Goal: Task Accomplishment & Management: Manage account settings

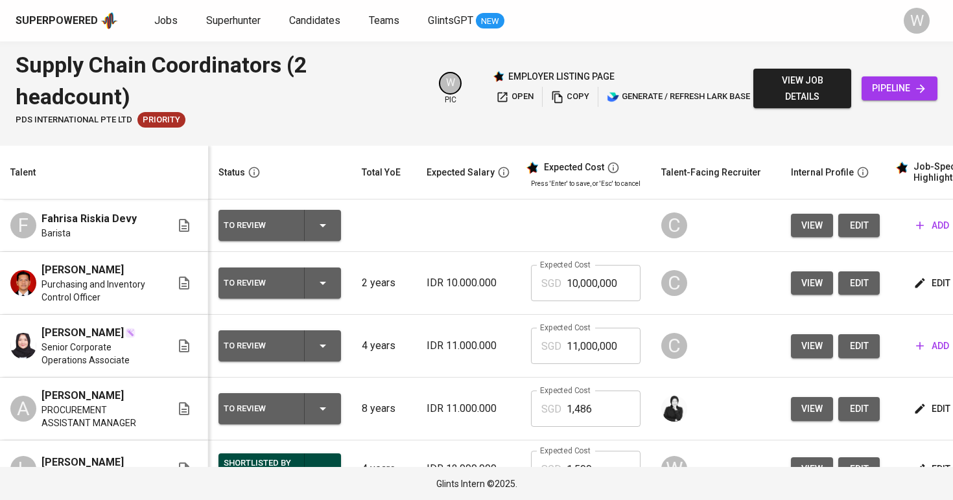
scroll to position [76, 0]
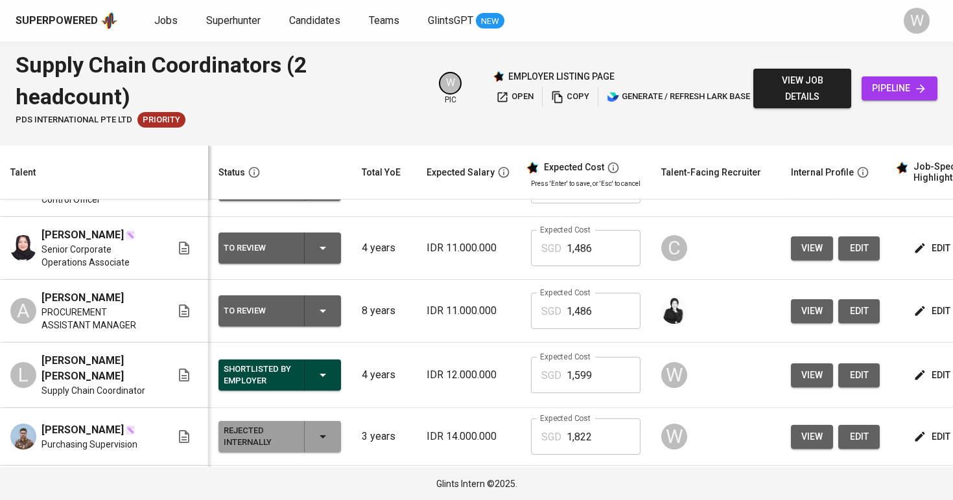
scroll to position [103, 0]
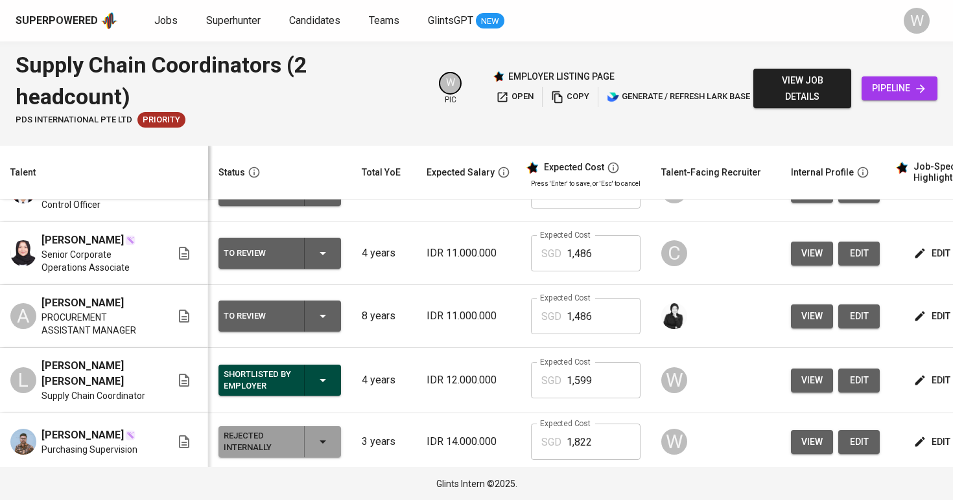
click at [919, 318] on span "edit" at bounding box center [933, 317] width 34 height 16
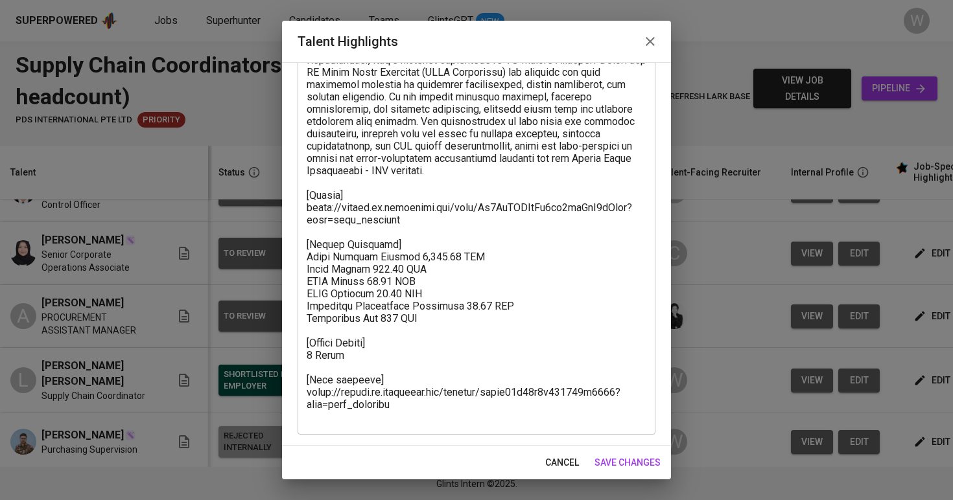
scroll to position [229, 0]
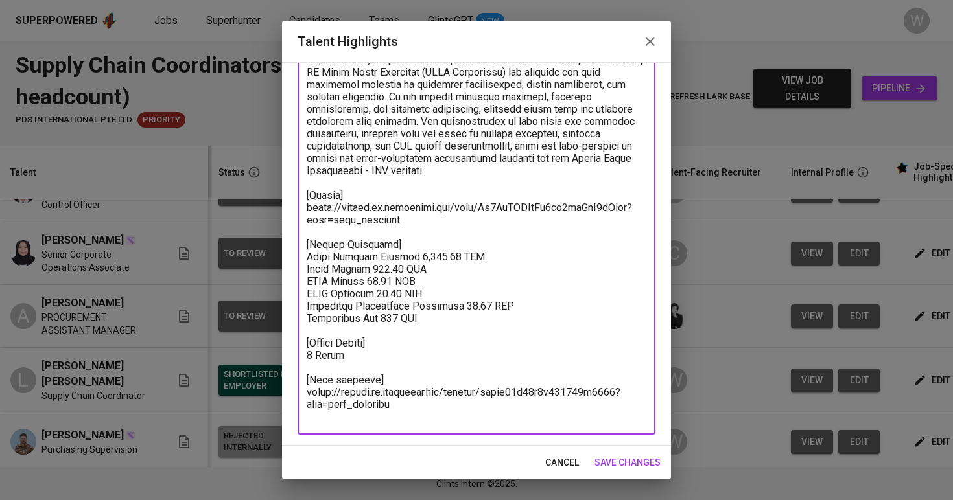
drag, startPoint x: 428, startPoint y: 406, endPoint x: 296, endPoint y: 390, distance: 133.1
click at [296, 390] on div "Enhance the Talent's profile by adding highlights relevant to this job - accomp…" at bounding box center [476, 254] width 389 height 384
click at [402, 217] on textarea at bounding box center [477, 170] width 340 height 505
drag, startPoint x: 402, startPoint y: 217, endPoint x: 309, endPoint y: 213, distance: 93.4
click at [309, 213] on textarea at bounding box center [477, 170] width 340 height 505
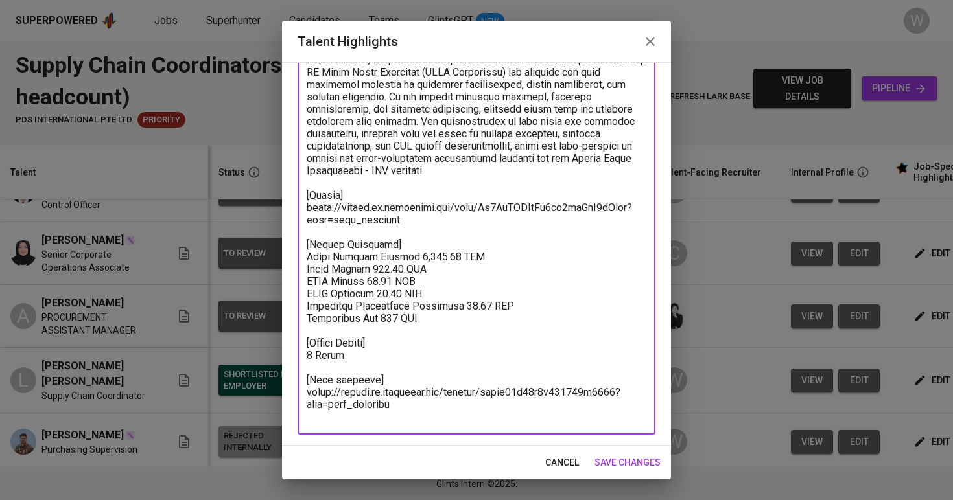
click at [438, 318] on textarea at bounding box center [477, 170] width 340 height 505
click at [318, 417] on textarea at bounding box center [477, 170] width 340 height 505
type textarea "Aziz brings a strong background in procurement and sourcing, with over seven ye…"
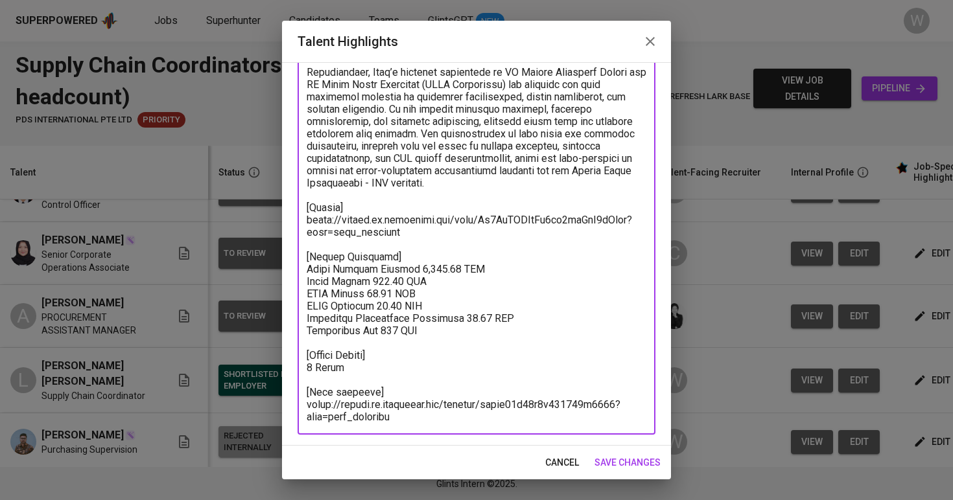
click at [622, 453] on button "save changes" at bounding box center [627, 463] width 76 height 24
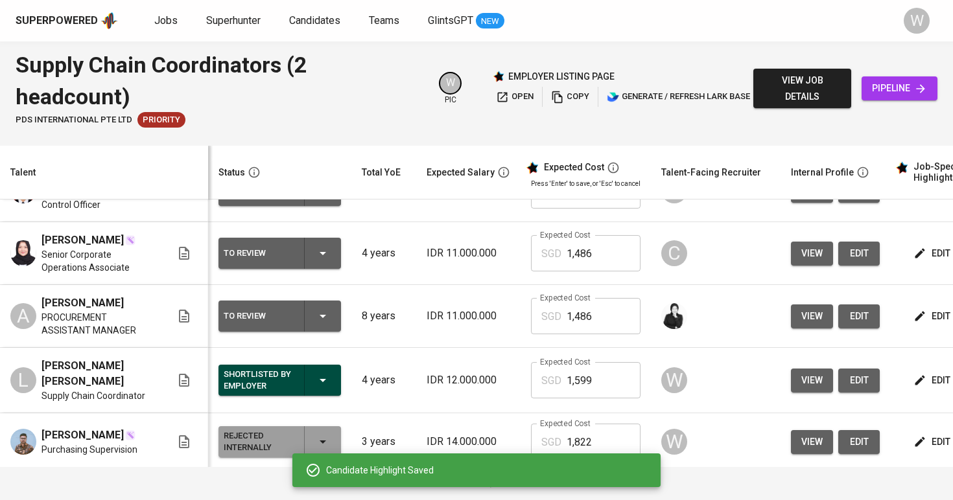
click at [327, 312] on button "To Review" at bounding box center [279, 316] width 123 height 31
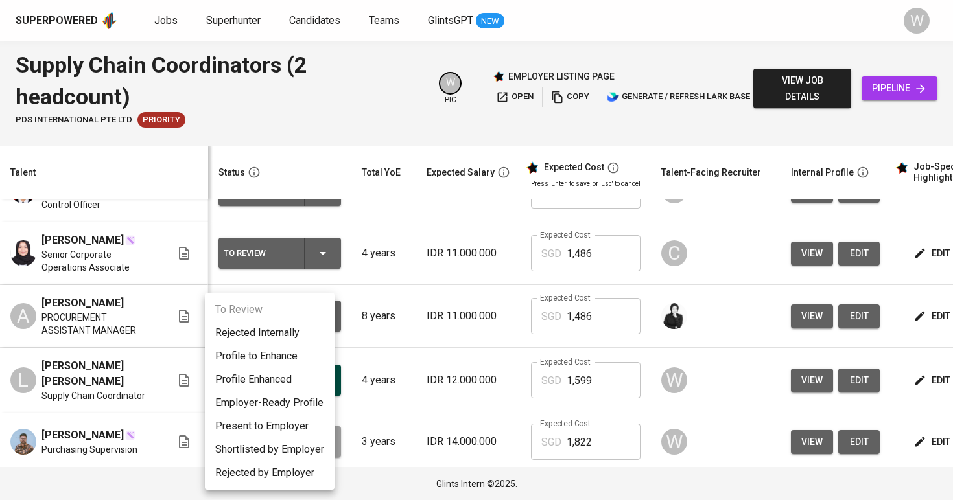
click at [290, 395] on li "Employer-Ready Profile" at bounding box center [270, 402] width 130 height 23
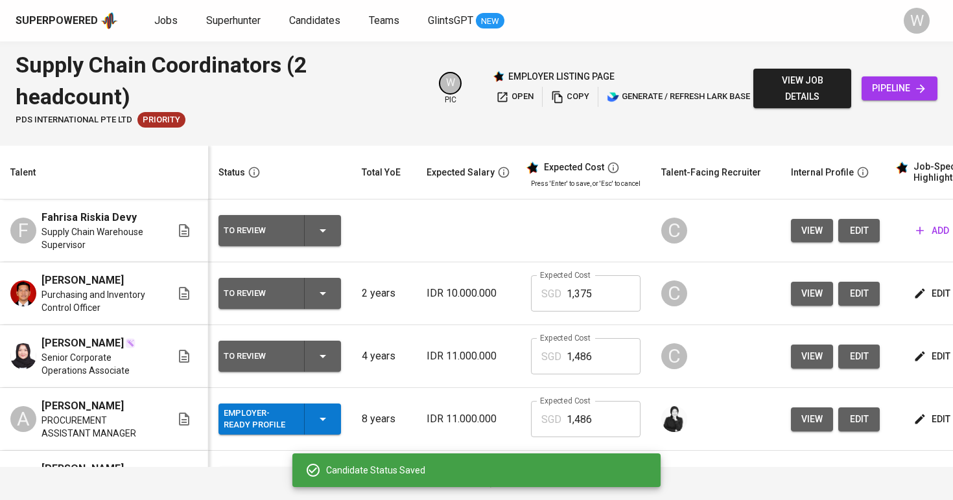
scroll to position [0, 0]
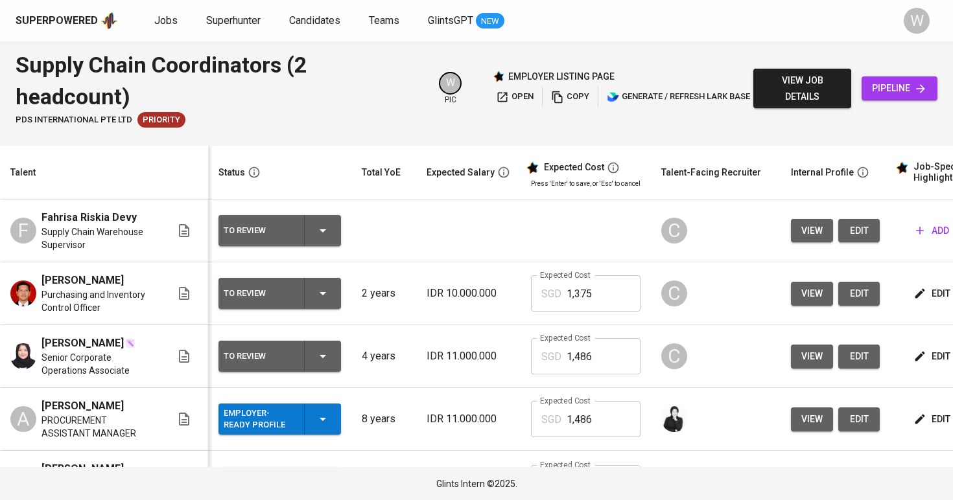
click at [913, 355] on icon "button" at bounding box center [919, 356] width 13 height 13
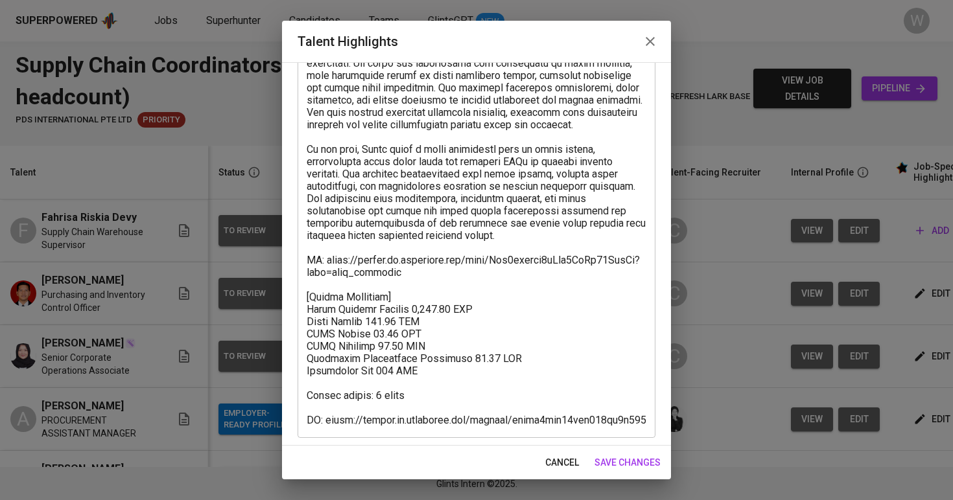
scroll to position [237, 0]
click at [471, 287] on textarea at bounding box center [477, 169] width 340 height 517
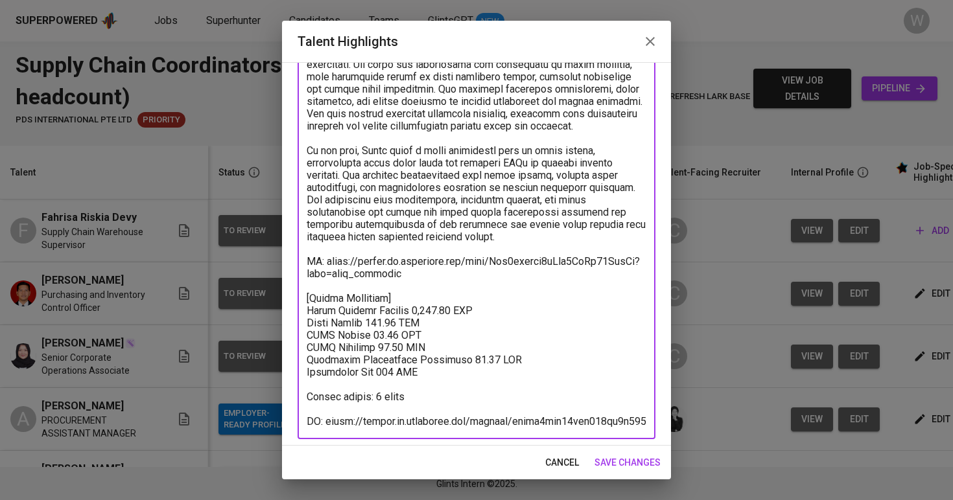
drag, startPoint x: 641, startPoint y: 425, endPoint x: 324, endPoint y: 423, distance: 317.0
click at [324, 423] on textarea at bounding box center [477, 169] width 340 height 517
drag, startPoint x: 399, startPoint y: 271, endPoint x: 327, endPoint y: 261, distance: 73.3
click at [327, 261] on textarea at bounding box center [477, 169] width 340 height 517
click at [635, 458] on span "save changes" at bounding box center [627, 463] width 66 height 16
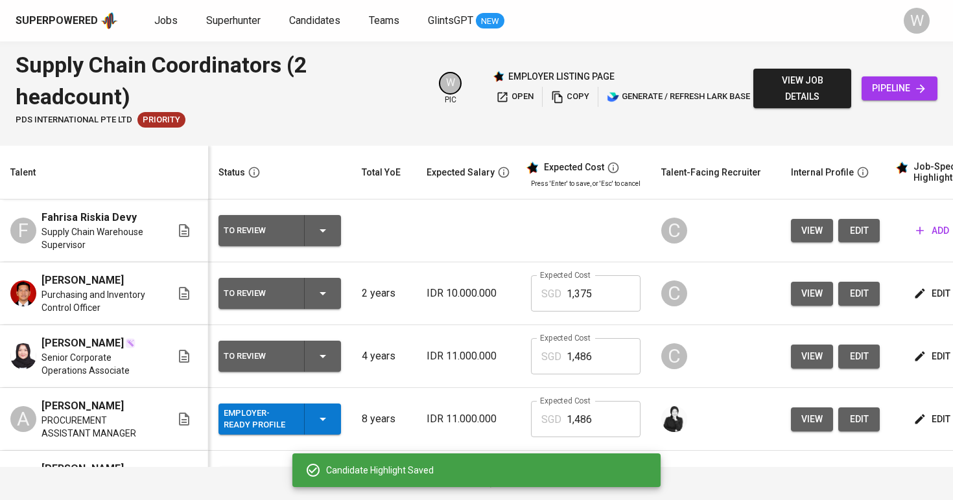
scroll to position [0, 0]
click at [913, 292] on icon "button" at bounding box center [919, 293] width 13 height 13
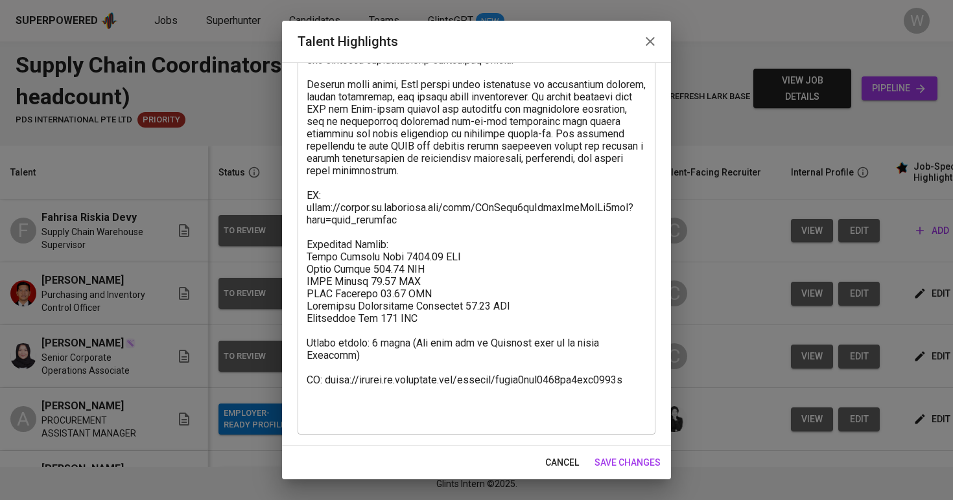
scroll to position [303, 0]
click at [417, 228] on textarea at bounding box center [477, 133] width 340 height 579
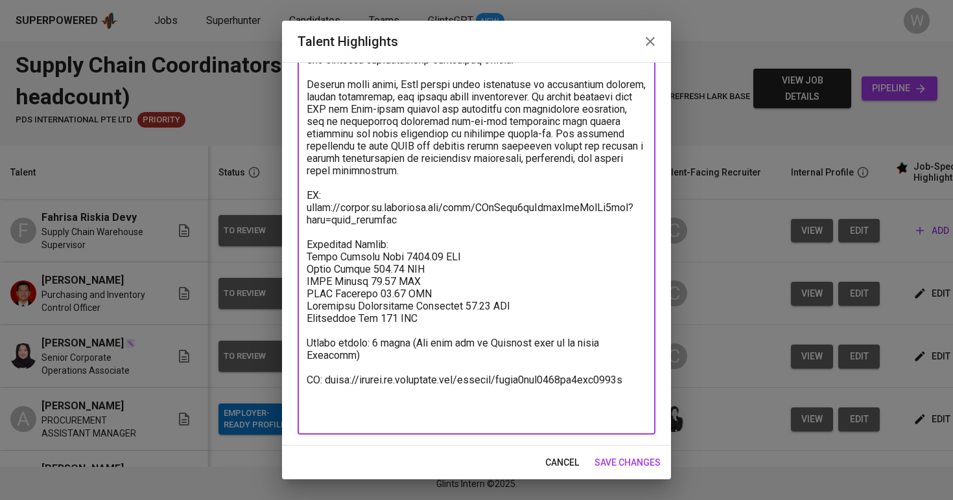
drag, startPoint x: 417, startPoint y: 228, endPoint x: 298, endPoint y: 223, distance: 118.7
click at [298, 223] on div "x Talent Highlights" at bounding box center [477, 133] width 358 height 603
click at [644, 381] on textarea at bounding box center [477, 133] width 340 height 579
drag, startPoint x: 640, startPoint y: 392, endPoint x: 323, endPoint y: 391, distance: 316.3
click at [323, 391] on textarea at bounding box center [477, 133] width 340 height 579
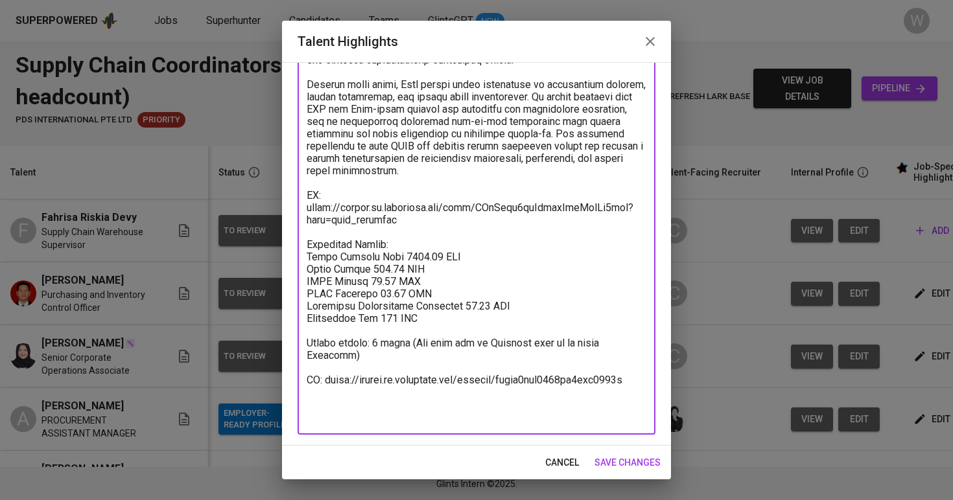
click at [636, 458] on span "save changes" at bounding box center [627, 463] width 66 height 16
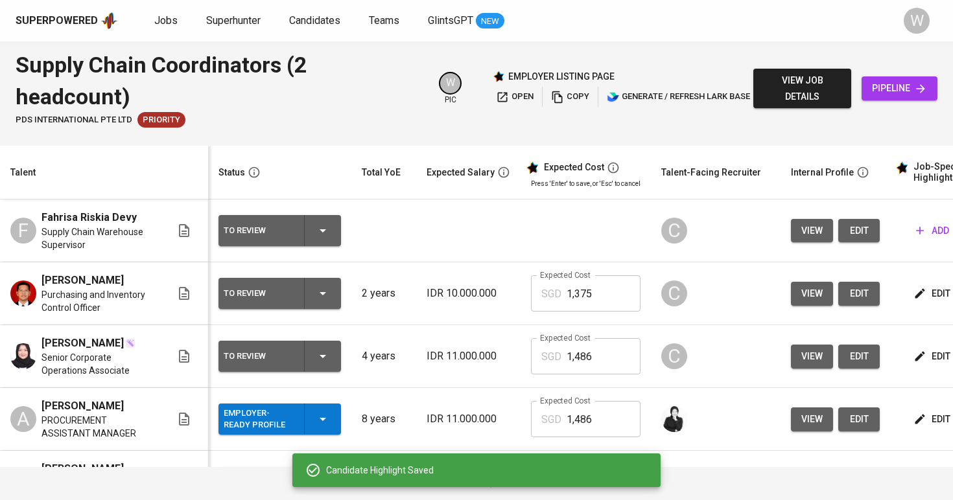
click at [315, 350] on icon "button" at bounding box center [323, 357] width 16 height 16
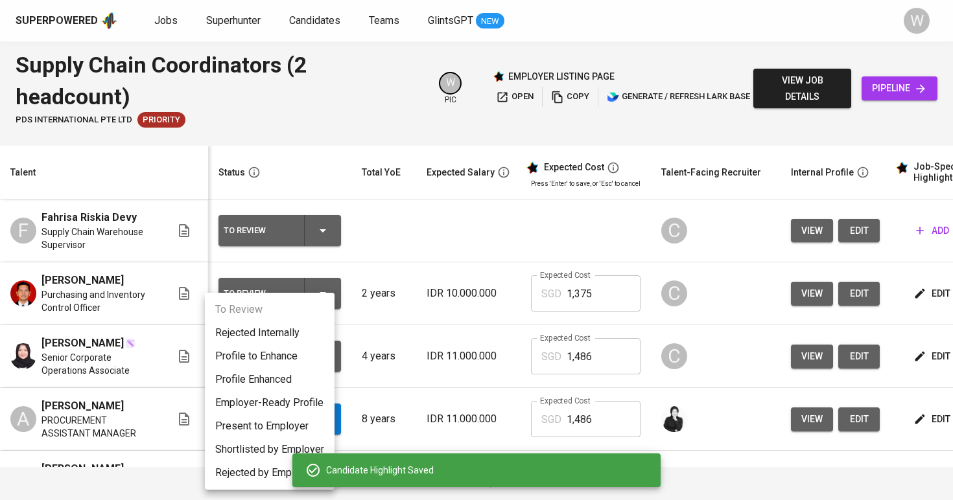
click at [291, 393] on li "Employer-Ready Profile" at bounding box center [270, 402] width 130 height 23
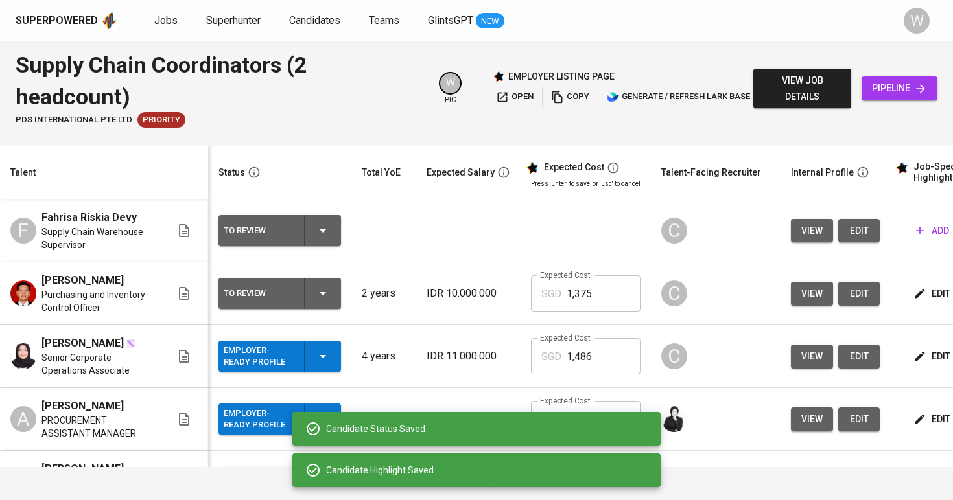
click at [310, 308] on div "To Review" at bounding box center [280, 293] width 112 height 31
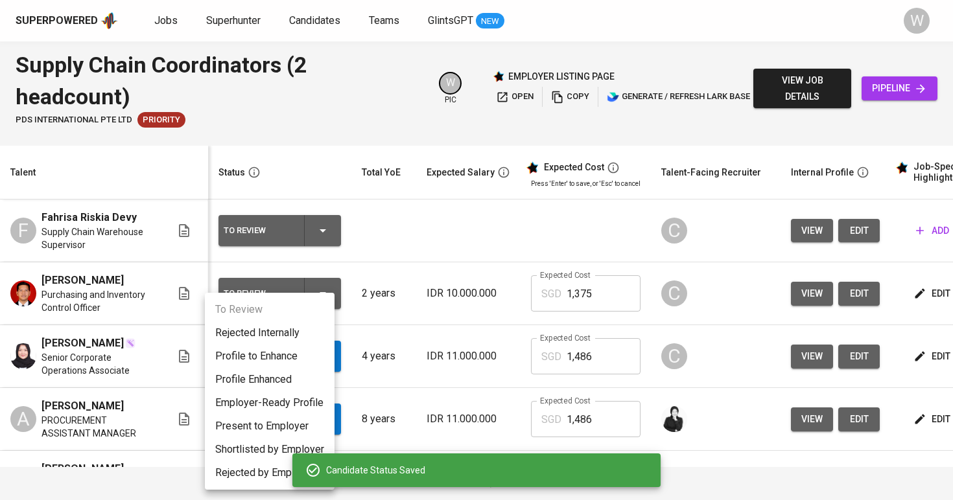
click at [276, 401] on li "Employer-Ready Profile" at bounding box center [270, 402] width 130 height 23
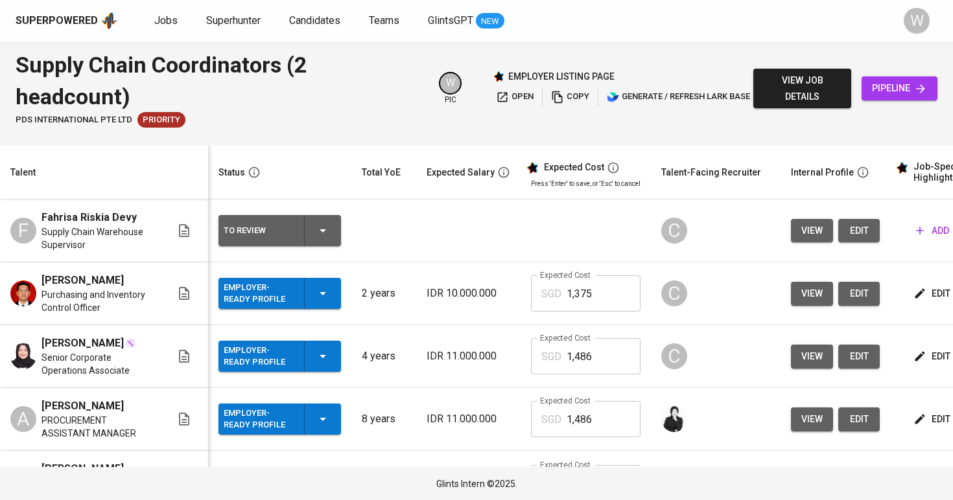
click at [238, 30] on div "Superpowered Jobs Superhunter Candidates Teams GlintsGPT NEW W" at bounding box center [476, 20] width 953 height 41
click at [238, 24] on span "Superhunter" at bounding box center [233, 20] width 54 height 12
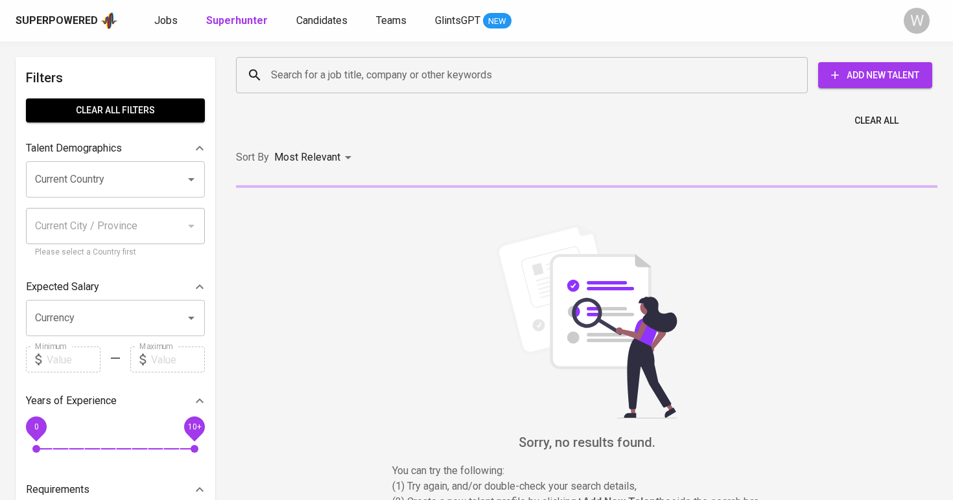
click at [318, 89] on div "Search for a job title, company or other keywords" at bounding box center [522, 75] width 572 height 36
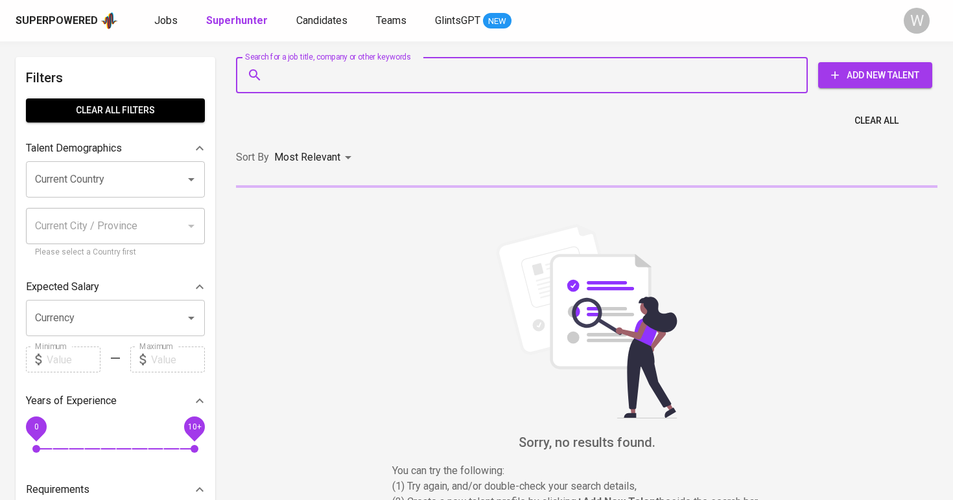
paste input "yana.mariyana125@gmail.com"
type input "yana.mariyana125@gmail.com"
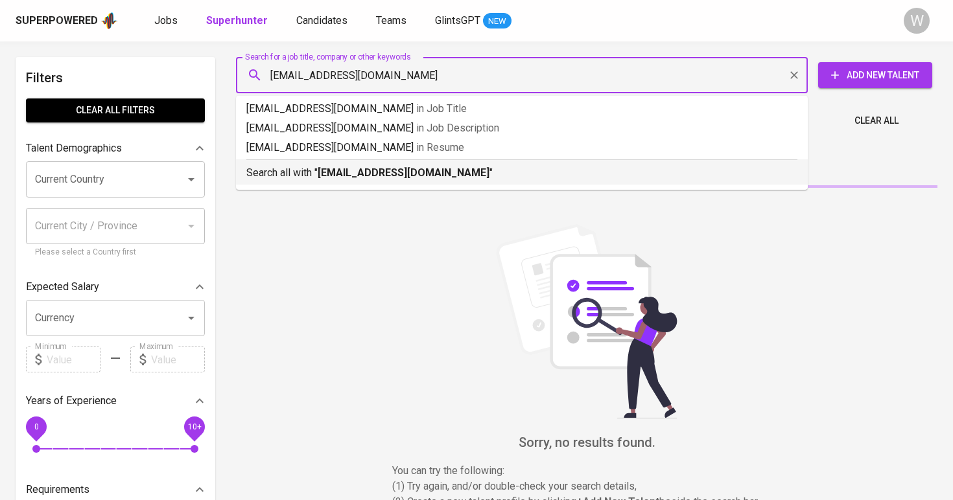
click at [383, 176] on b "yana.mariyana125@gmail.com" at bounding box center [404, 173] width 172 height 12
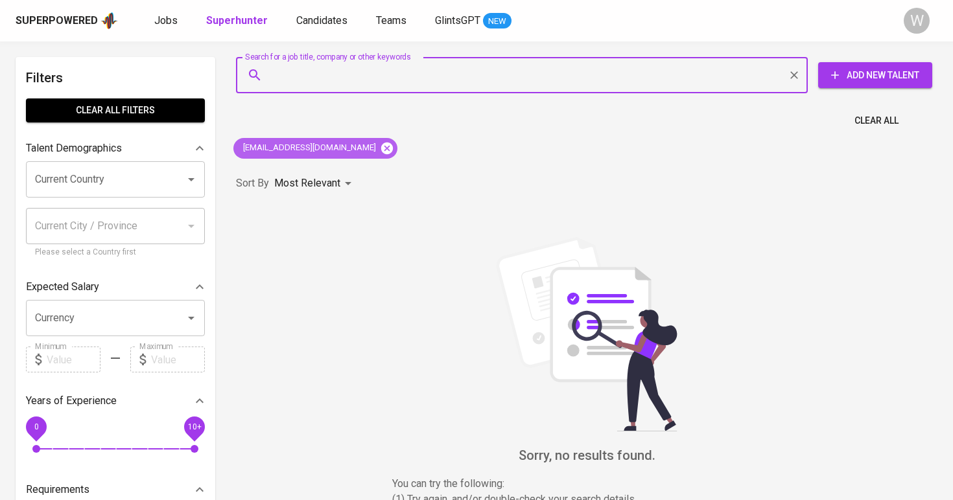
click at [381, 144] on icon at bounding box center [387, 148] width 12 height 12
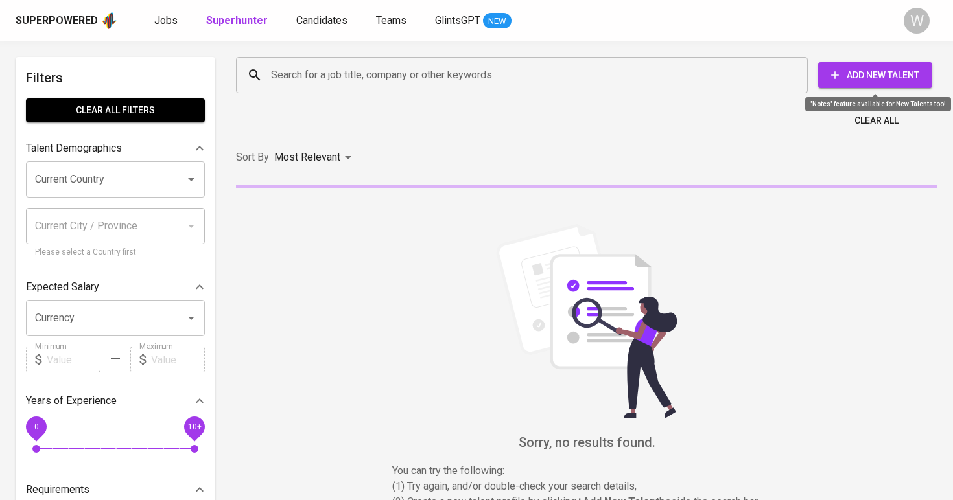
click at [880, 71] on span "Add New Talent" at bounding box center [874, 75] width 93 height 16
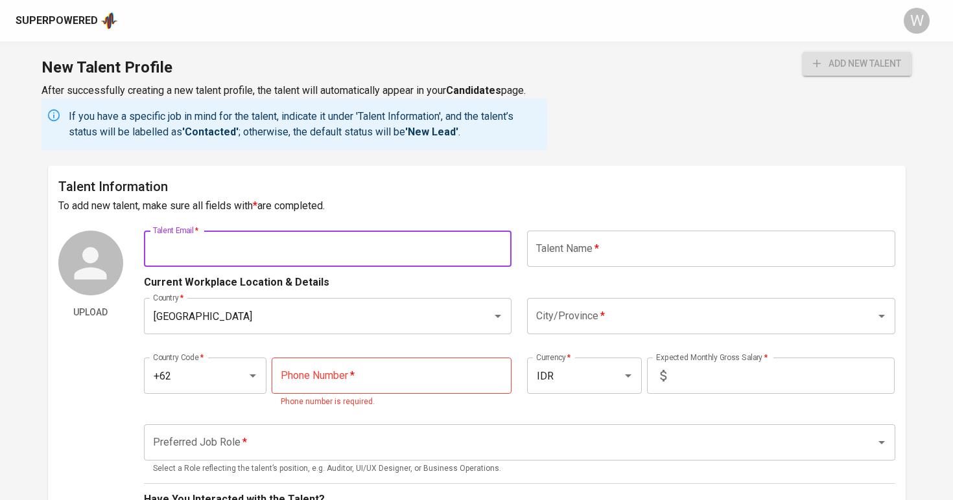
paste input "yana.mariyana125@gmail.com"
type input "yana.mariyana125@gmail.com"
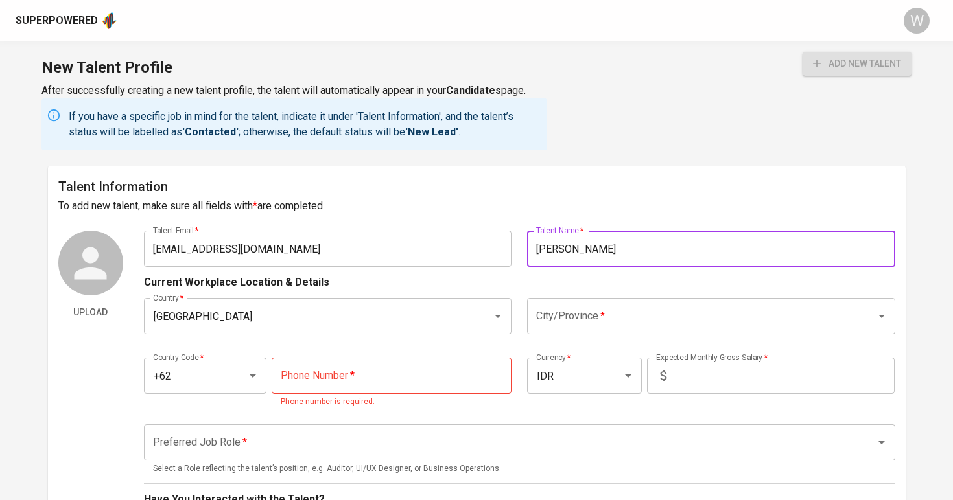
type input "[PERSON_NAME]"
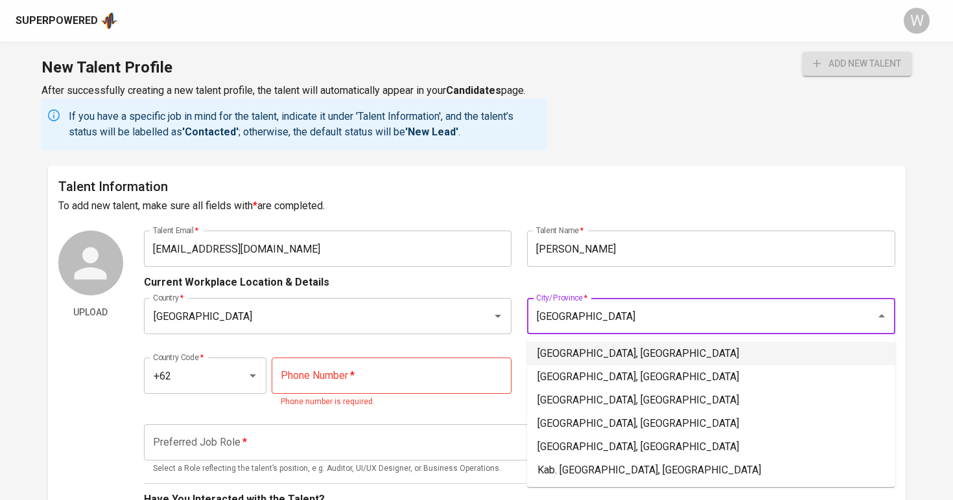
click at [589, 347] on li "Jakarta Selatan, DKI Jakarta" at bounding box center [711, 353] width 368 height 23
type input "Jakarta Selatan, DKI Jakarta"
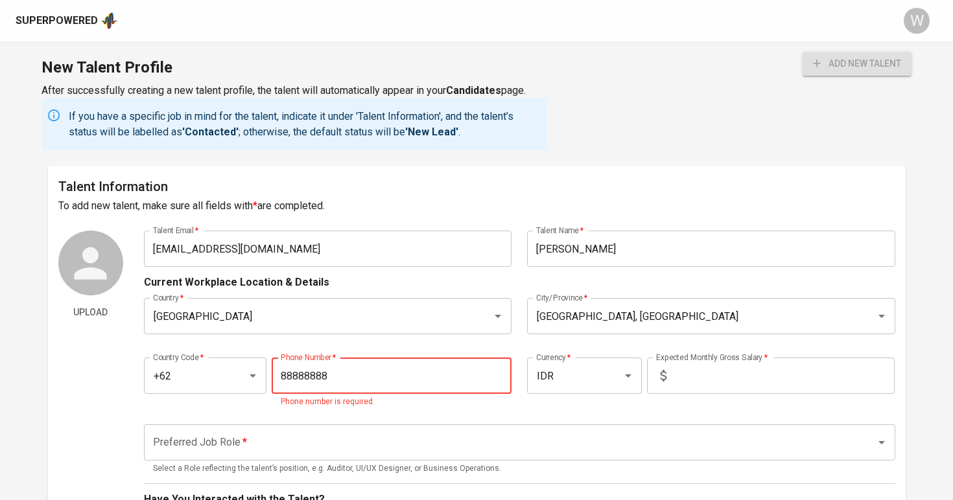
type input "888-888-888"
click at [701, 372] on input "text" at bounding box center [782, 376] width 223 height 36
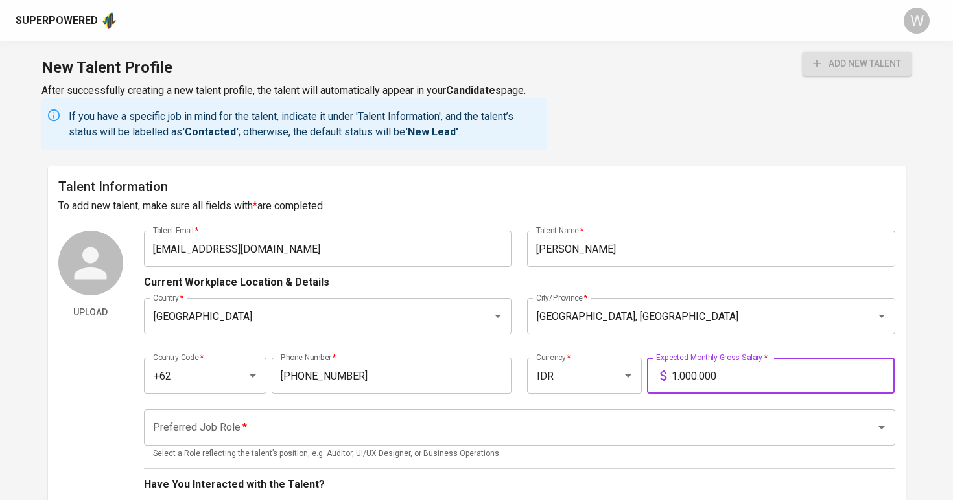
type input "10.000.000"
click at [638, 415] on input "Preferred Job Role   *" at bounding box center [501, 427] width 703 height 25
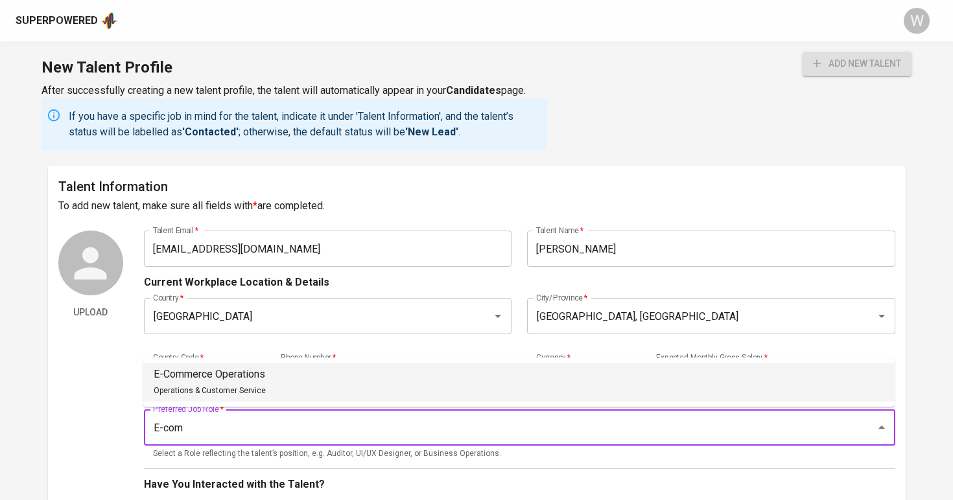
click at [524, 371] on li "E-Commerce Operations Operations & Customer Service" at bounding box center [518, 382] width 751 height 39
type input "E-Commerce Operations"
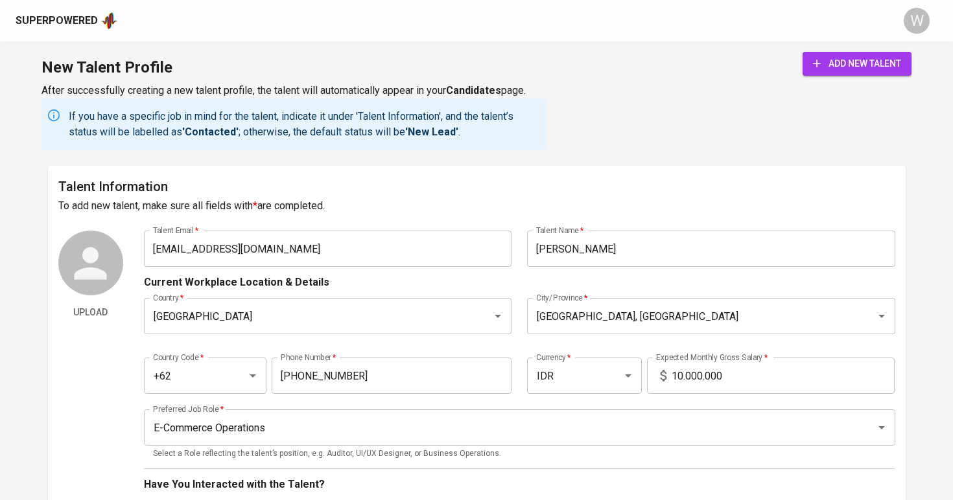
click at [557, 189] on h6 "Talent Information" at bounding box center [476, 186] width 837 height 21
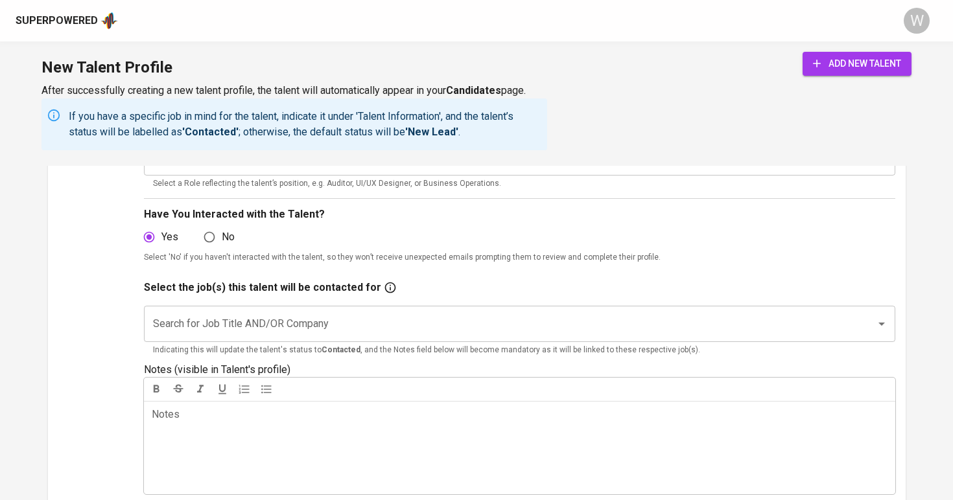
scroll to position [369, 0]
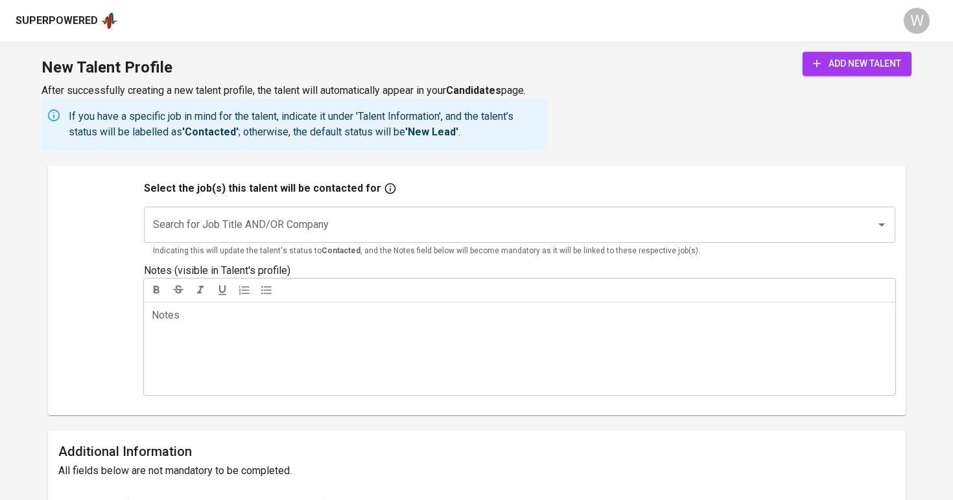
click at [827, 66] on span "add new talent" at bounding box center [857, 64] width 88 height 16
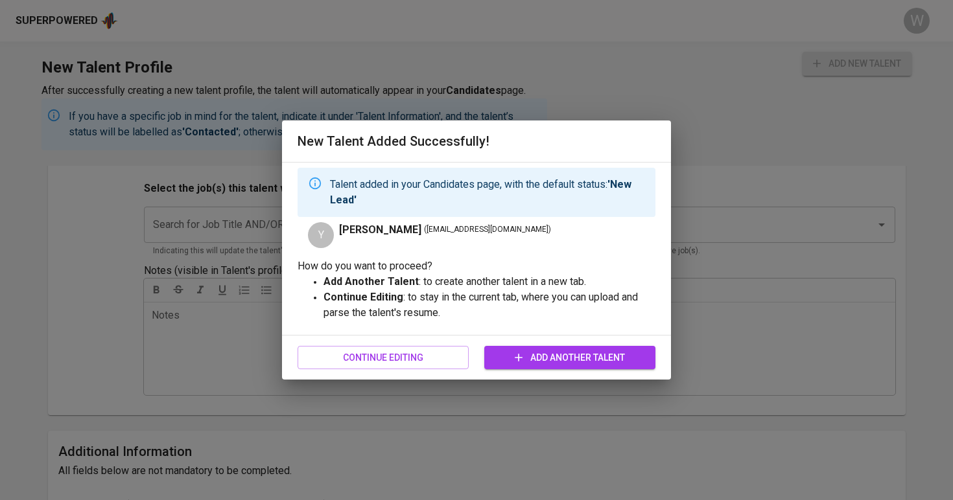
click at [551, 359] on span "Add Another Talent" at bounding box center [570, 358] width 150 height 16
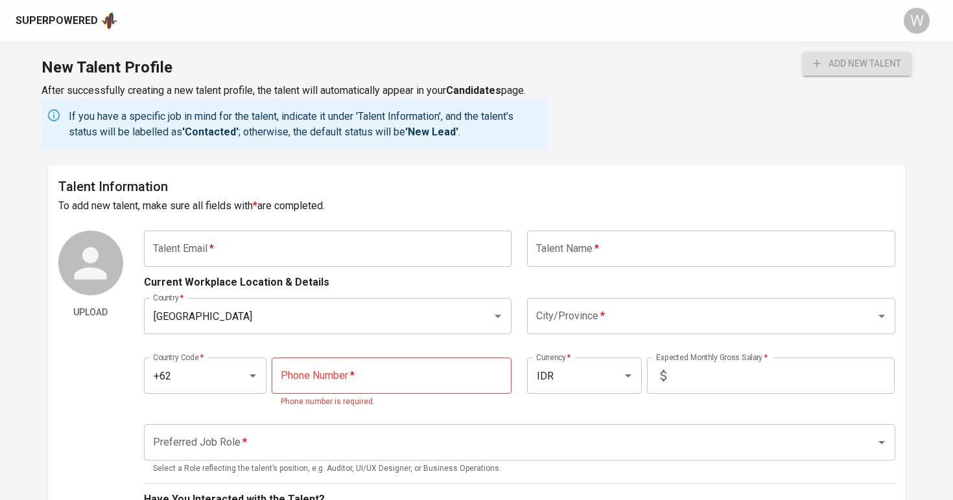
click at [100, 30] on img at bounding box center [109, 20] width 18 height 19
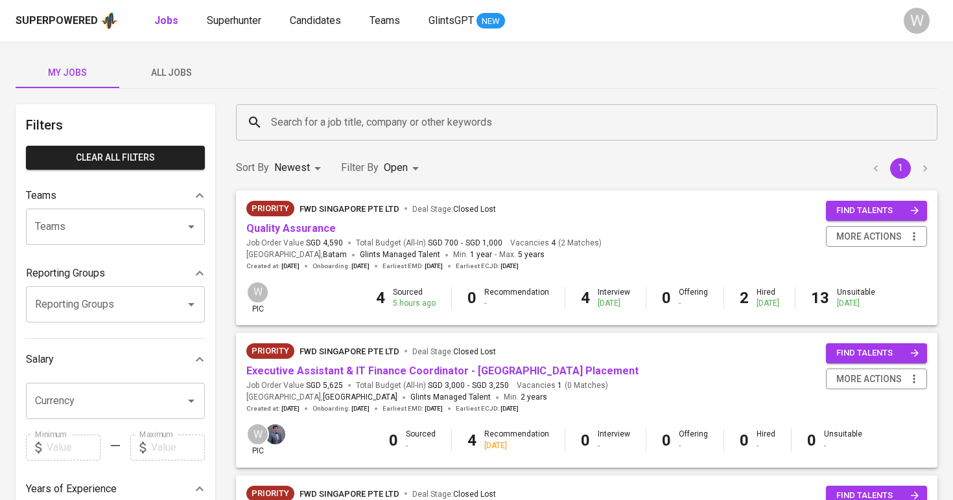
click at [366, 119] on input "Search for a job title, company or other keywords" at bounding box center [590, 122] width 644 height 25
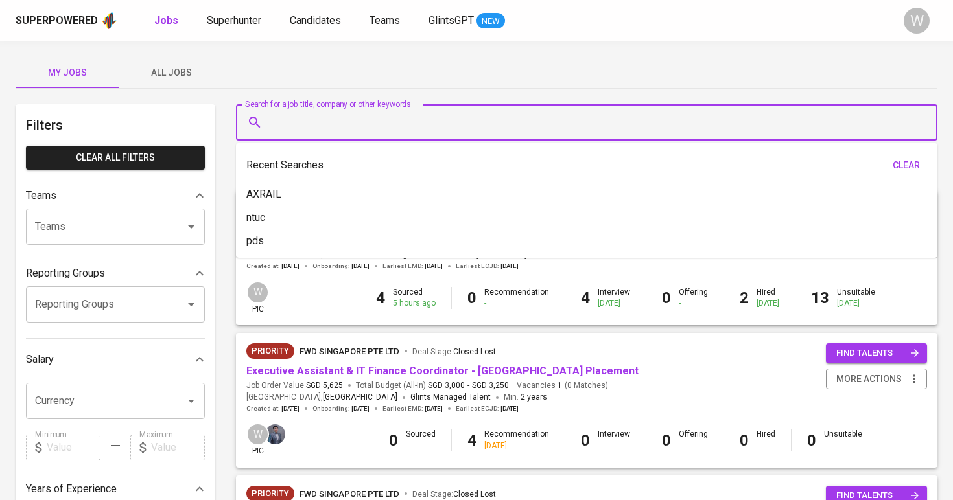
click at [247, 19] on span "Superhunter" at bounding box center [234, 20] width 54 height 12
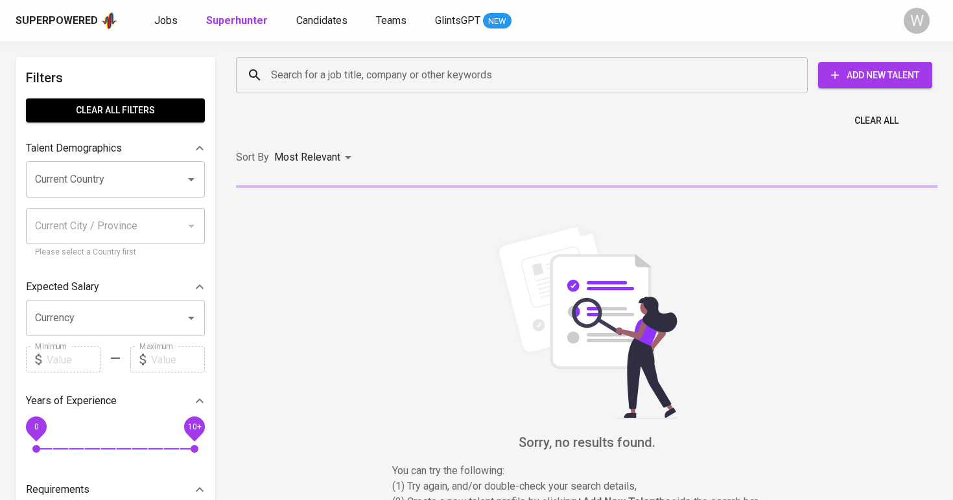
click at [319, 76] on input "Search for a job title, company or other keywords" at bounding box center [525, 75] width 515 height 25
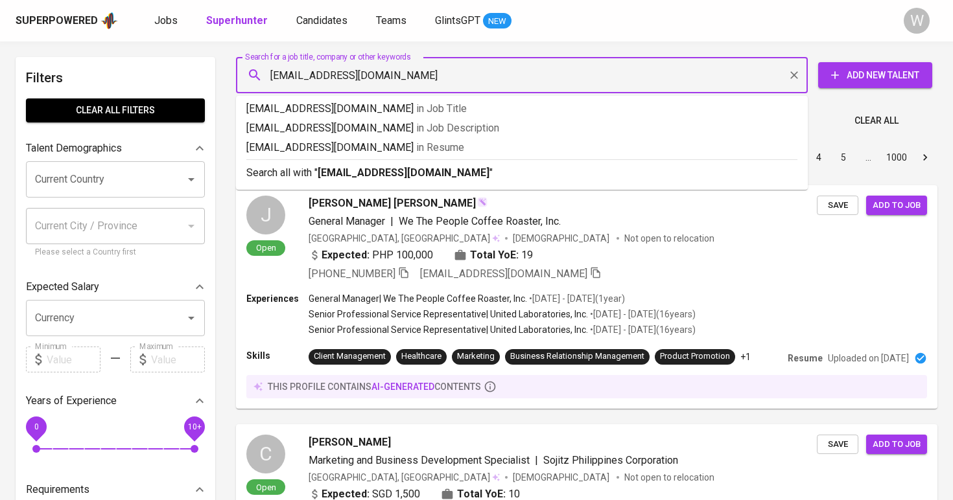
type input "maracfiada@gmail.com"
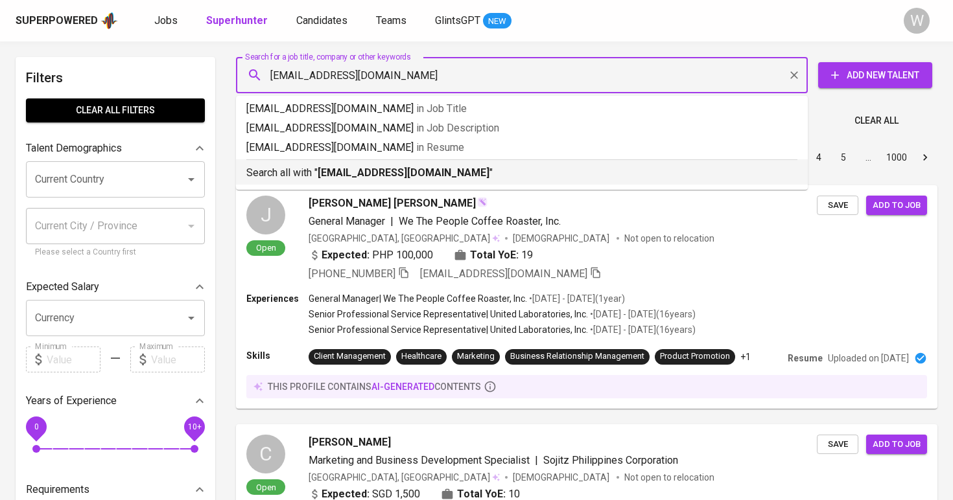
click at [375, 174] on b "maracfiada@gmail.com" at bounding box center [404, 173] width 172 height 12
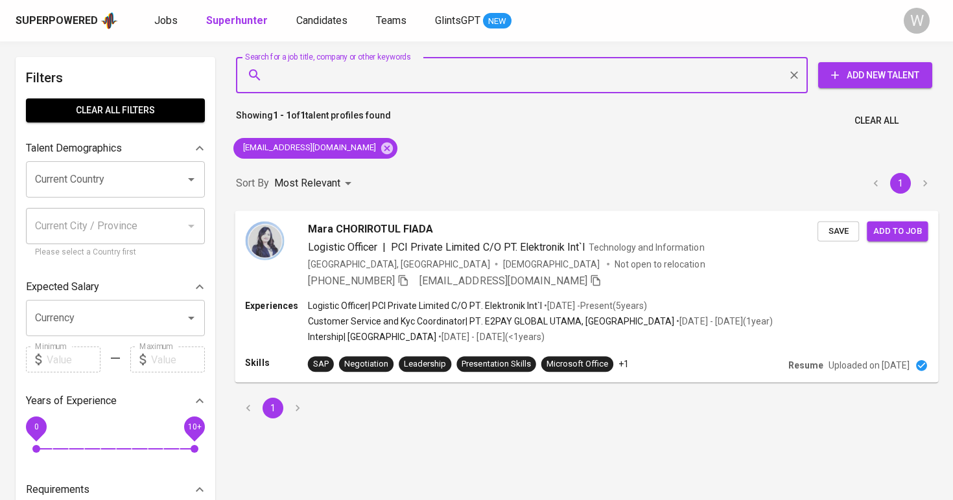
click at [521, 226] on div "Mara CHORIROTUL FIADA" at bounding box center [562, 229] width 509 height 16
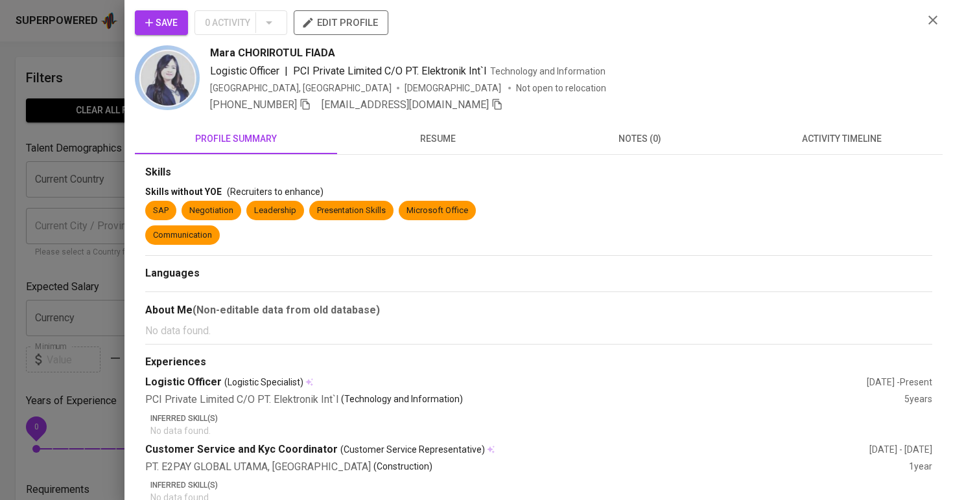
click at [161, 15] on span "Save" at bounding box center [161, 23] width 32 height 16
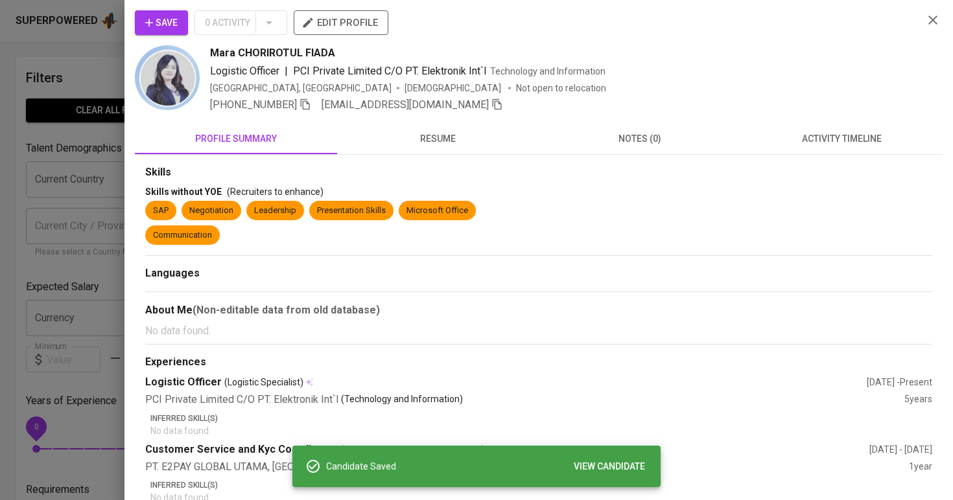
click at [75, 89] on div at bounding box center [476, 250] width 953 height 500
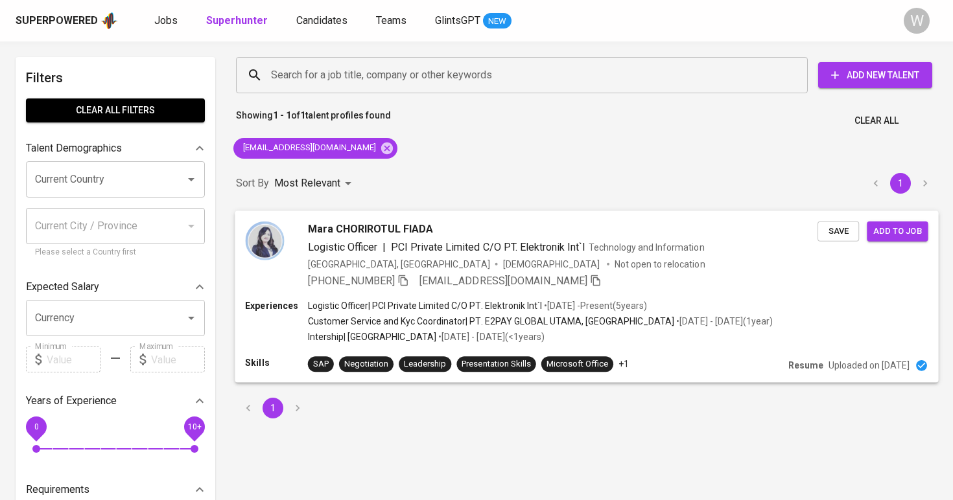
click at [830, 239] on button "Save" at bounding box center [837, 231] width 41 height 20
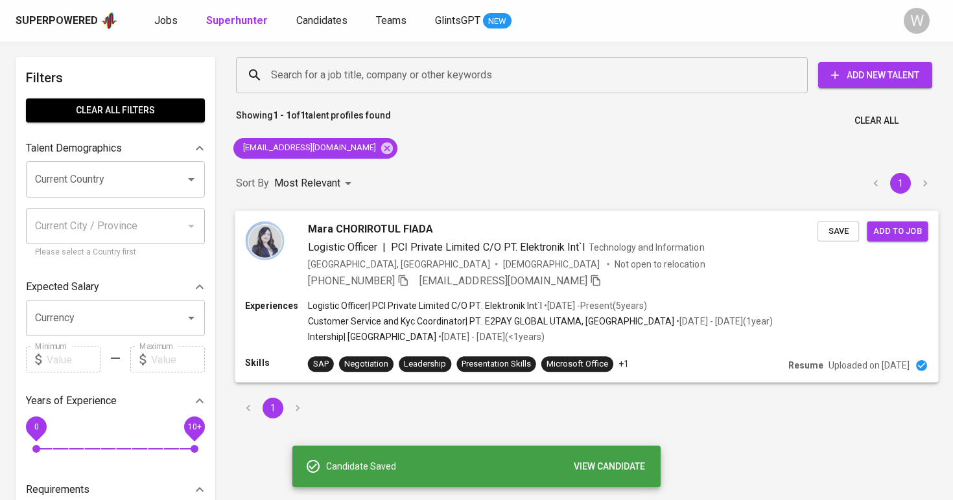
click at [910, 221] on button "Add to job" at bounding box center [897, 231] width 61 height 20
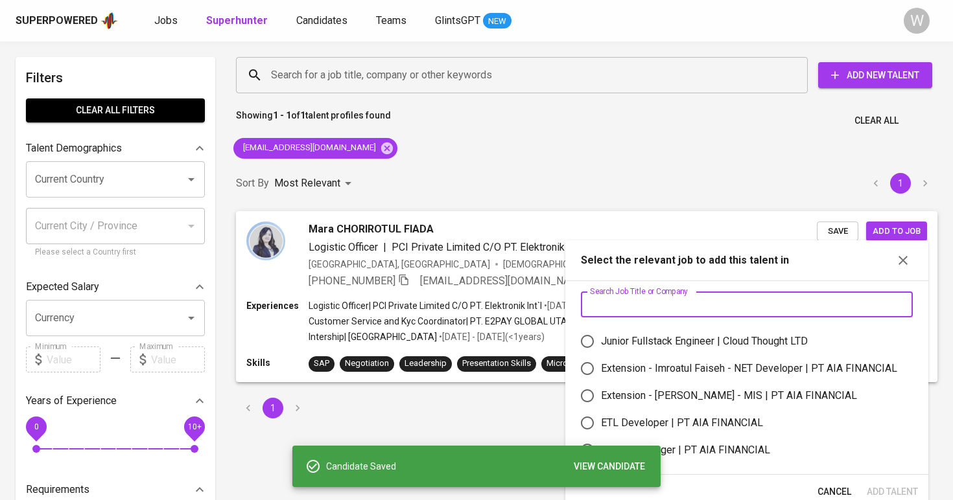
click at [743, 314] on input "text" at bounding box center [747, 305] width 332 height 26
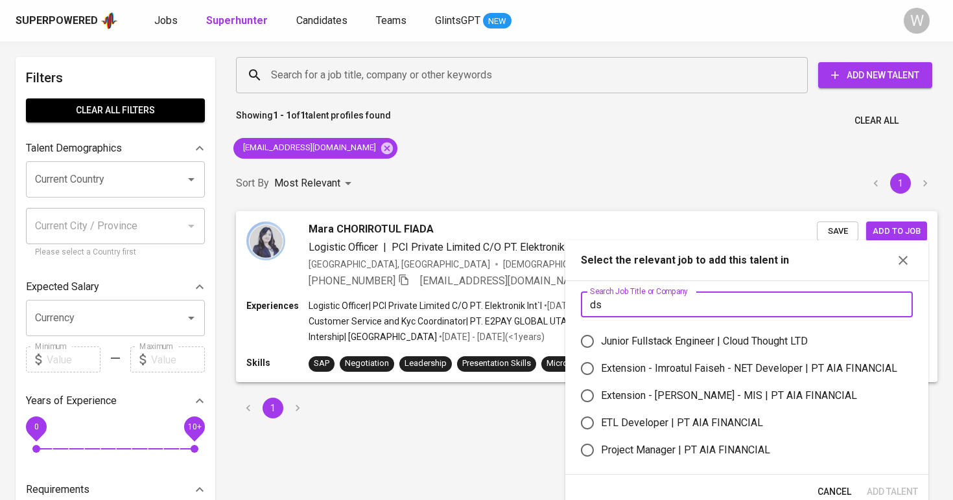
type input "d"
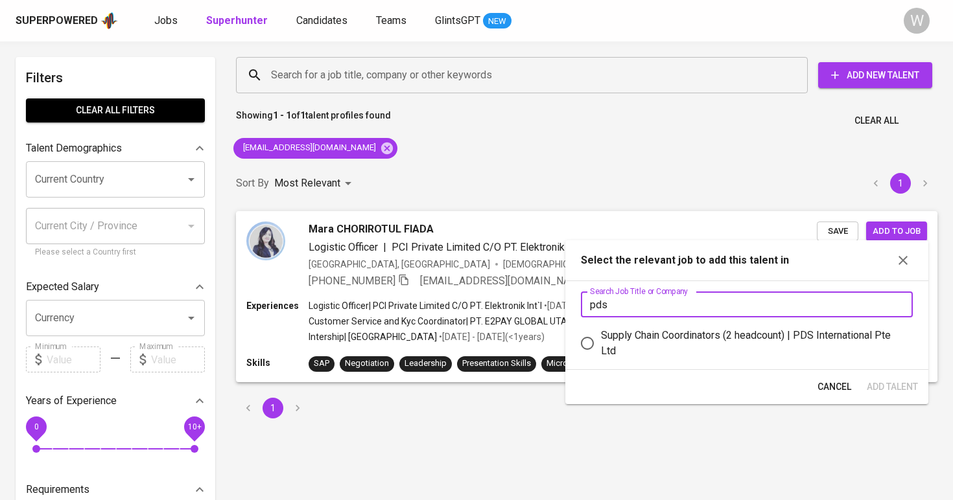
type input "pds"
click at [719, 349] on div "Supply Chain Coordinators (2 headcount) | PDS International Pte Ltd" at bounding box center [751, 343] width 301 height 31
click at [601, 349] on input "Supply Chain Coordinators (2 headcount) | PDS International Pte Ltd" at bounding box center [587, 343] width 27 height 27
radio input "true"
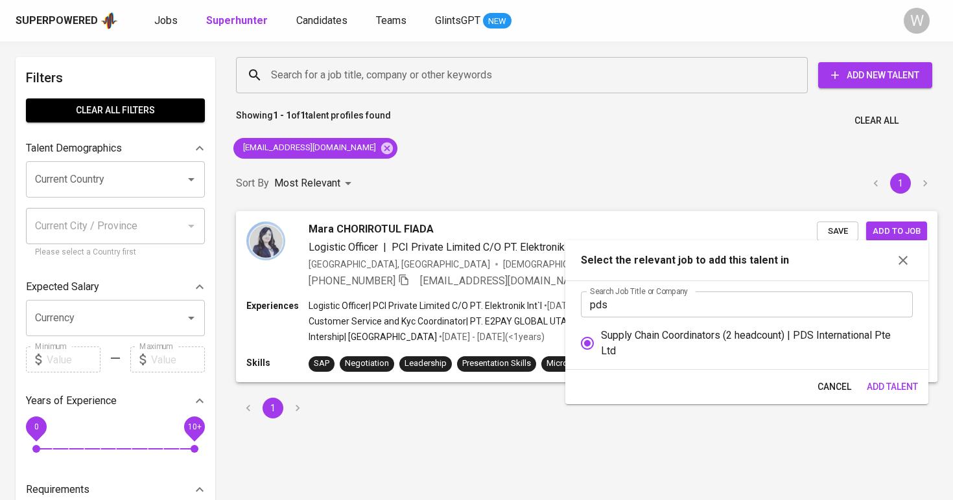
click at [887, 381] on span "Add Talent" at bounding box center [892, 387] width 51 height 16
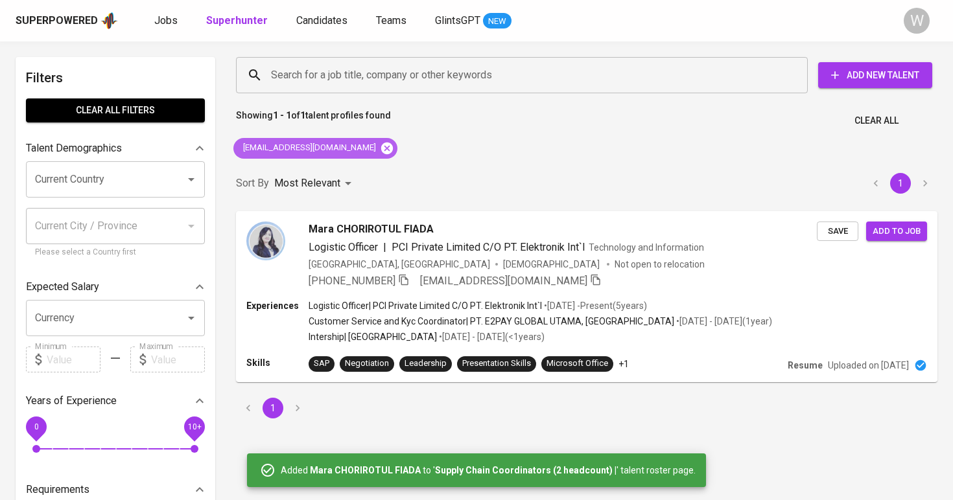
click at [381, 146] on icon at bounding box center [387, 148] width 12 height 12
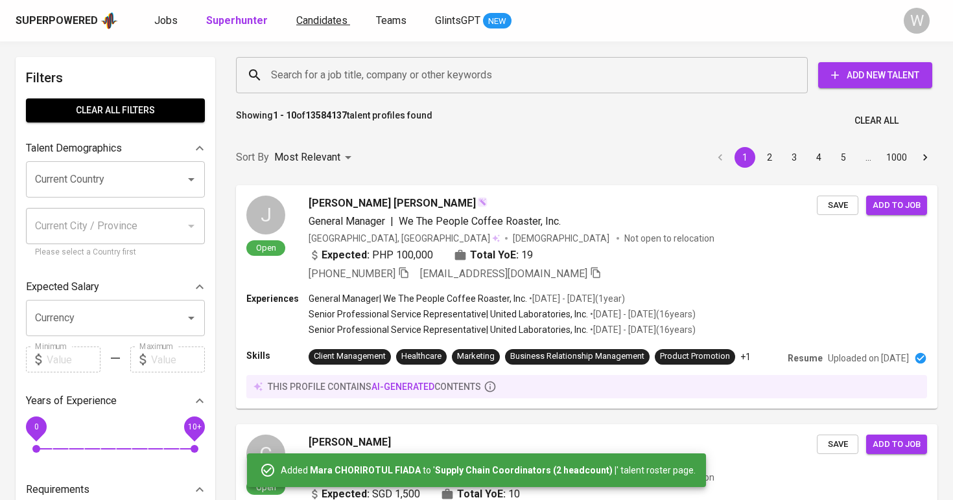
click at [304, 14] on span "Candidates" at bounding box center [321, 20] width 51 height 12
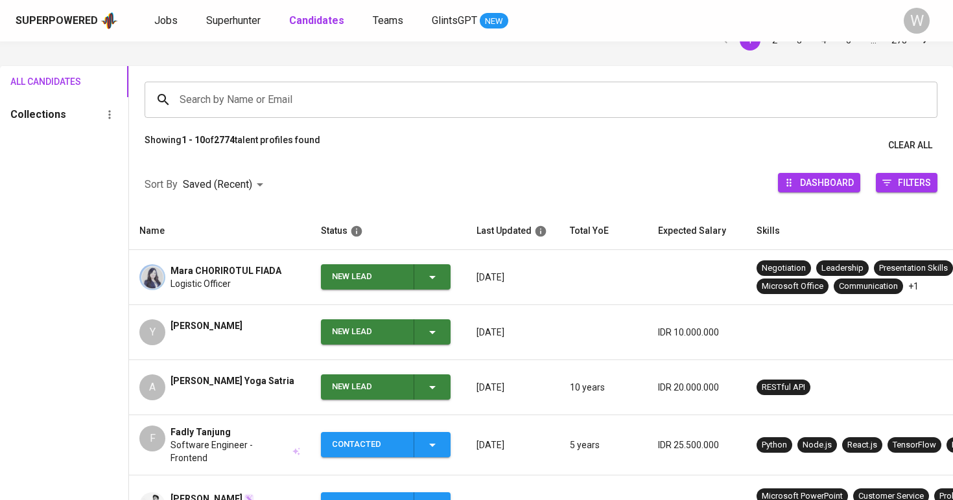
scroll to position [73, 0]
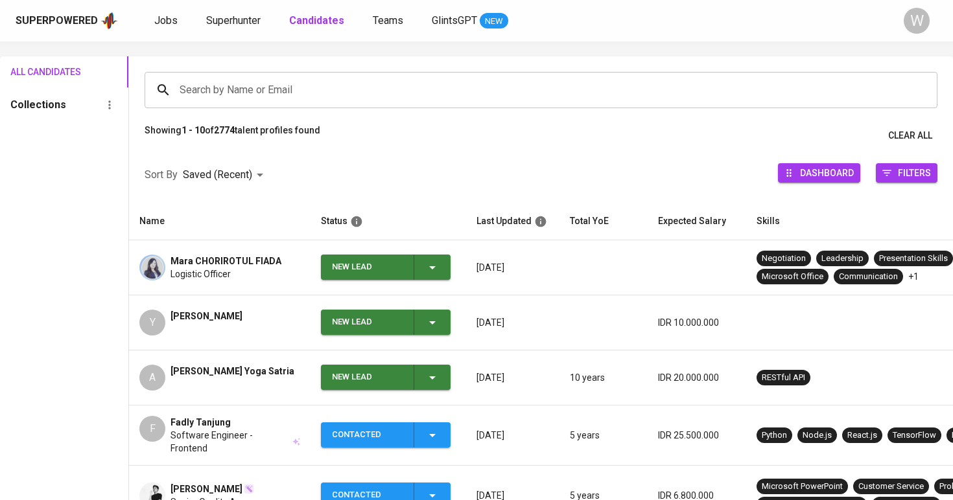
click at [244, 379] on div "Andreas Virgiawan Yoga Satria" at bounding box center [232, 378] width 124 height 26
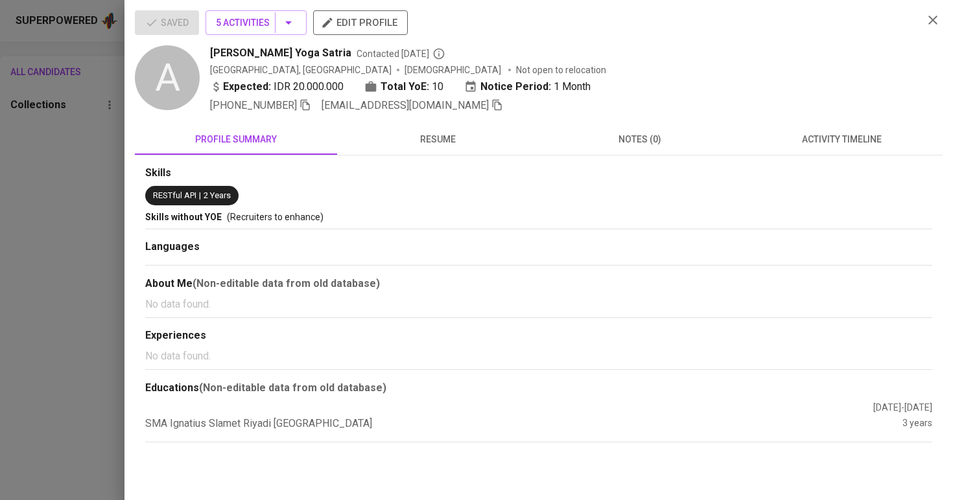
click at [245, 36] on div "Saved 5 Activities edit profile" at bounding box center [524, 27] width 778 height 35
click at [246, 28] on span "5 Activities" at bounding box center [256, 23] width 80 height 16
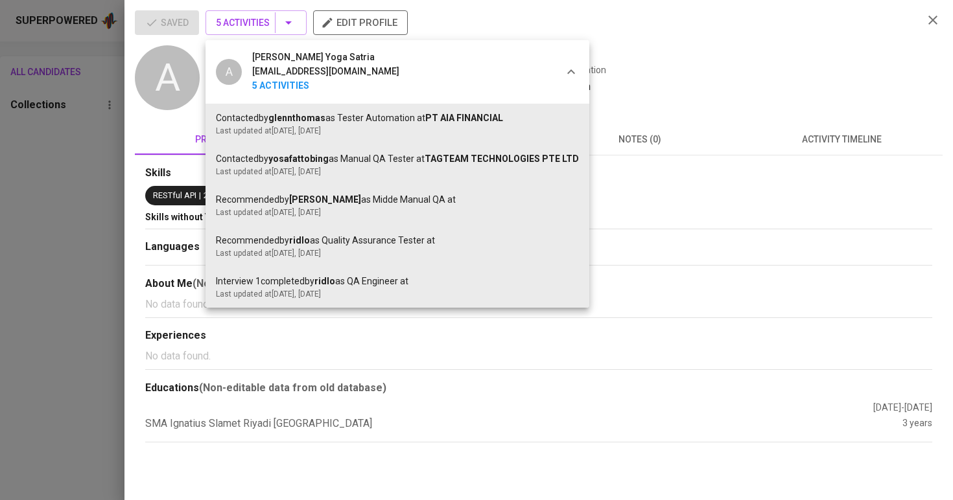
click at [169, 317] on div at bounding box center [476, 250] width 953 height 500
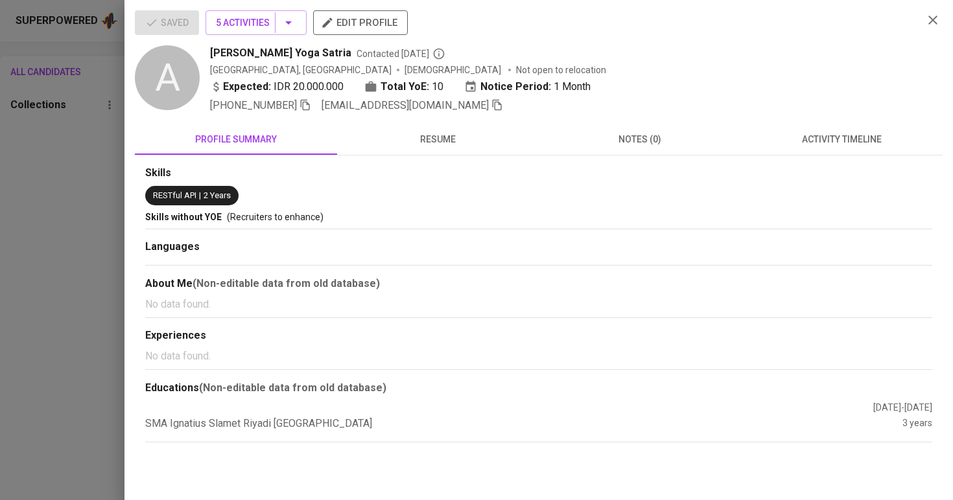
click at [473, 156] on div "Skills RESTful API | 2 Years Skills without YOE (Recruiters to enhance) Languag…" at bounding box center [539, 299] width 808 height 287
click at [468, 146] on span "resume" at bounding box center [438, 140] width 187 height 16
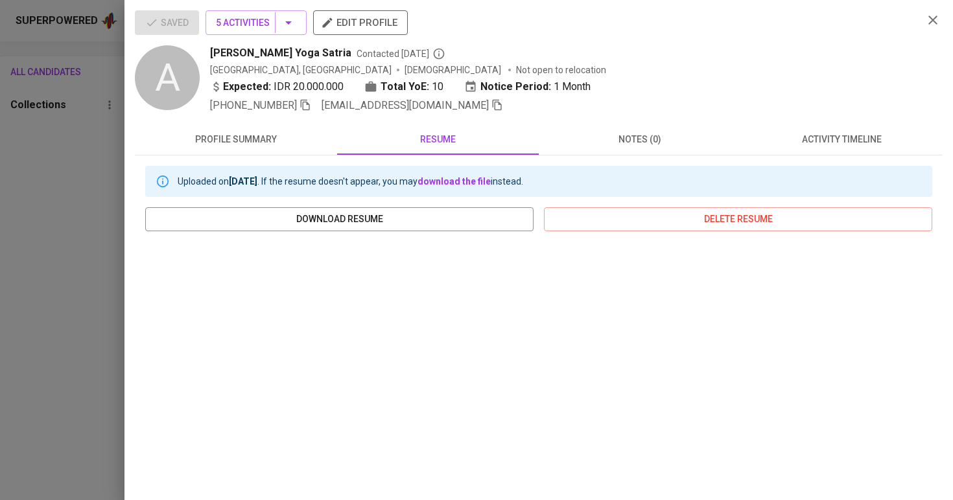
scroll to position [0, 0]
click at [822, 126] on button "activity timeline" at bounding box center [842, 139] width 202 height 31
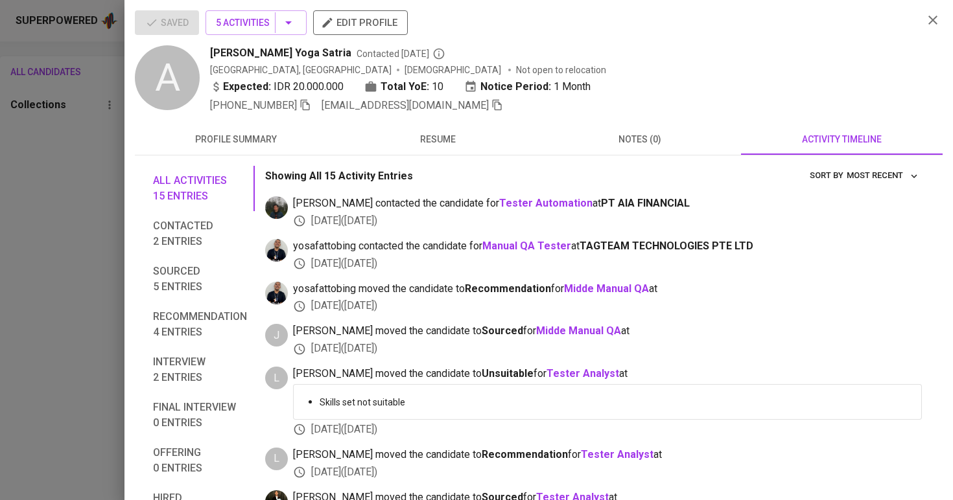
click at [929, 21] on icon "button" at bounding box center [933, 20] width 16 height 16
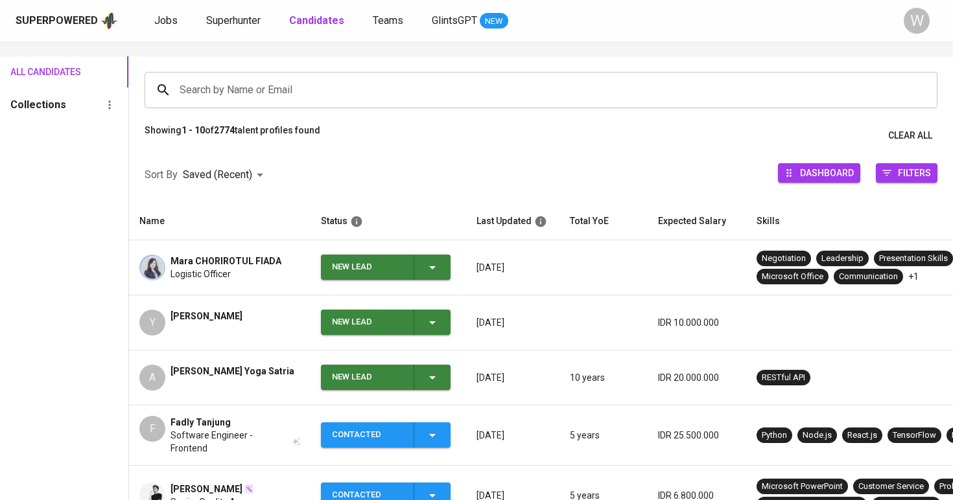
click at [248, 329] on div "Y Yana Mariyana" at bounding box center [219, 323] width 161 height 26
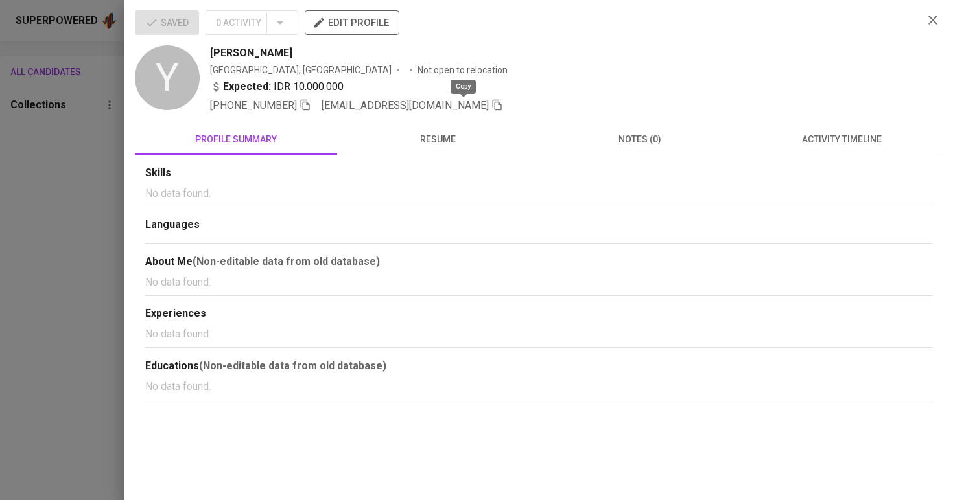
click at [493, 106] on icon "button" at bounding box center [497, 105] width 9 height 11
click at [84, 181] on div at bounding box center [476, 250] width 953 height 500
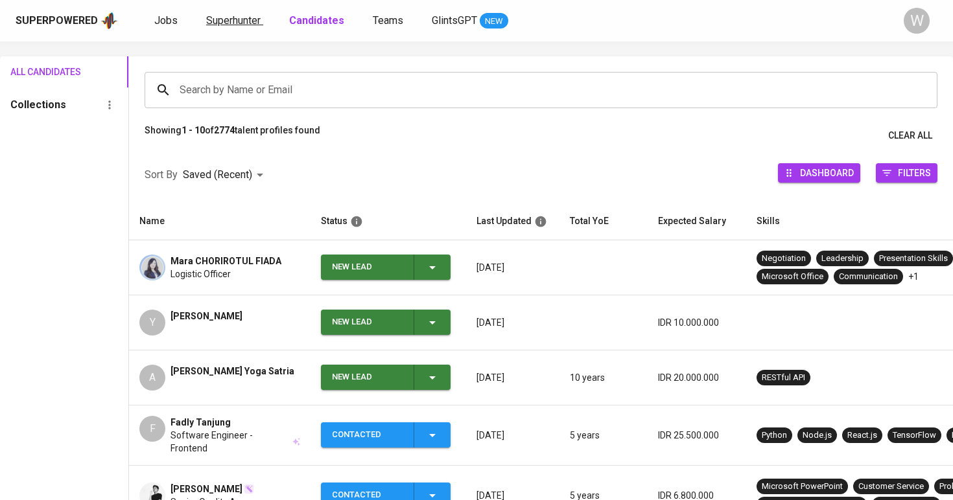
click at [221, 25] on span "Superhunter" at bounding box center [233, 20] width 54 height 12
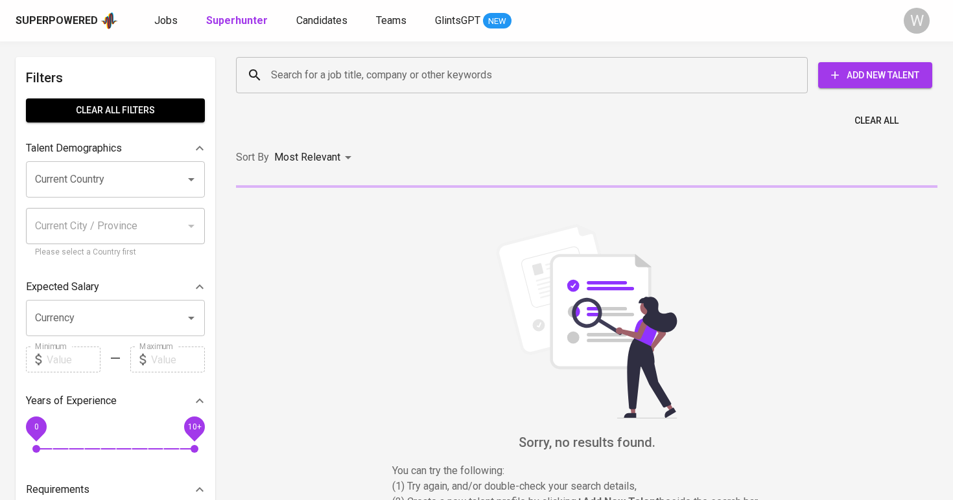
click at [288, 73] on input "Search for a job title, company or other keywords" at bounding box center [525, 75] width 515 height 25
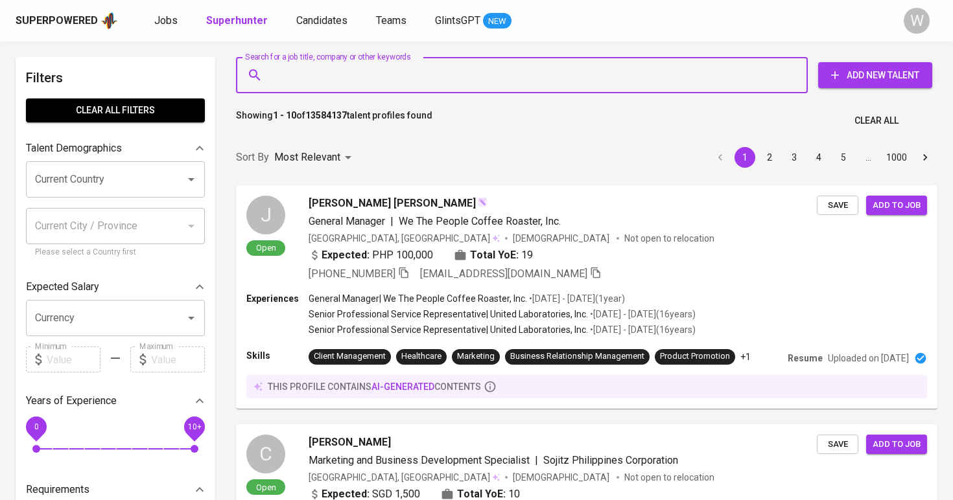
paste input "yana.mariyana125@gmail.com"
type input "yana.mariyana125@gmail.com"
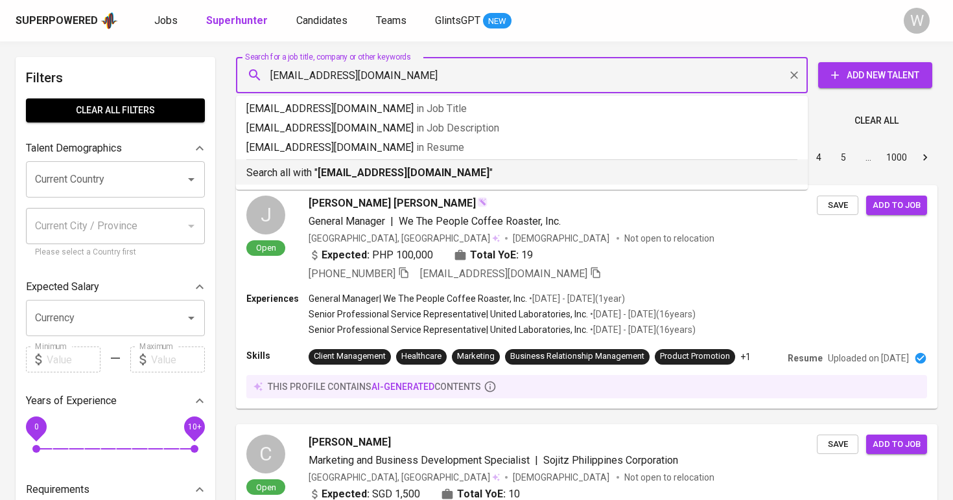
click at [374, 178] on b "yana.mariyana125@gmail.com" at bounding box center [404, 173] width 172 height 12
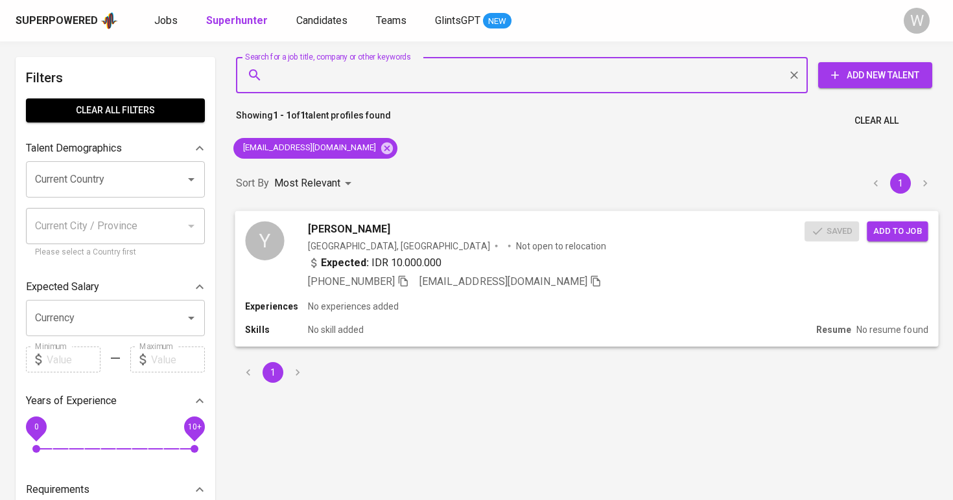
click at [426, 239] on div "Yana Mariyana Indonesia, Jakarta Selatan Not open to relocation Expected: IDR 1…" at bounding box center [556, 255] width 496 height 68
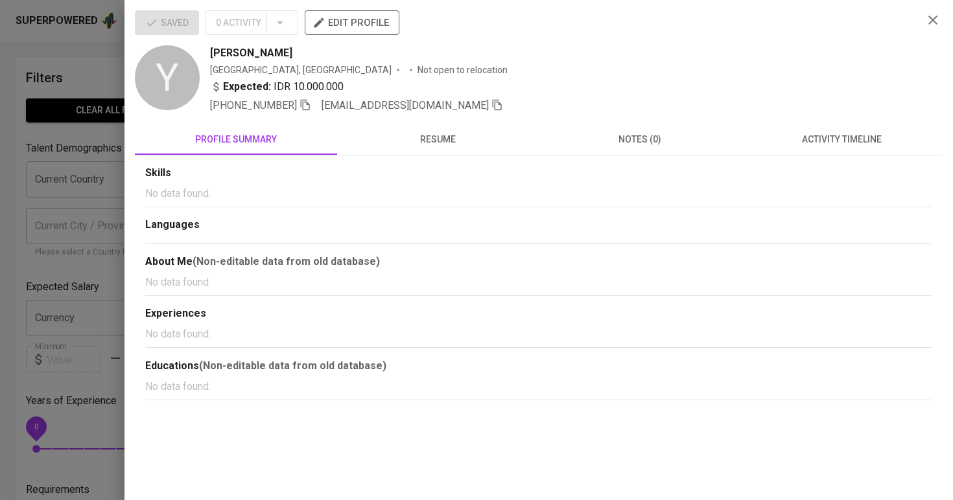
click at [18, 170] on div at bounding box center [476, 250] width 953 height 500
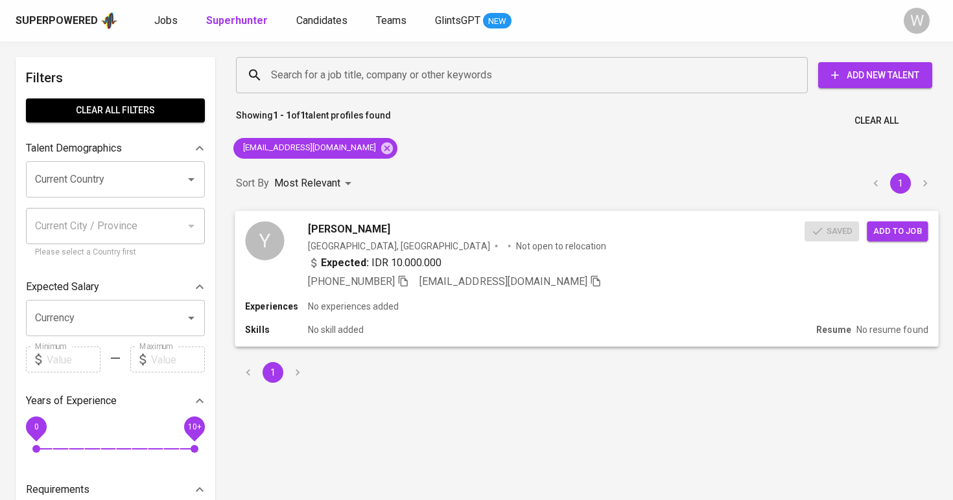
click at [882, 224] on span "Add to job" at bounding box center [897, 231] width 48 height 15
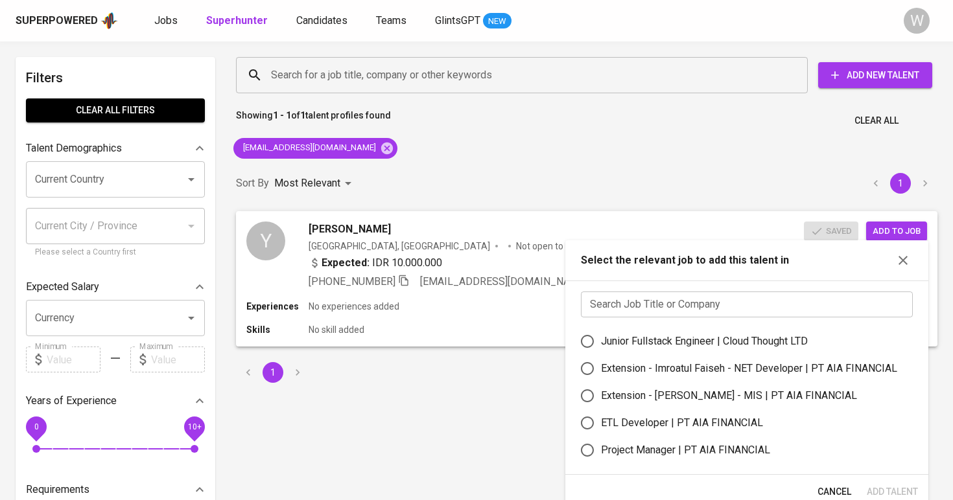
click at [760, 296] on input "text" at bounding box center [747, 305] width 332 height 26
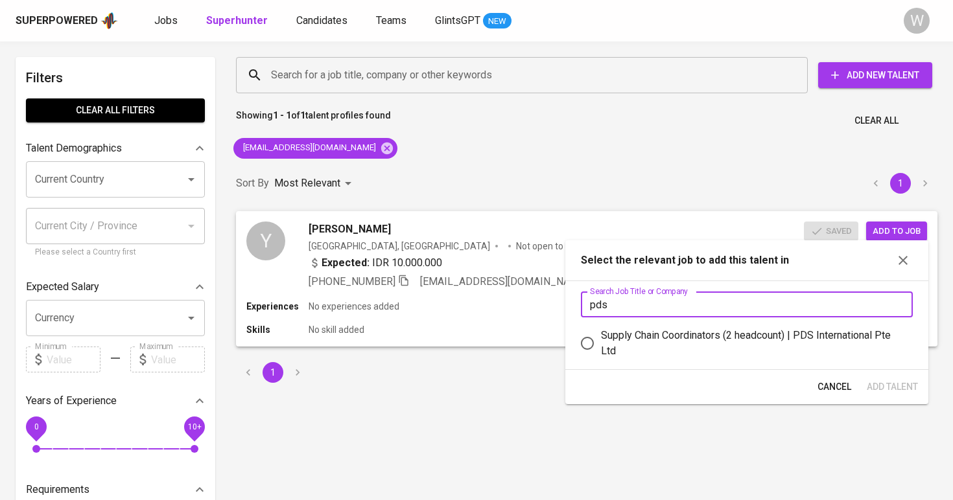
type input "pds"
click at [792, 331] on div "Supply Chain Coordinators (2 headcount) | PDS International Pte Ltd" at bounding box center [751, 343] width 301 height 31
click at [601, 331] on input "Supply Chain Coordinators (2 headcount) | PDS International Pte Ltd" at bounding box center [587, 343] width 27 height 27
radio input "true"
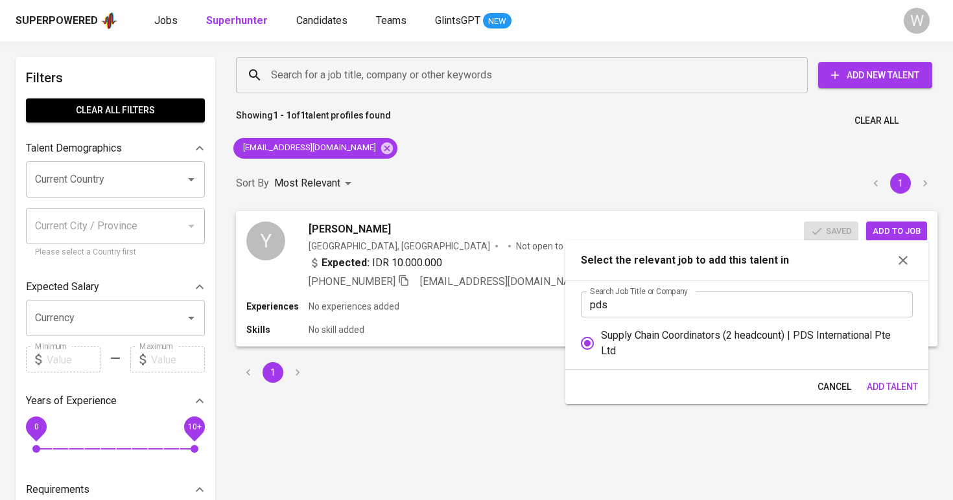
click at [889, 397] on button "Add Talent" at bounding box center [892, 387] width 62 height 24
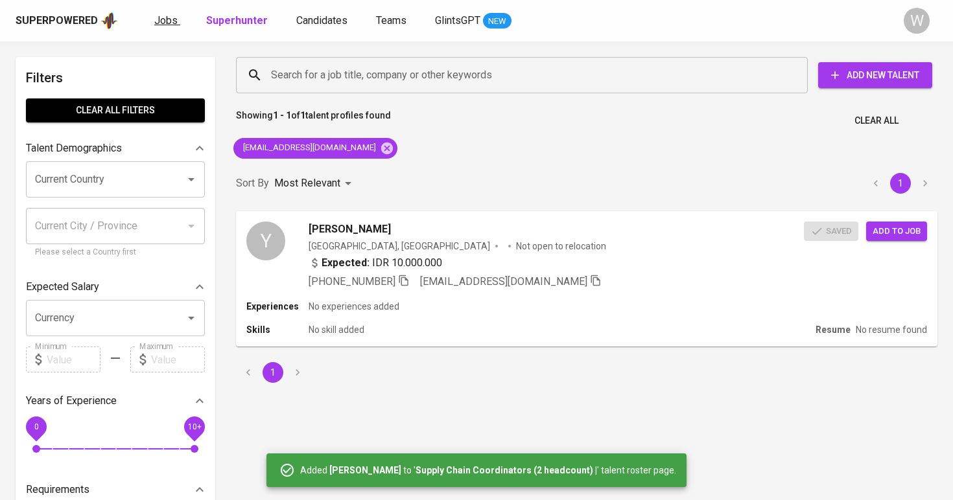
click at [165, 28] on link "Jobs" at bounding box center [167, 21] width 26 height 16
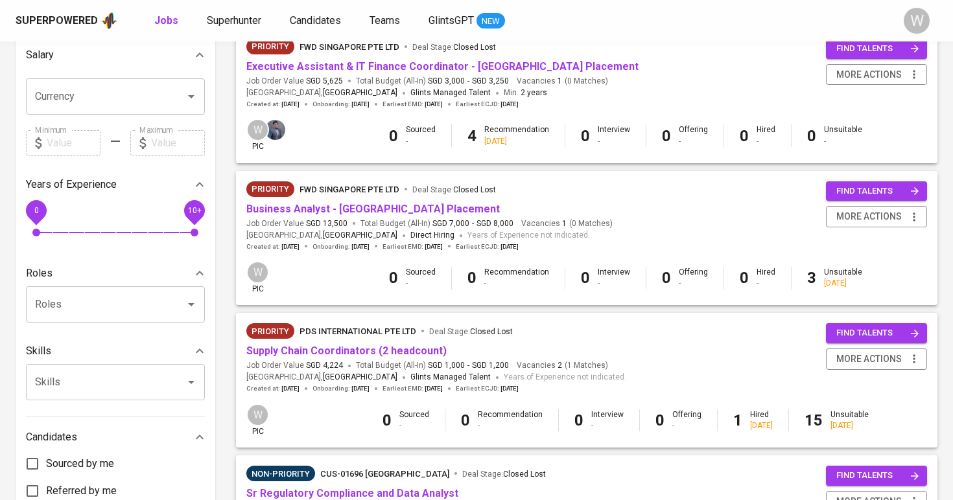
scroll to position [310, 0]
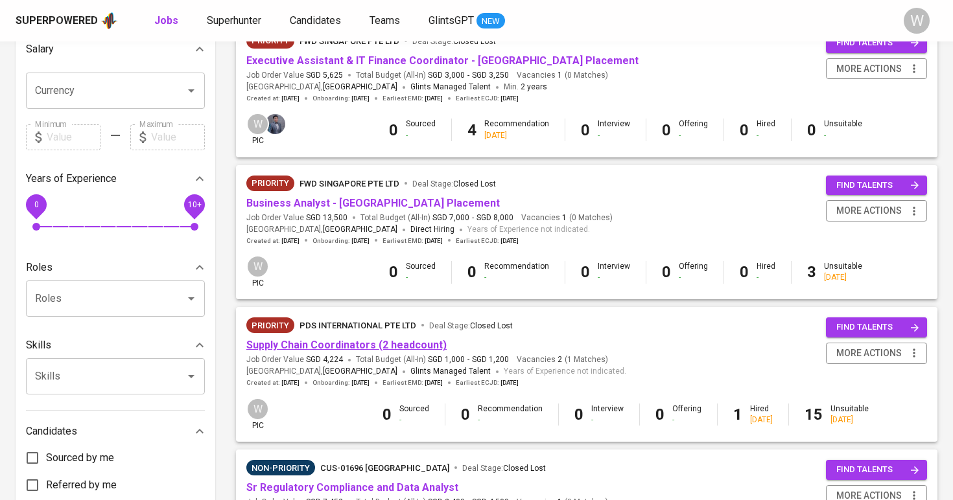
click at [346, 339] on link "Supply Chain Coordinators (2 headcount)" at bounding box center [346, 345] width 200 height 12
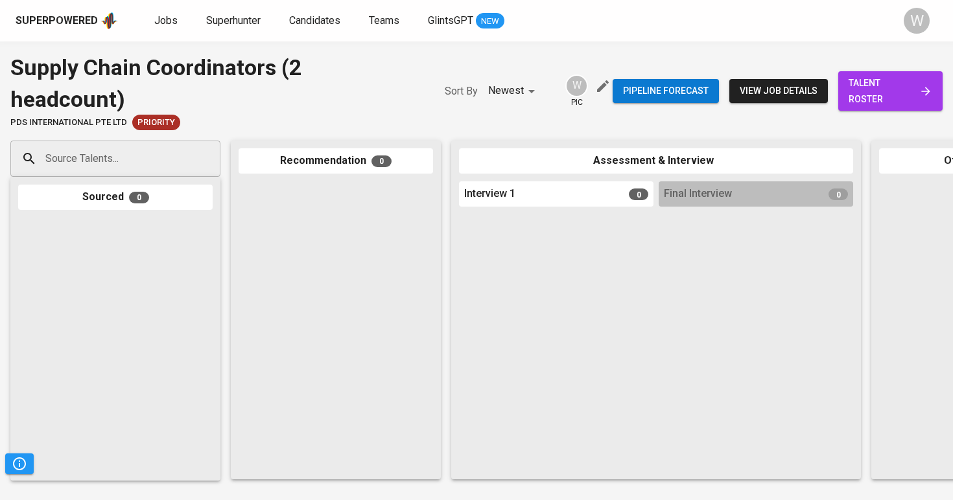
click at [889, 93] on span "talent roster" at bounding box center [890, 91] width 84 height 32
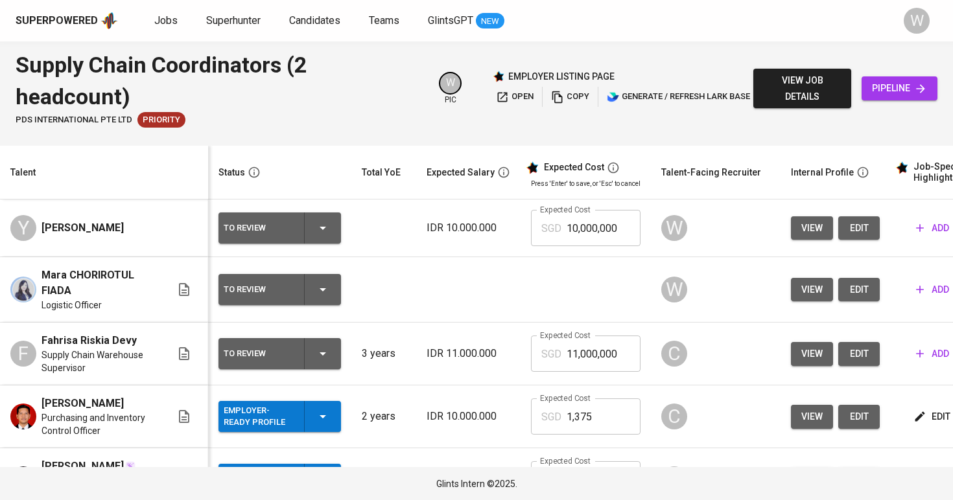
click at [848, 291] on span "edit" at bounding box center [858, 290] width 21 height 16
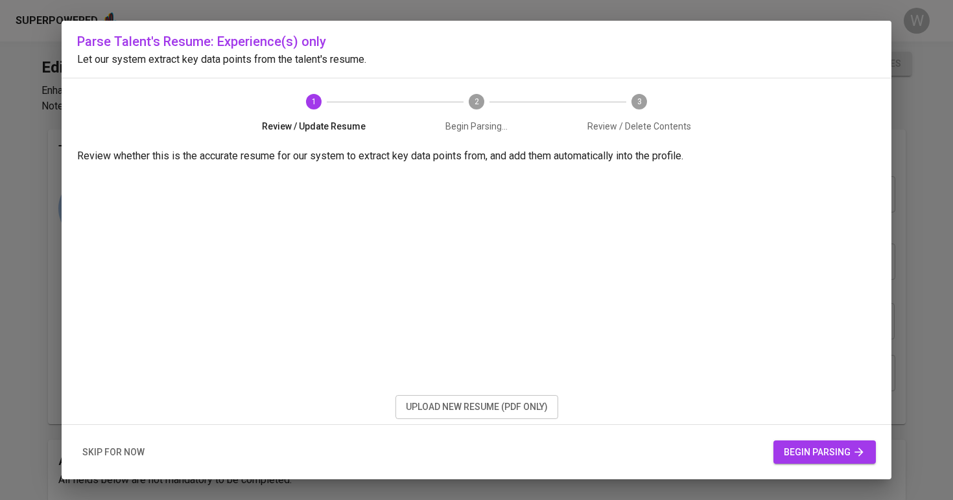
click at [123, 458] on span "skip for now" at bounding box center [113, 453] width 62 height 16
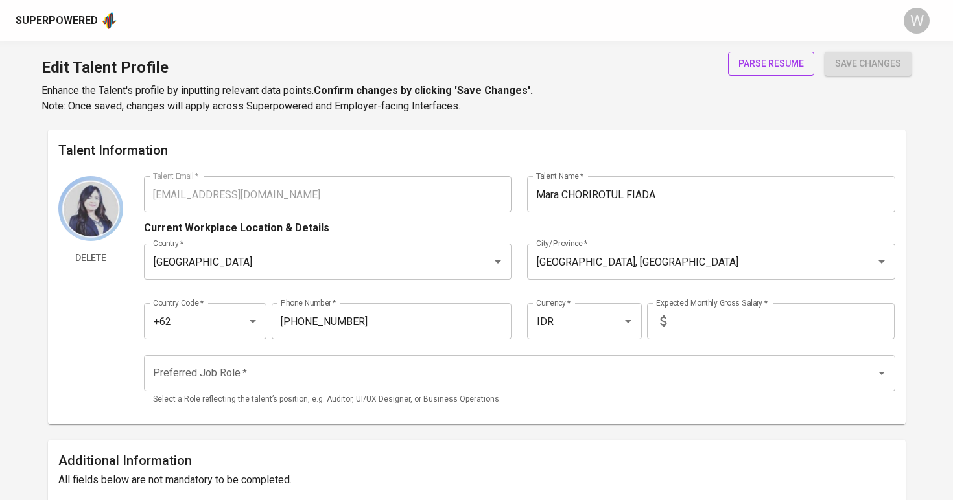
click at [766, 54] on button "parse resume" at bounding box center [771, 64] width 86 height 24
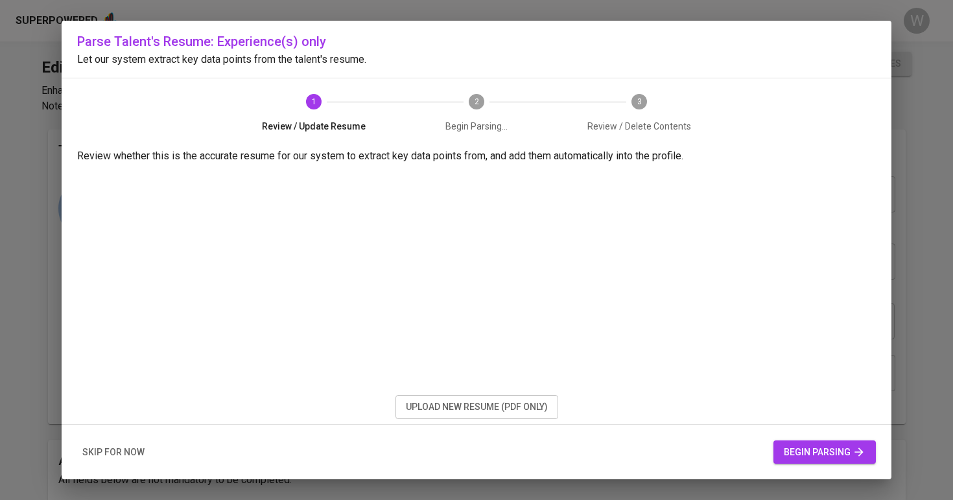
click at [473, 408] on span "upload new resume (pdf only)" at bounding box center [477, 407] width 142 height 16
click at [803, 442] on button "begin parsing" at bounding box center [824, 453] width 102 height 24
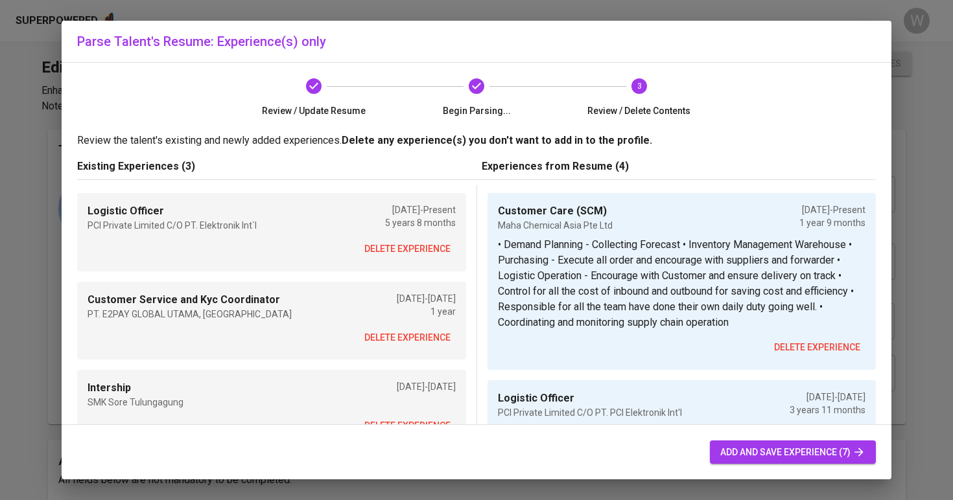
click at [411, 250] on span "delete experience" at bounding box center [407, 249] width 86 height 16
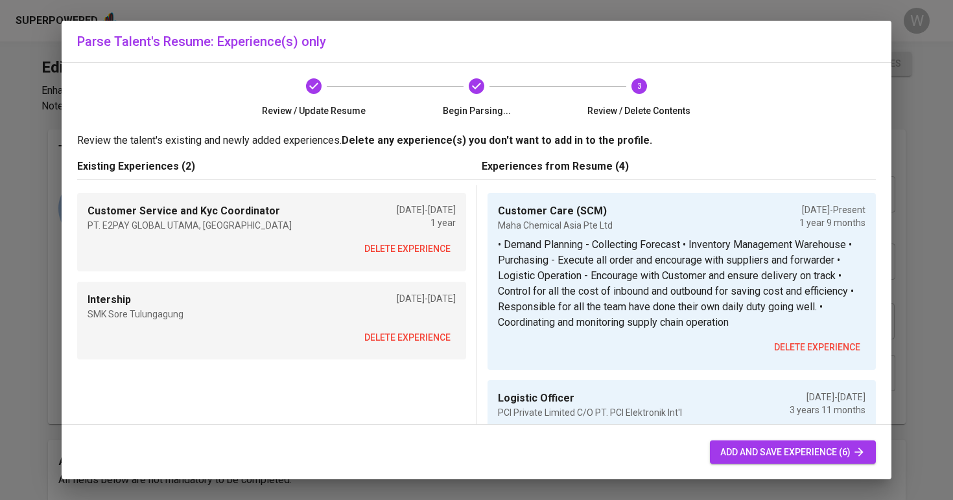
click at [411, 250] on span "delete experience" at bounding box center [407, 249] width 86 height 16
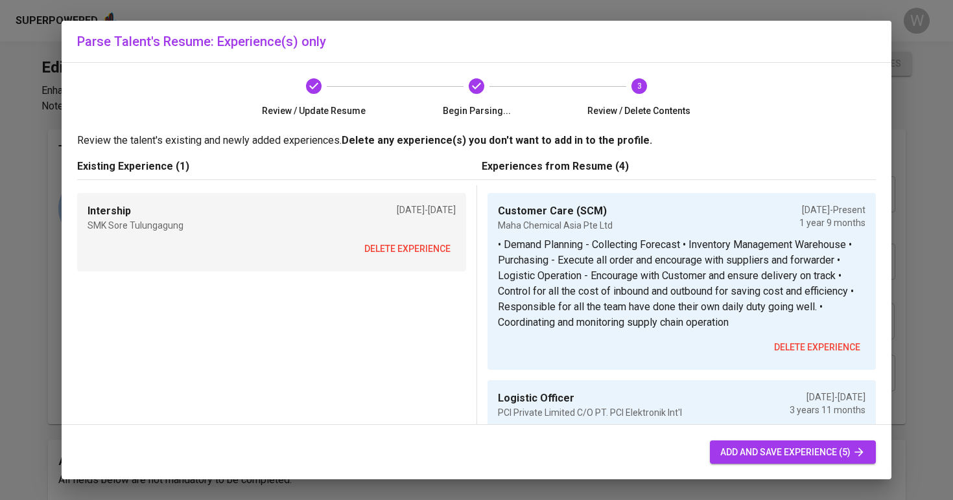
click at [411, 250] on span "delete experience" at bounding box center [407, 249] width 86 height 16
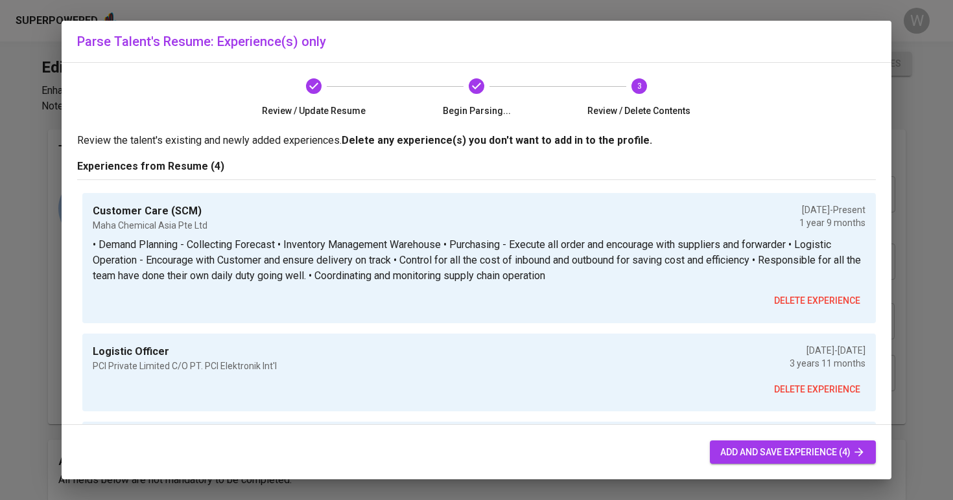
click at [784, 452] on span "add and save experience (4)" at bounding box center [792, 453] width 145 height 16
type input "IDR"
type input "Customer Care (SCM)"
type input "Maha Chemical Asia Pte Ltd"
type input "01/01/2024"
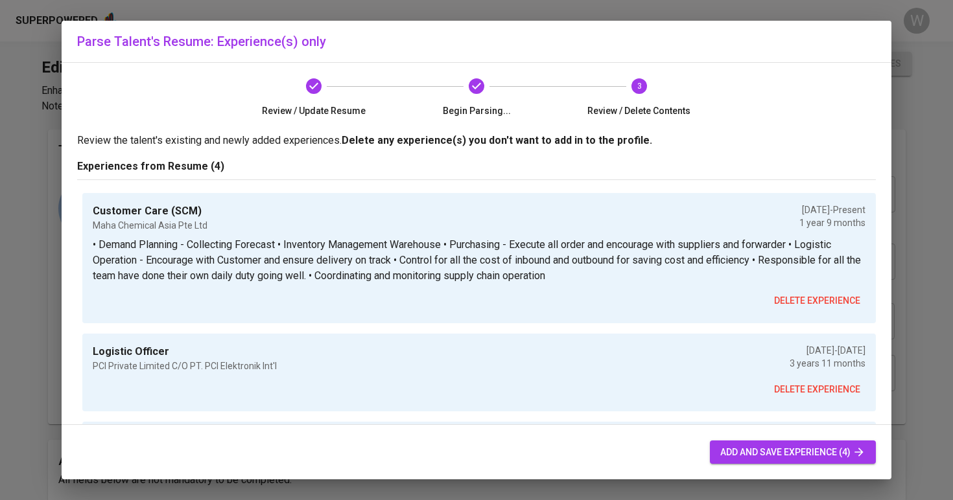
type input "Logistic Officer"
type input "PCI Private Limited C/O PT. PCI Elektronik Int'l"
type input "01/01/2020"
type input "12/01/2023"
type input "Marketing Oversea (Vessel)"
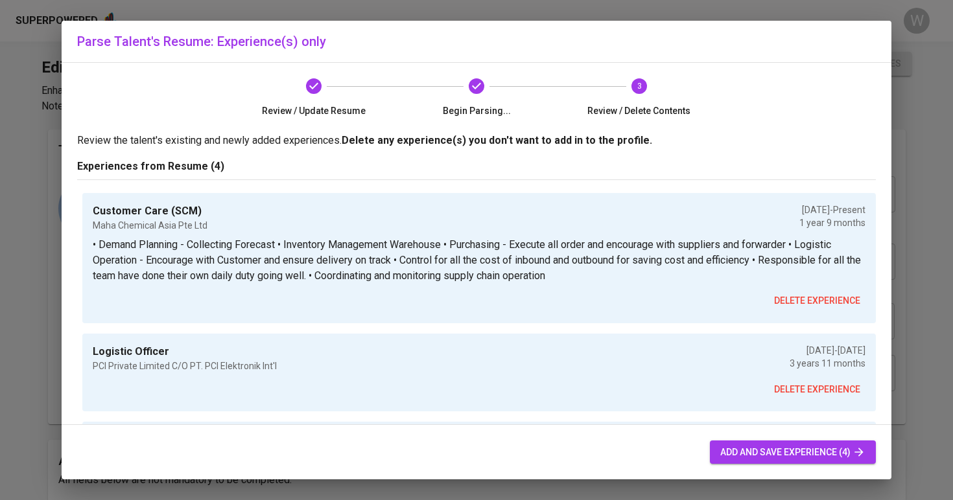
type input "PT DIANA GLOBAL MANDIRI"
type input "01/01/2020"
type input "12/01/2020"
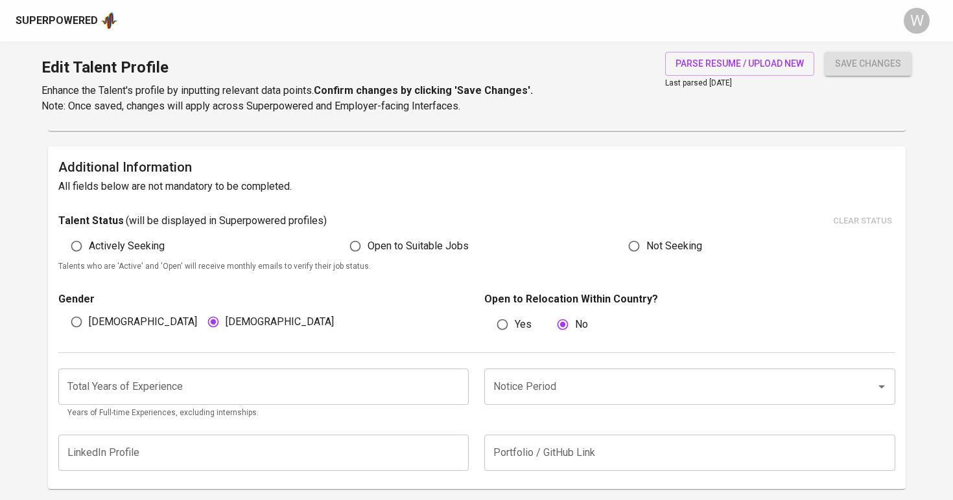
scroll to position [292, 0]
click at [159, 372] on input "number" at bounding box center [263, 388] width 411 height 36
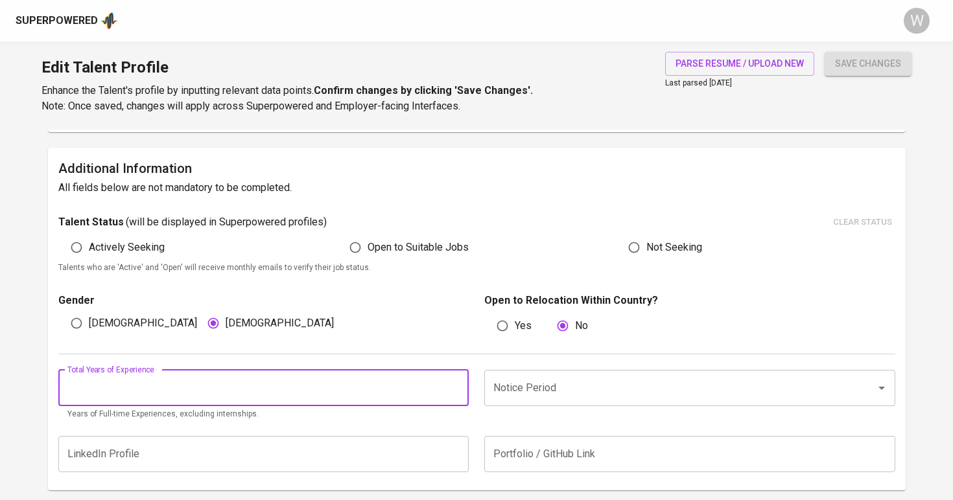
type input "5"
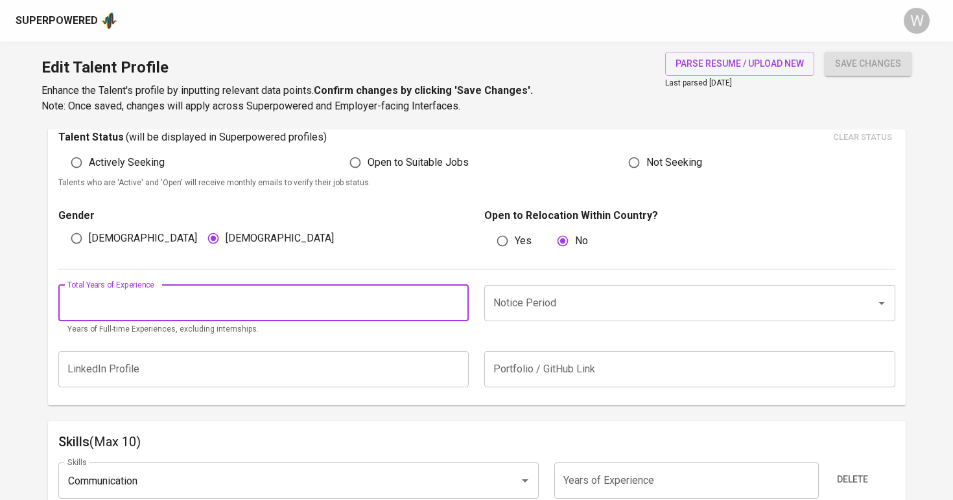
scroll to position [377, 0]
type input "7"
click at [530, 301] on input "Notice Period" at bounding box center [671, 303] width 363 height 25
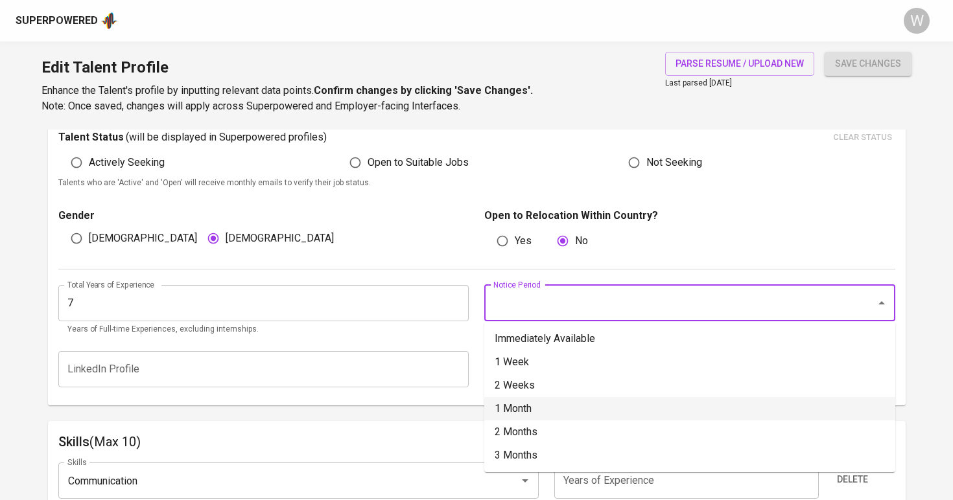
click at [534, 408] on li "1 Month" at bounding box center [689, 408] width 411 height 23
type input "1 Month"
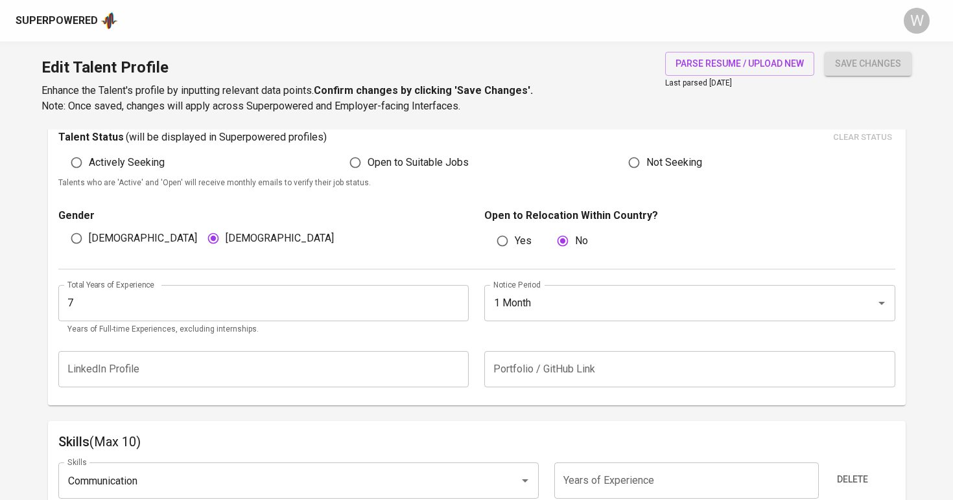
click at [404, 164] on span "Open to Suitable Jobs" at bounding box center [418, 163] width 101 height 16
click at [368, 164] on input "Open to Suitable Jobs" at bounding box center [355, 162] width 25 height 25
radio input "true"
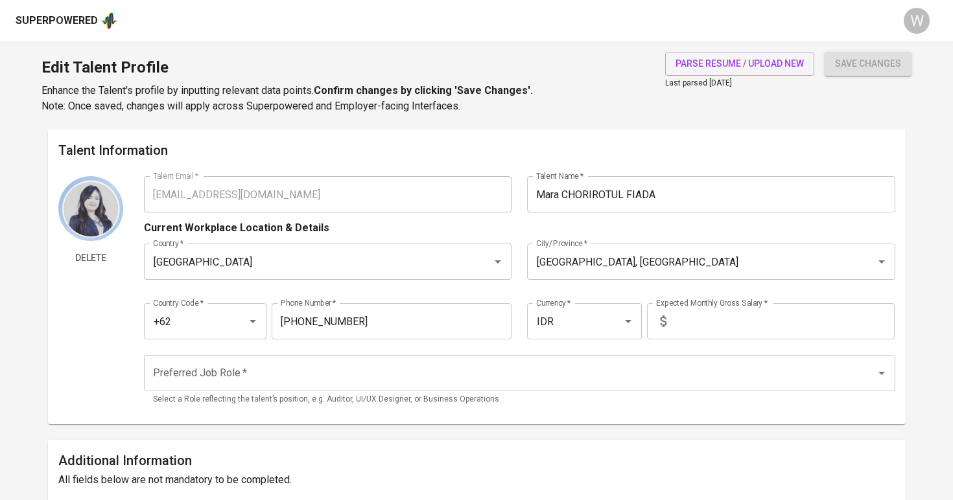
scroll to position [0, 0]
click at [728, 318] on input "text" at bounding box center [782, 321] width 223 height 36
type input "15.000.000"
click at [679, 380] on input "Preferred Job Role   *" at bounding box center [501, 373] width 703 height 25
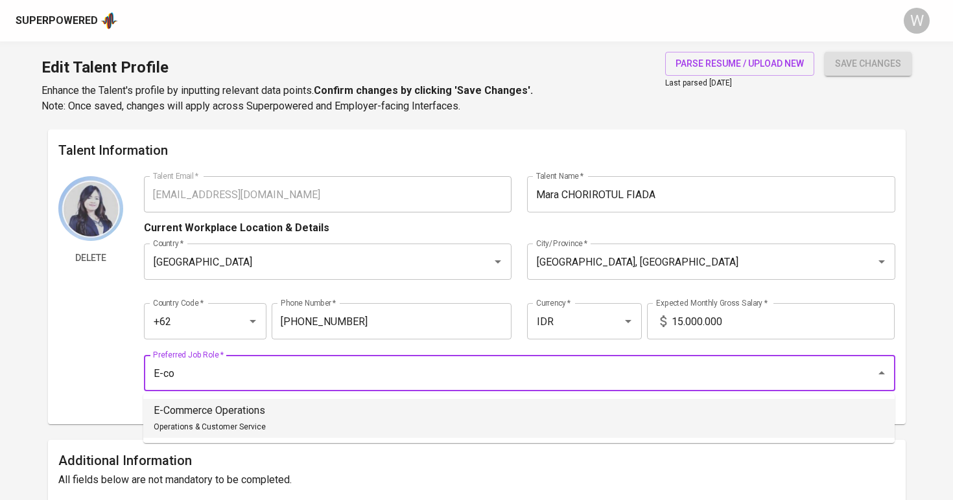
click at [562, 425] on li "E-Commerce Operations Operations & Customer Service" at bounding box center [518, 418] width 751 height 39
type input "E-Commerce Operations"
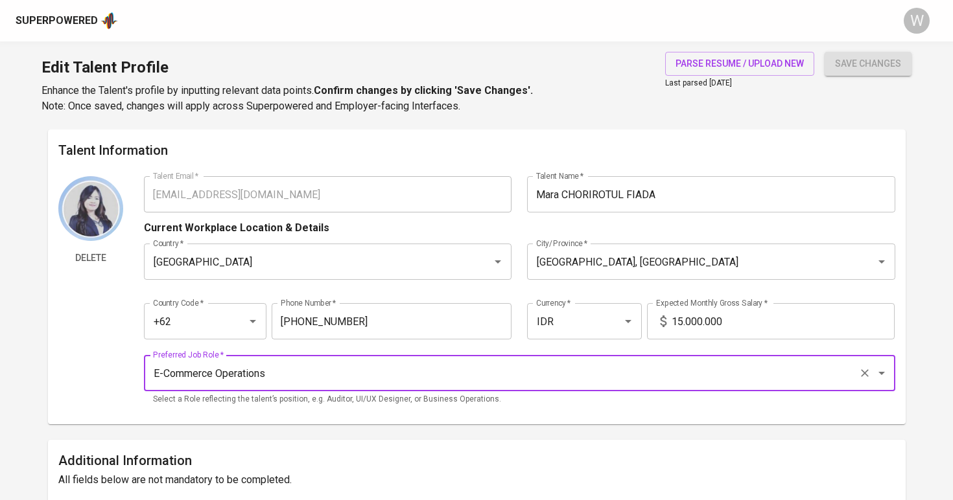
click at [655, 415] on div "Talent Information Delete Talent Email   * maracfiada@gmail.com Talent Email * …" at bounding box center [477, 277] width 858 height 295
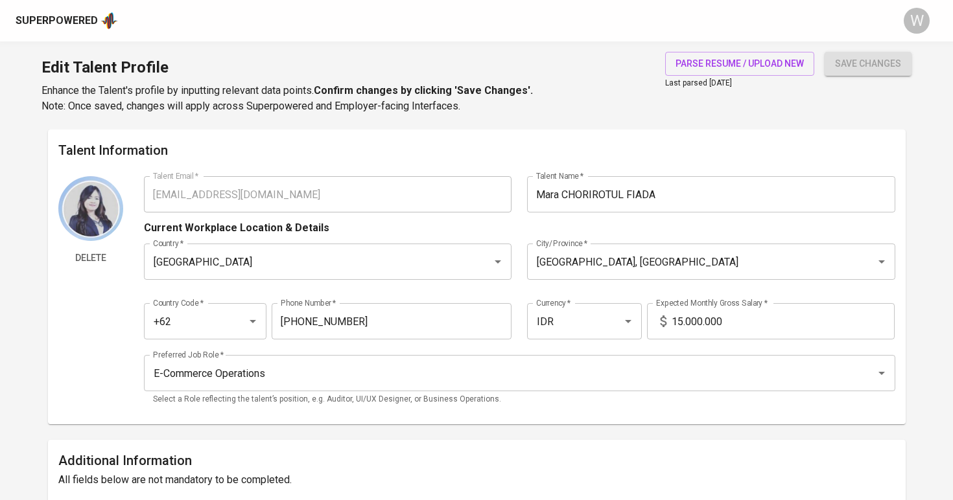
click at [841, 71] on button "save changes" at bounding box center [867, 64] width 87 height 24
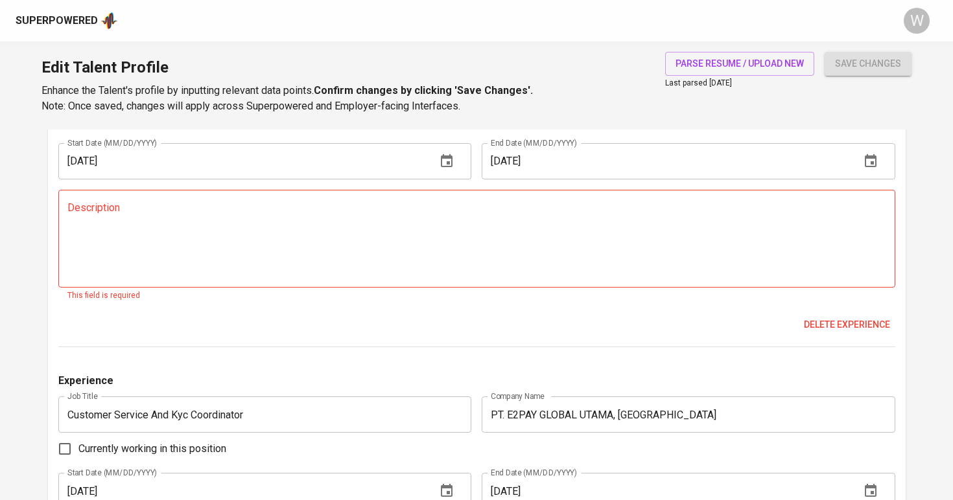
scroll to position [1829, 0]
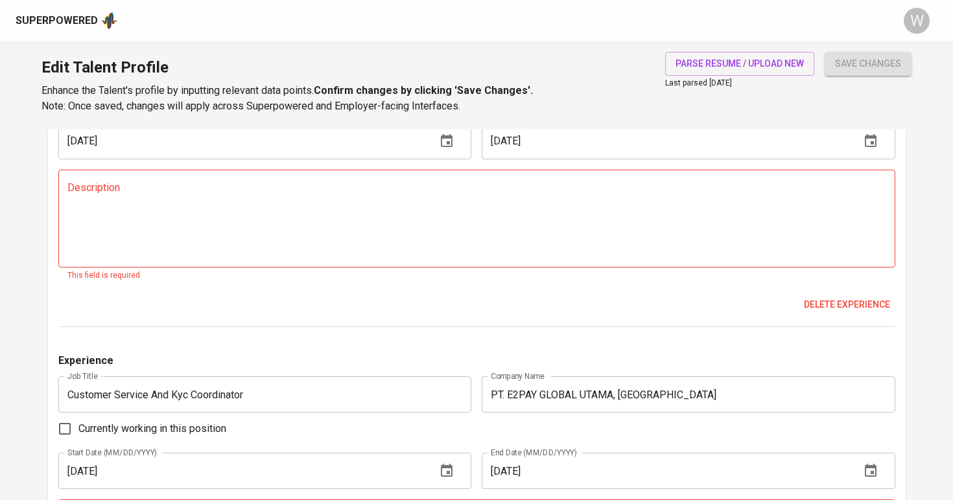
type textarea "-"
click at [629, 221] on textarea at bounding box center [476, 218] width 819 height 74
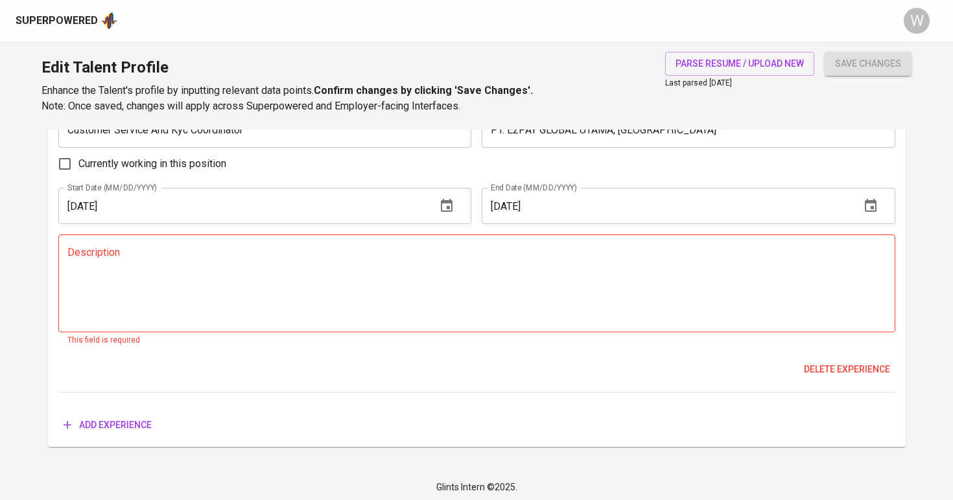
type textarea "-"
click at [587, 251] on textarea at bounding box center [476, 284] width 819 height 74
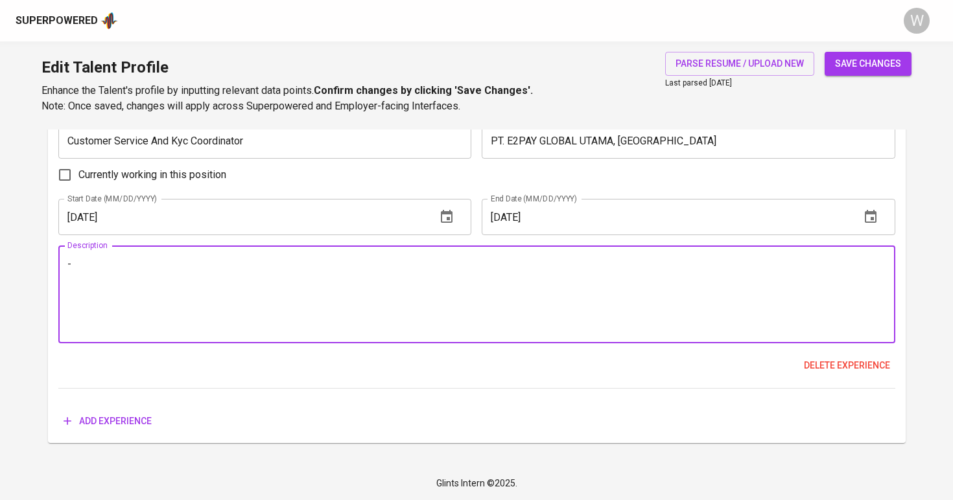
scroll to position [2064, 0]
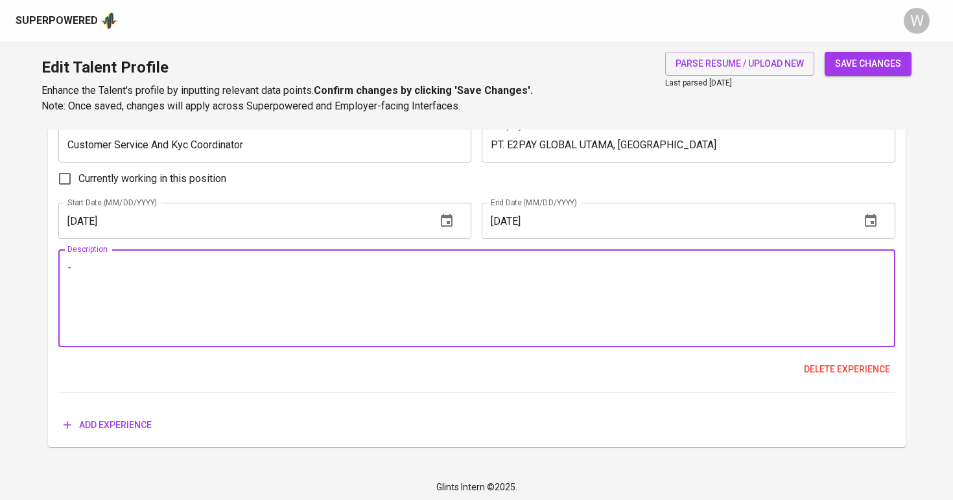
type textarea "-"
click at [864, 63] on span "save changes" at bounding box center [868, 64] width 66 height 16
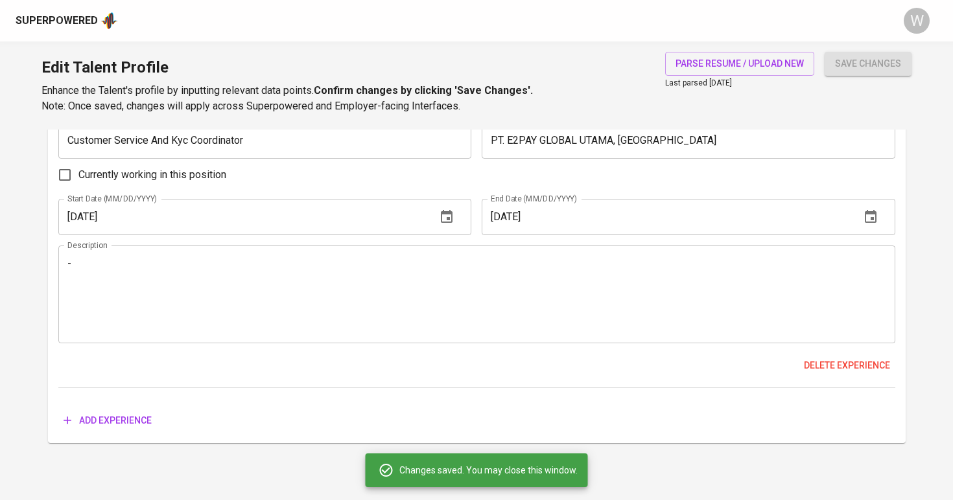
scroll to position [2060, 0]
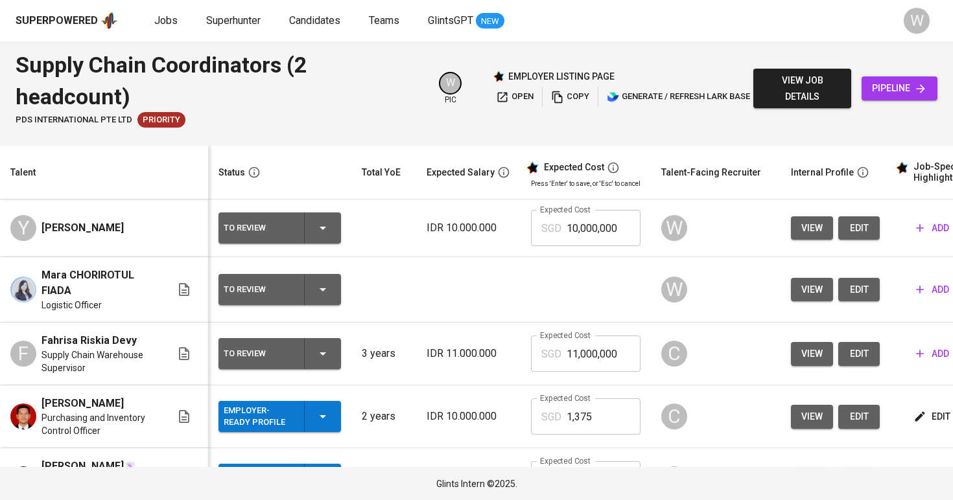
click at [852, 220] on span "edit" at bounding box center [858, 228] width 21 height 16
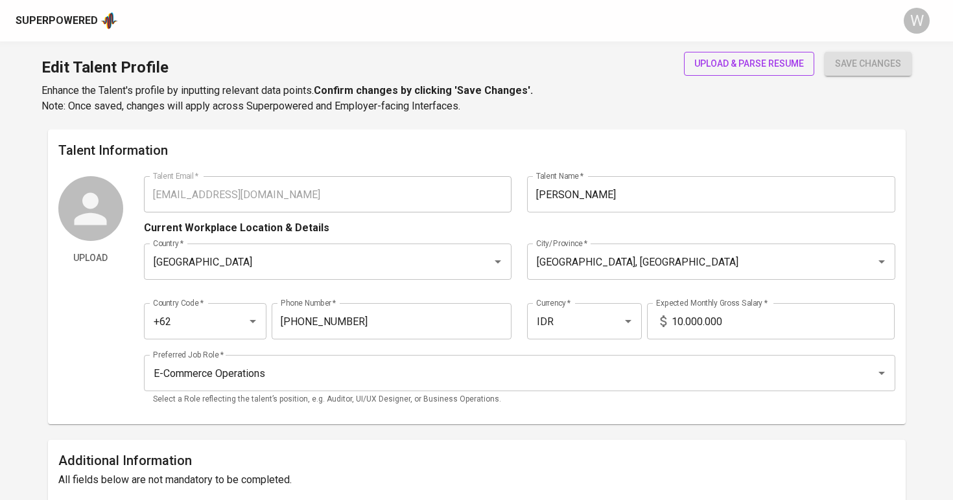
click at [766, 61] on span "upload & parse resume" at bounding box center [749, 64] width 110 height 16
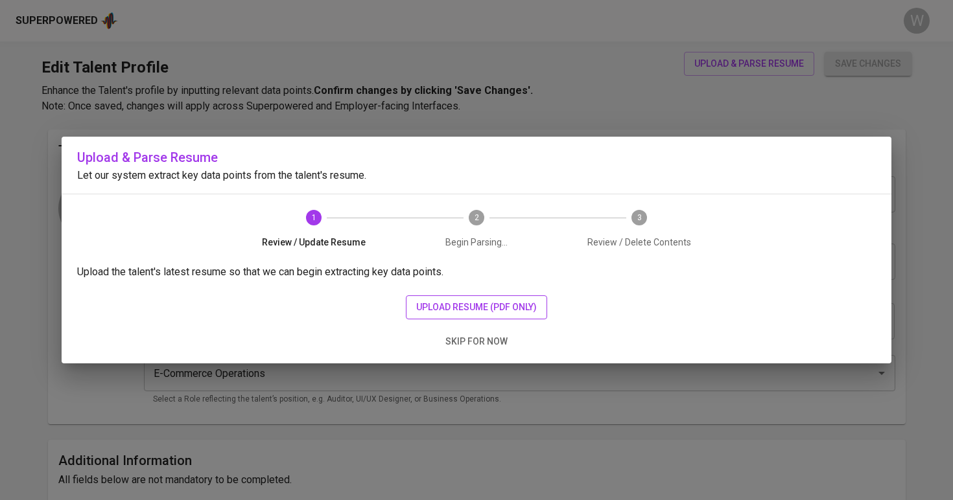
click at [484, 311] on span "upload resume (pdf only)" at bounding box center [476, 307] width 121 height 16
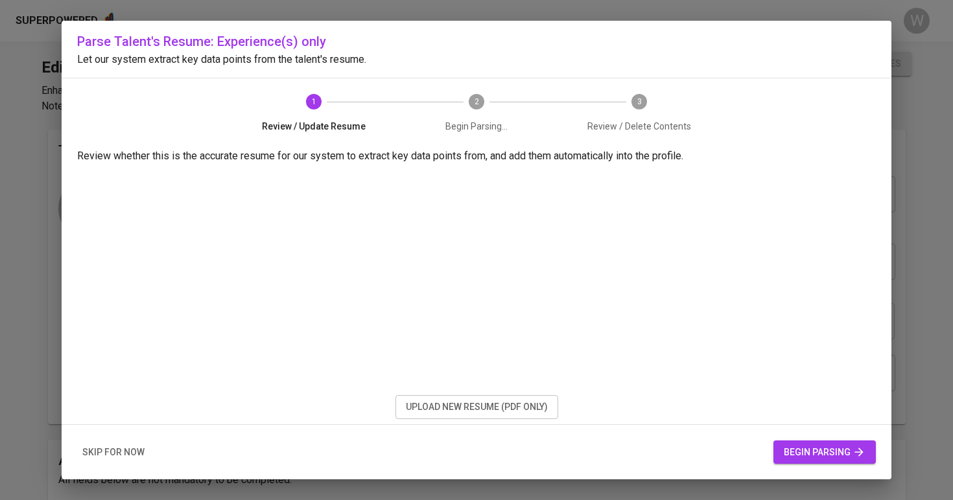
click at [809, 441] on button "begin parsing" at bounding box center [824, 453] width 102 height 24
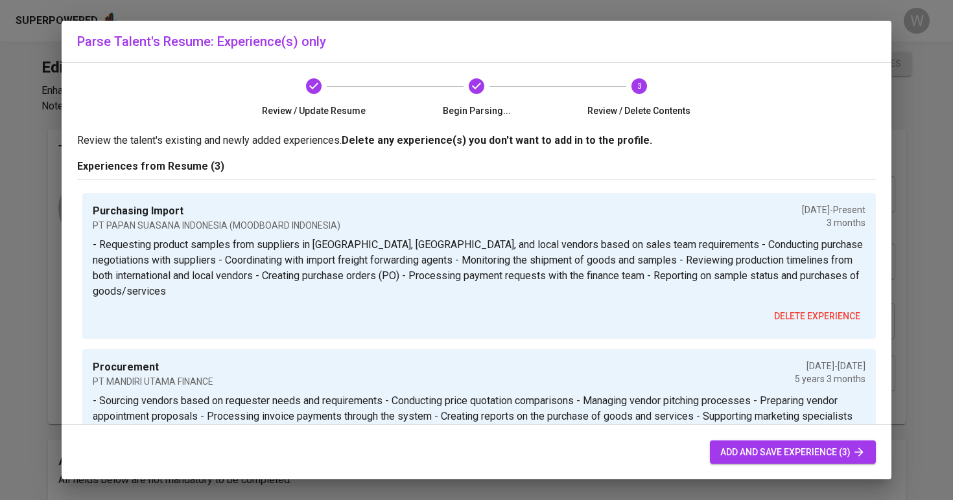
click at [734, 454] on span "add and save experience (3)" at bounding box center [792, 453] width 145 height 16
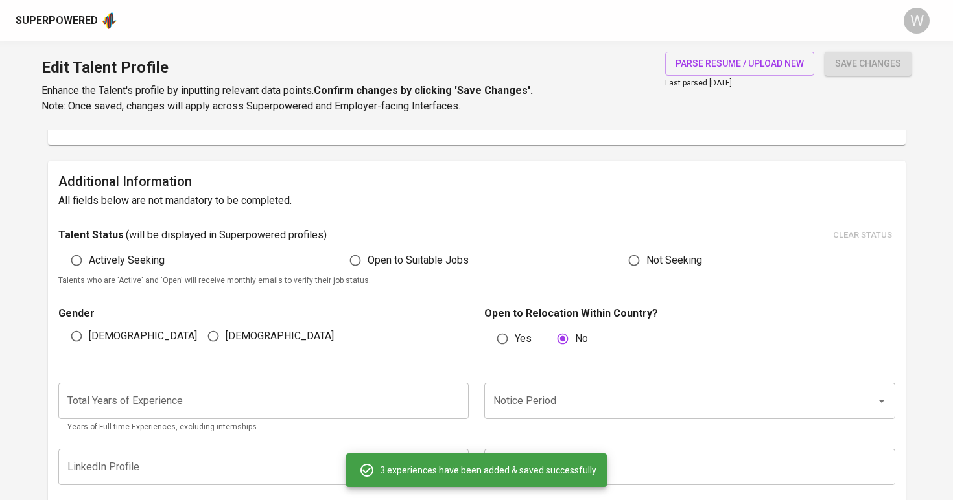
scroll to position [283, 0]
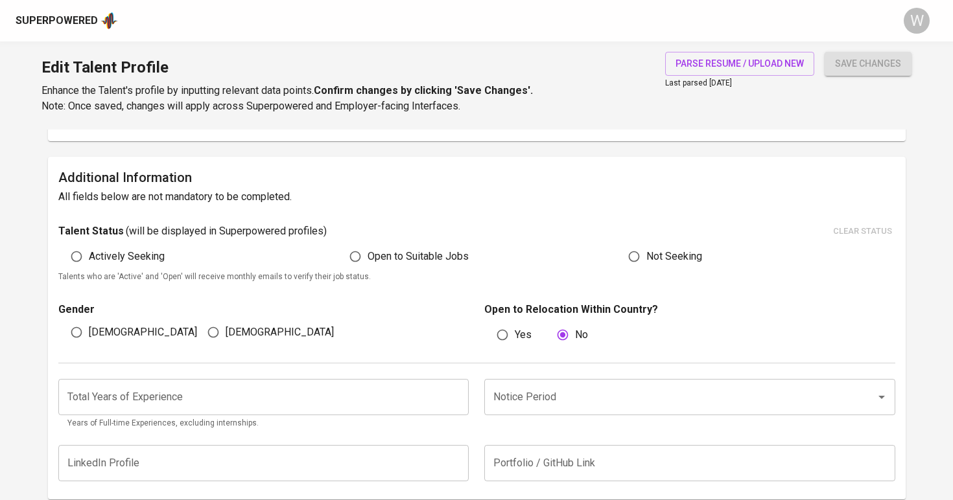
click at [216, 335] on input "[DEMOGRAPHIC_DATA]" at bounding box center [213, 332] width 25 height 25
radio input "true"
click at [374, 253] on span "Open to Suitable Jobs" at bounding box center [418, 257] width 101 height 16
click at [368, 253] on input "Open to Suitable Jobs" at bounding box center [355, 256] width 25 height 25
radio input "true"
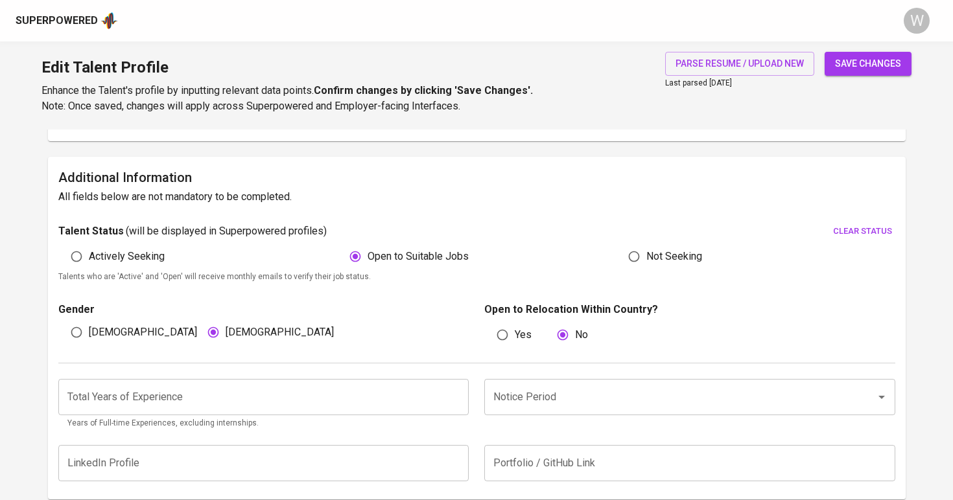
click at [306, 374] on div "Total Years of Experience Total Years of Experience Years of Full-time Experien…" at bounding box center [476, 401] width 837 height 75
click at [305, 397] on input "number" at bounding box center [263, 397] width 411 height 36
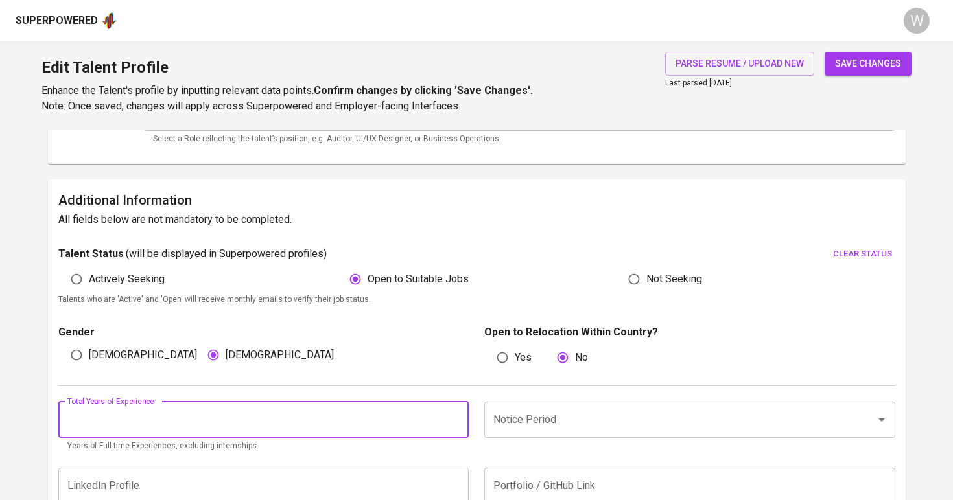
scroll to position [263, 0]
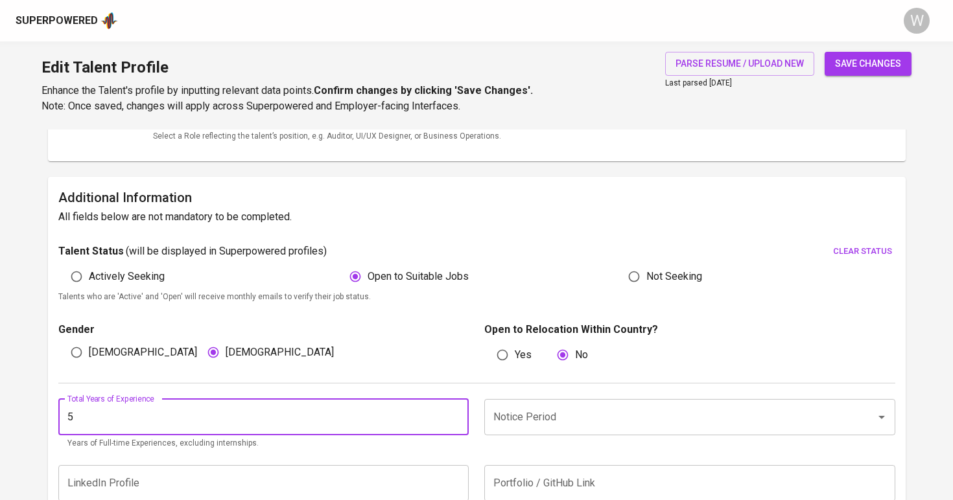
click at [566, 428] on div "Notice Period" at bounding box center [689, 417] width 411 height 36
type input "5"
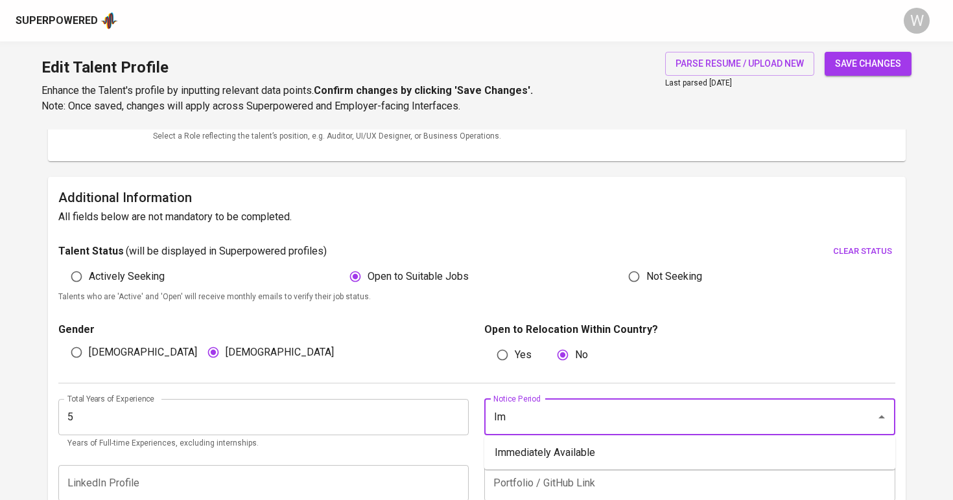
type input "I"
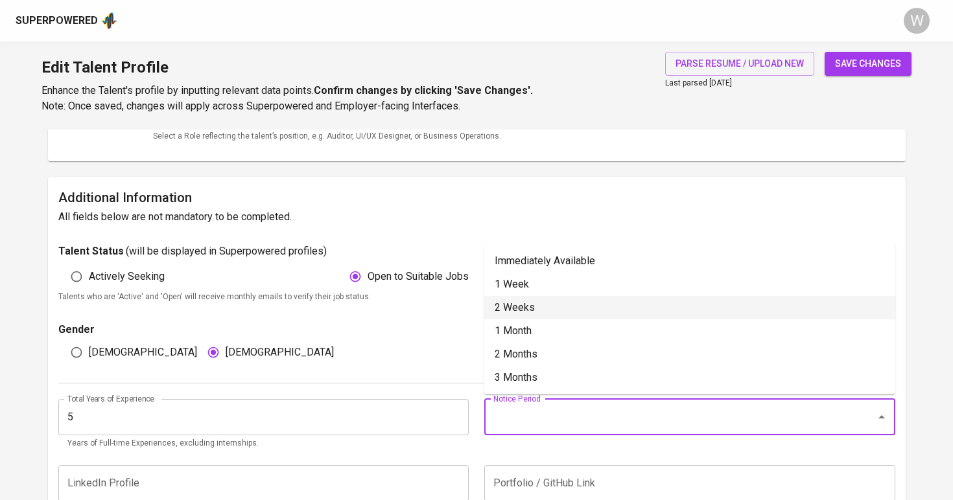
click at [570, 308] on li "2 Weeks" at bounding box center [689, 307] width 411 height 23
type input "2 Weeks"
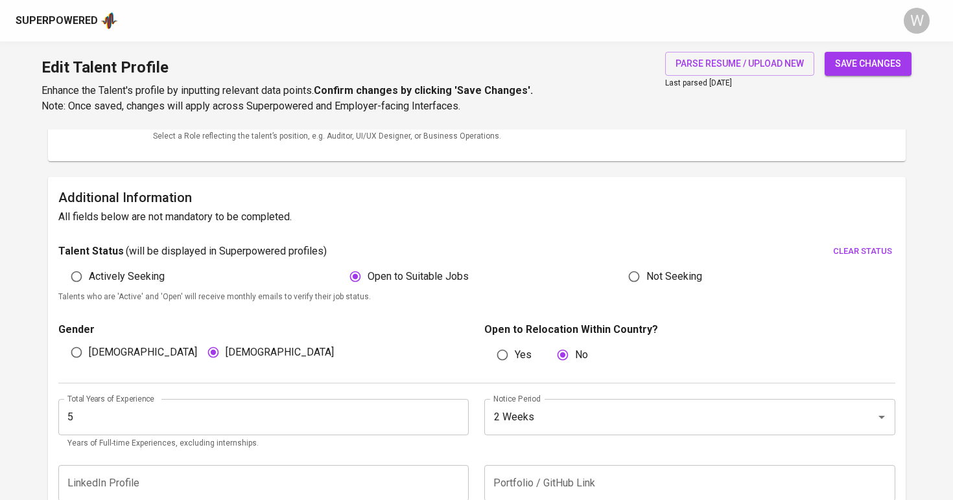
scroll to position [71, 0]
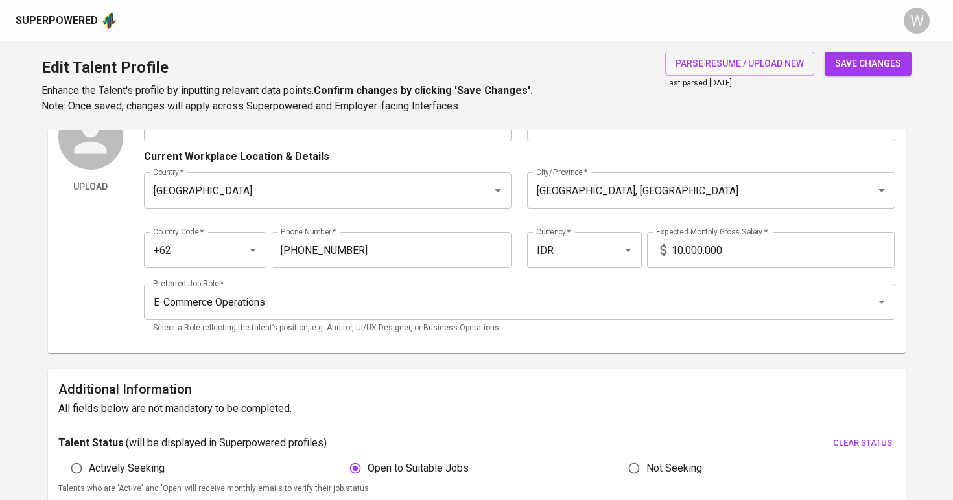
click at [679, 249] on input "10.000.000" at bounding box center [782, 250] width 223 height 36
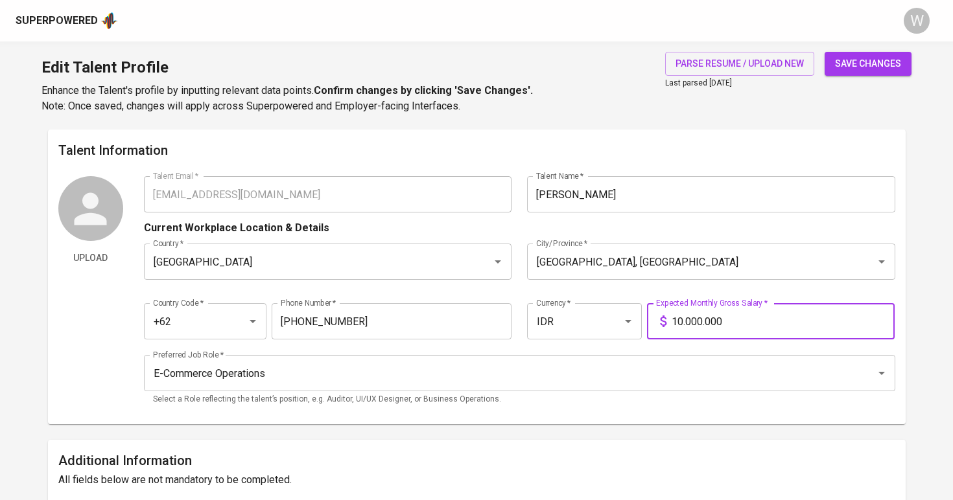
scroll to position [0, 0]
click at [893, 60] on span "save changes" at bounding box center [868, 64] width 66 height 16
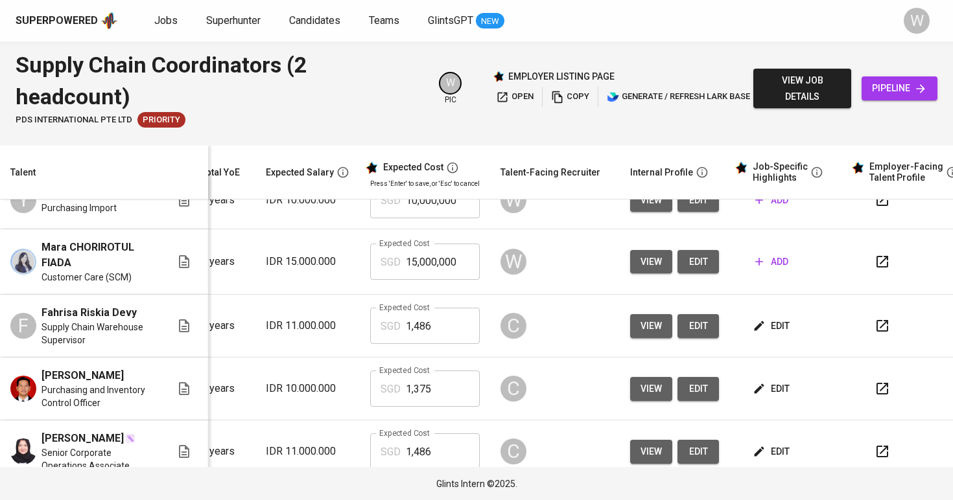
scroll to position [8, 161]
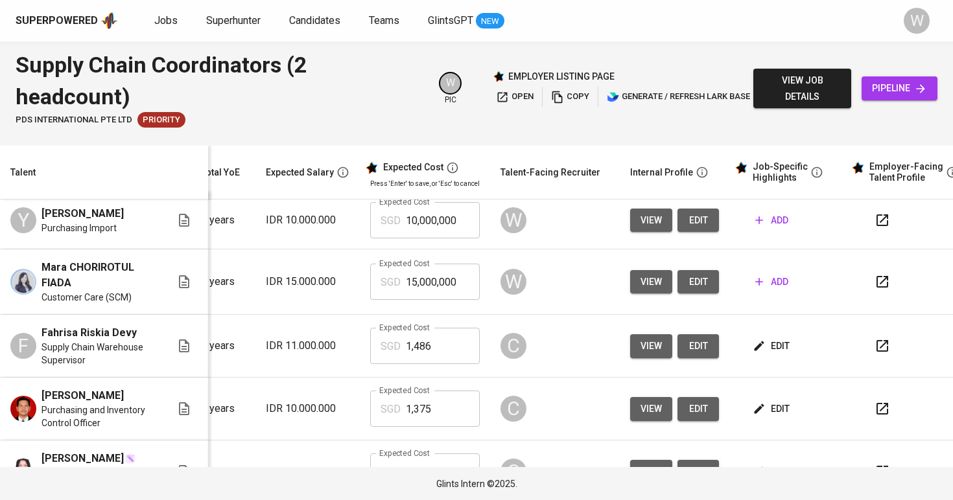
click at [755, 279] on span "add" at bounding box center [771, 282] width 33 height 16
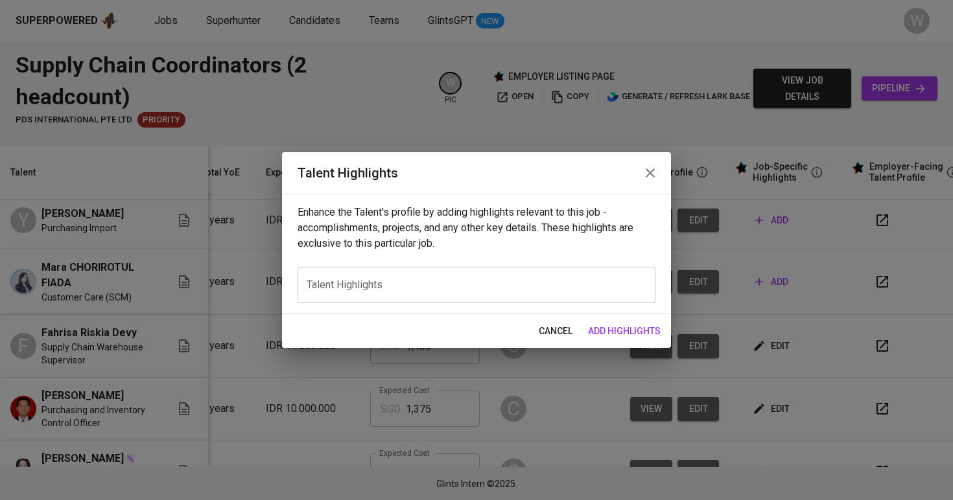
click at [386, 286] on textarea at bounding box center [477, 285] width 340 height 12
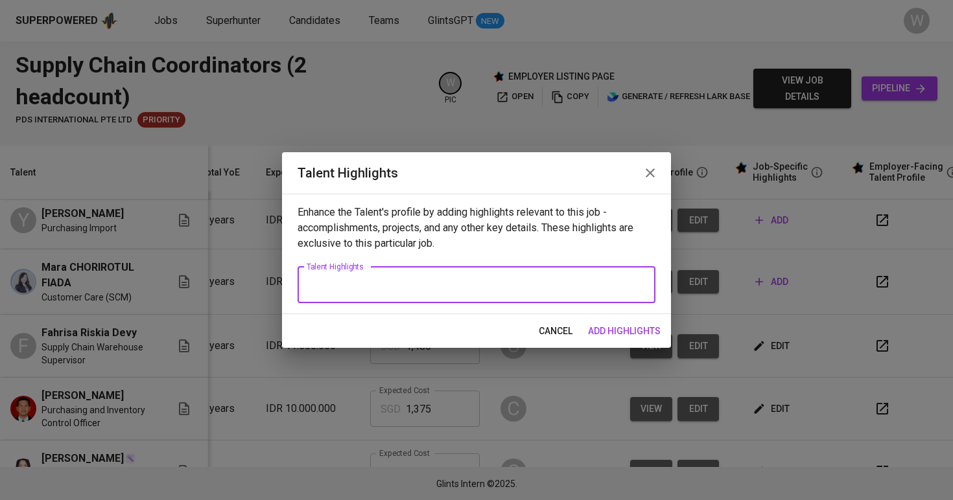
paste textarea "[PERSON_NAME] currently works at Maha Chemical Asia Pte Ltd as a Customer Care …"
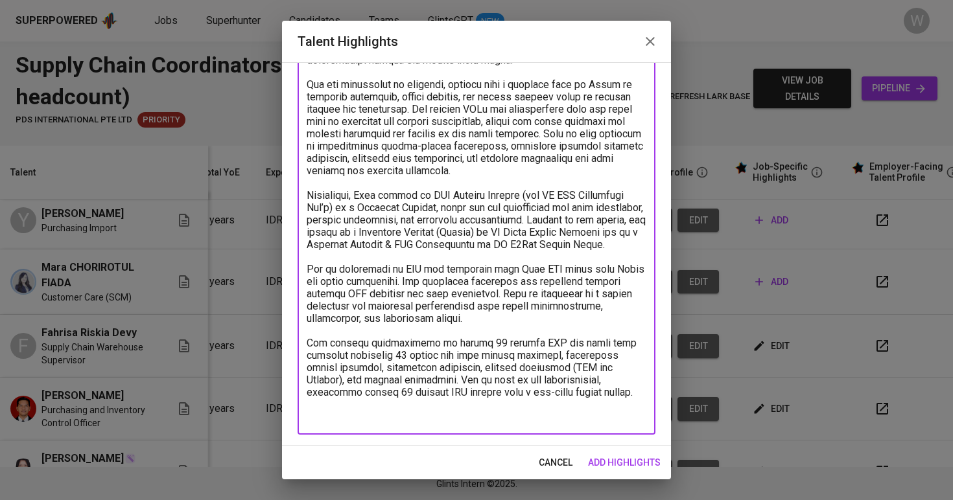
scroll to position [180, 0]
drag, startPoint x: 597, startPoint y: 384, endPoint x: 333, endPoint y: 353, distance: 266.3
click at [333, 353] on textarea at bounding box center [477, 196] width 340 height 456
drag, startPoint x: 608, startPoint y: 391, endPoint x: 321, endPoint y: 339, distance: 291.8
click at [321, 339] on textarea at bounding box center [477, 196] width 340 height 456
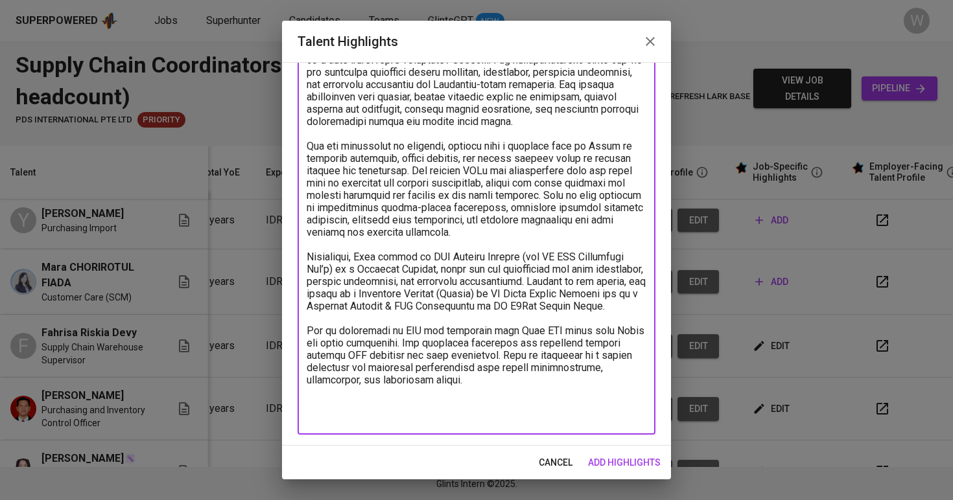
scroll to position [119, 0]
paste textarea "https://glints.sg.larksuite.com/file/Af50b0koWo1Cllxi54ulzhqLg4b?from=from_copy…"
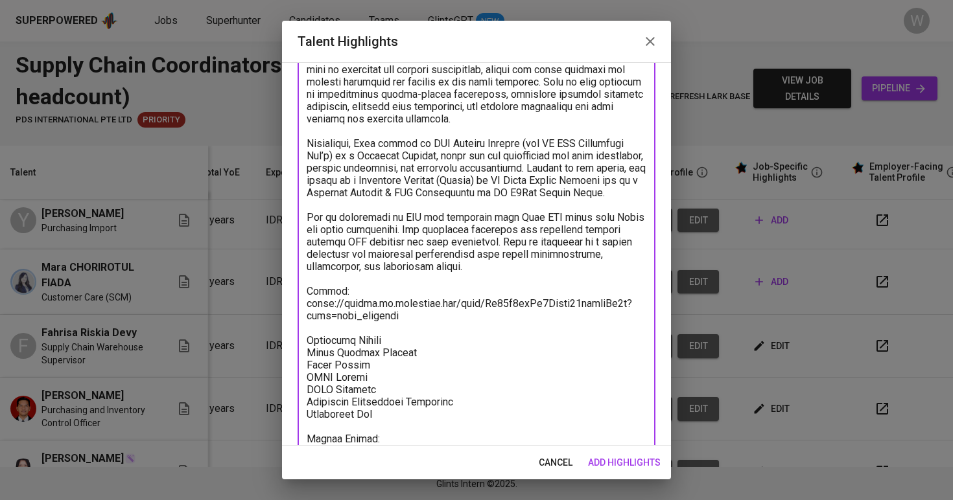
scroll to position [244, 0]
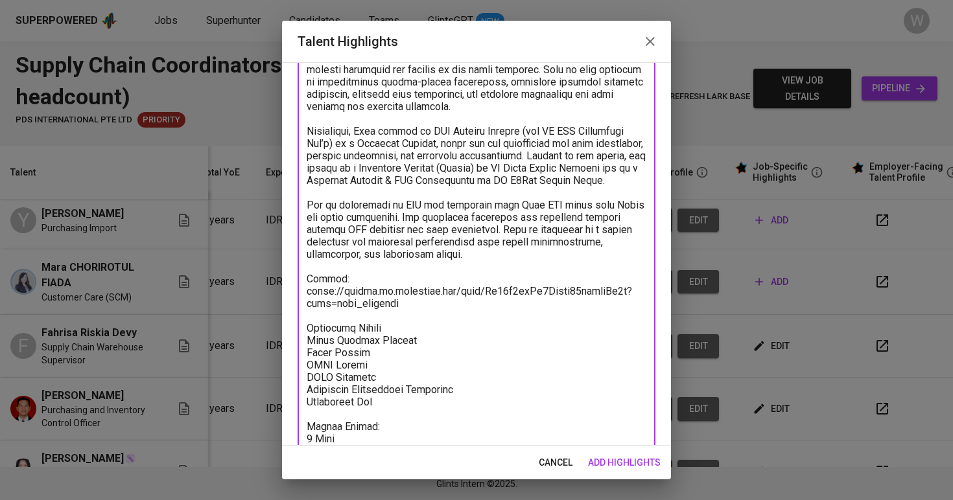
type textarea "Mara currently works at Maha Chemical Asia Pte Ltd as a Customer Care professio…"
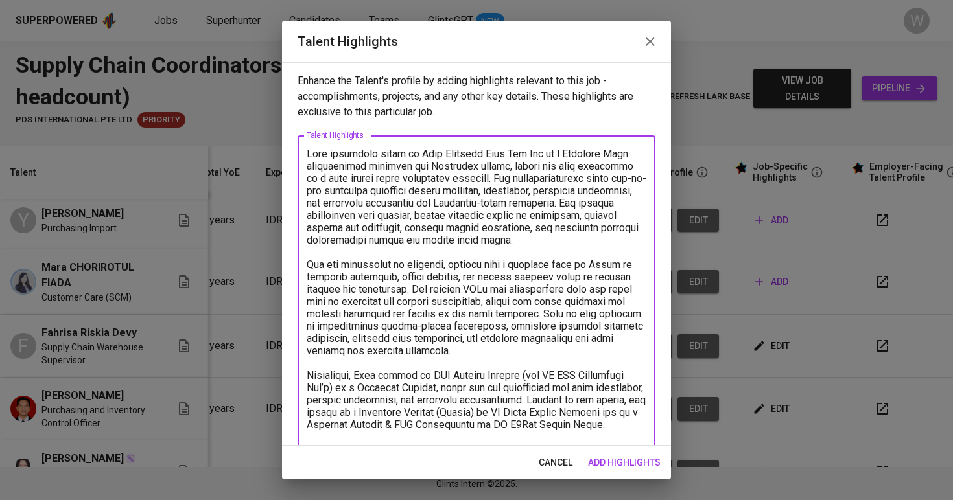
scroll to position [0, 0]
click at [628, 458] on span "add highlights" at bounding box center [624, 463] width 73 height 16
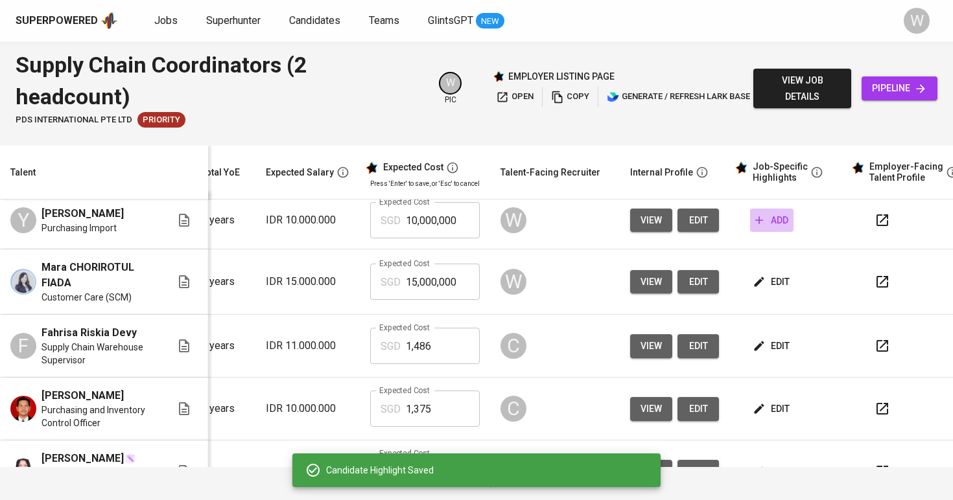
click at [758, 215] on span "add" at bounding box center [771, 221] width 33 height 16
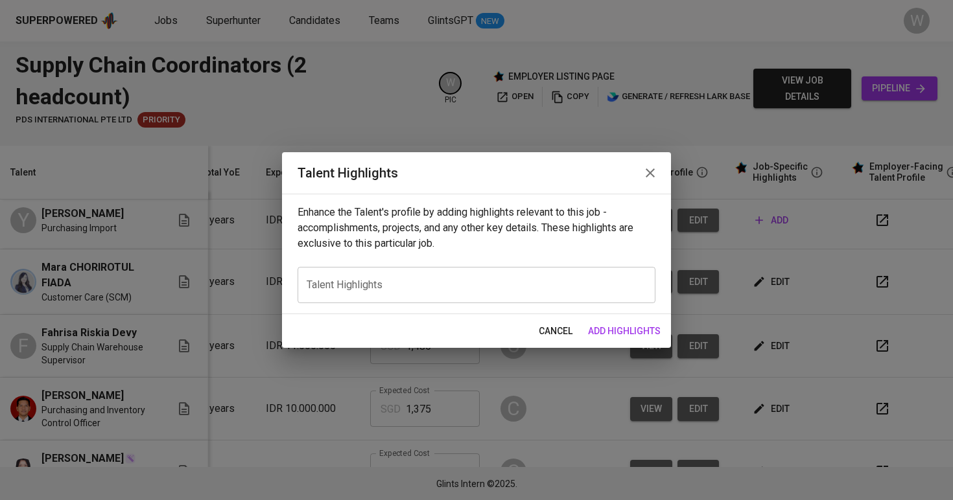
click at [513, 274] on div "x Talent Highlights" at bounding box center [477, 285] width 358 height 36
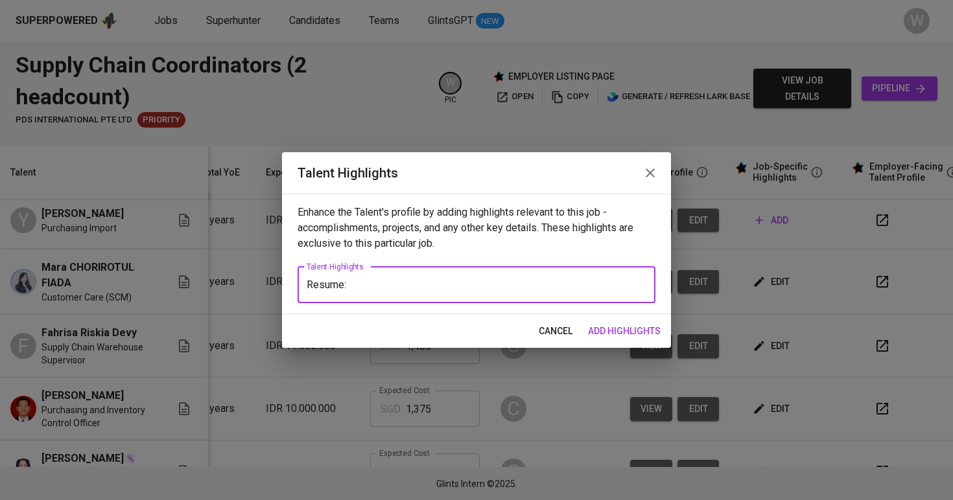
paste textarea "https://glints.sg.larksuite.com/file/P0FMbD8dQoa8S7xyMJolgRvmg1b?from=from_copy…"
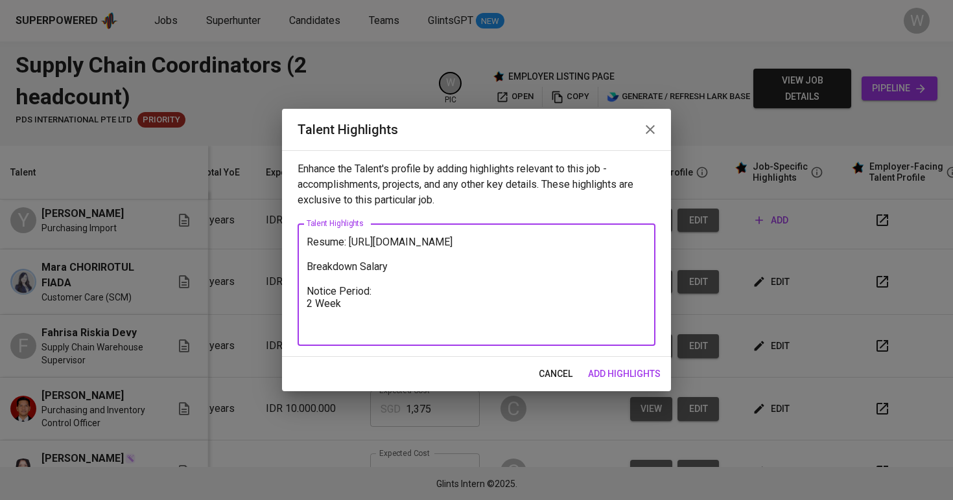
type textarea "Resume: https://glints.sg.larksuite.com/file/P0FMbD8dQoa8S7xyMJolgRvmg1b?from=f…"
click at [622, 369] on span "add highlights" at bounding box center [624, 374] width 73 height 16
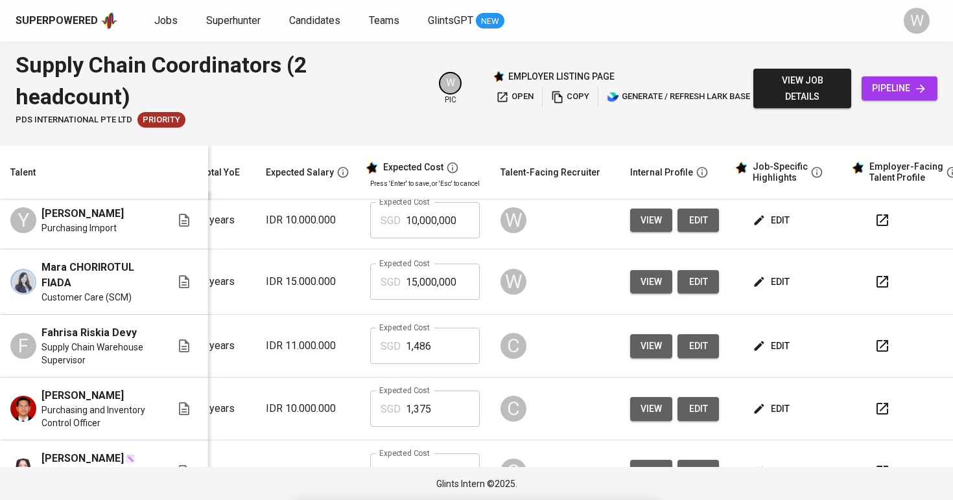
click at [756, 220] on span "edit" at bounding box center [772, 221] width 34 height 16
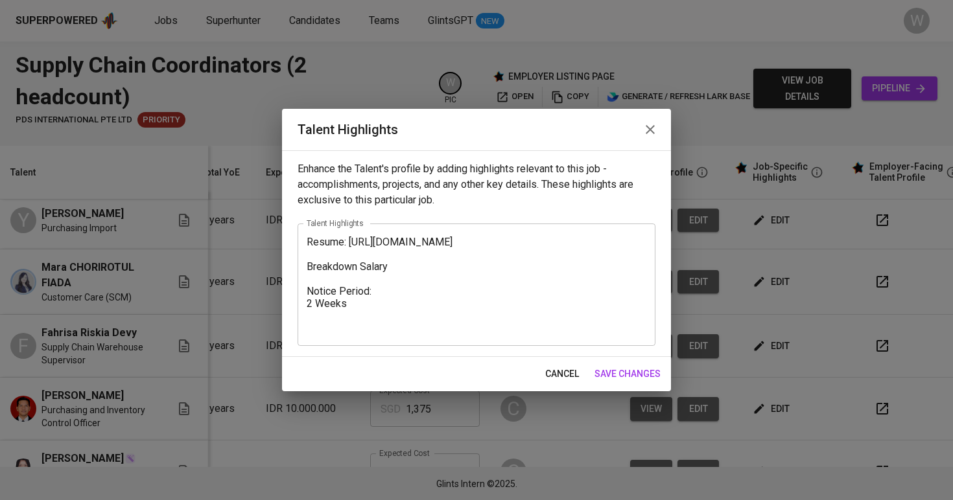
click at [312, 244] on textarea "Resume: https://glints.sg.larksuite.com/file/P0FMbD8dQoa8S7xyMJolgRvmg1b?from=f…" at bounding box center [477, 285] width 340 height 99
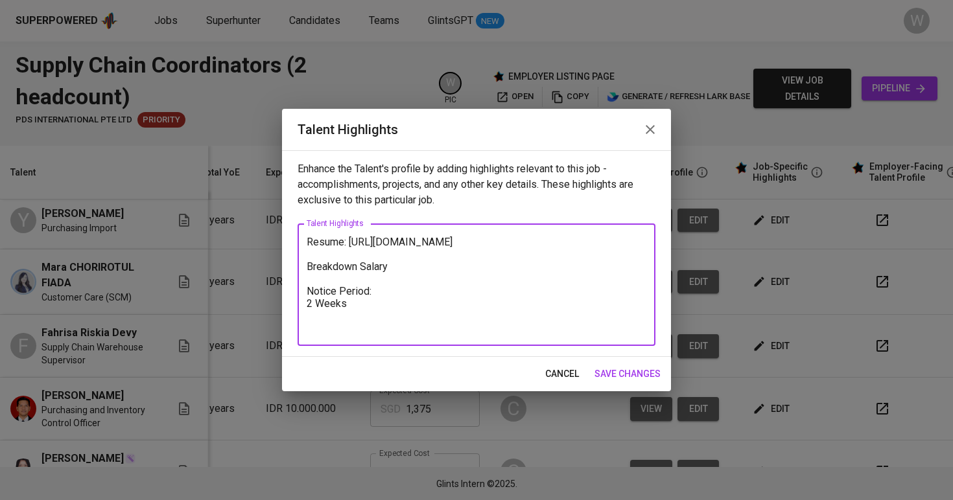
paste textarea "Yana Mariyana has over five years of experience specializing in procurement and…"
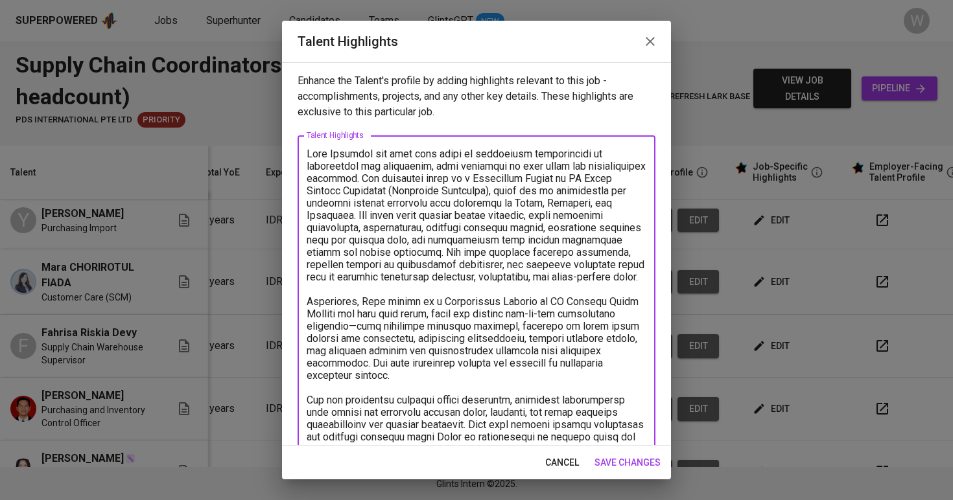
scroll to position [279, 0]
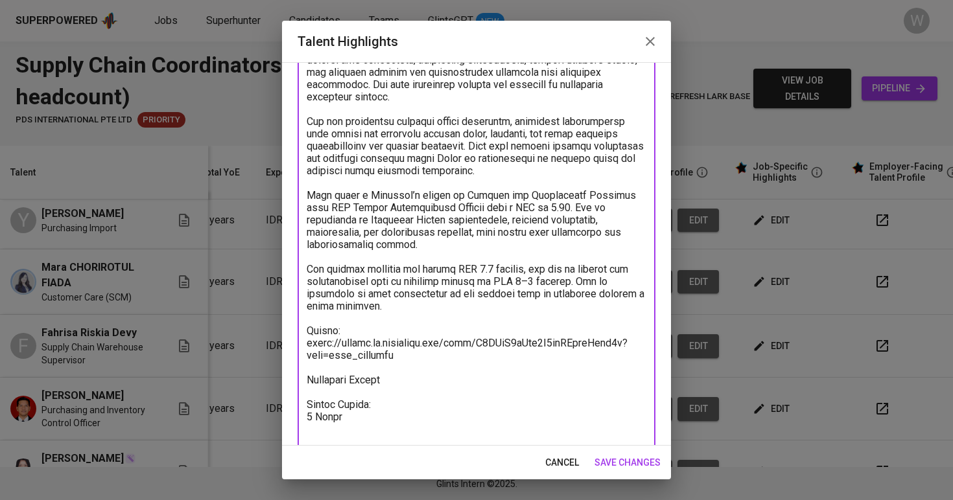
drag, startPoint x: 351, startPoint y: 320, endPoint x: 295, endPoint y: 275, distance: 71.5
click at [295, 275] on div "Enhance the Talent's profile by adding highlights relevant to this job - accomp…" at bounding box center [476, 254] width 389 height 384
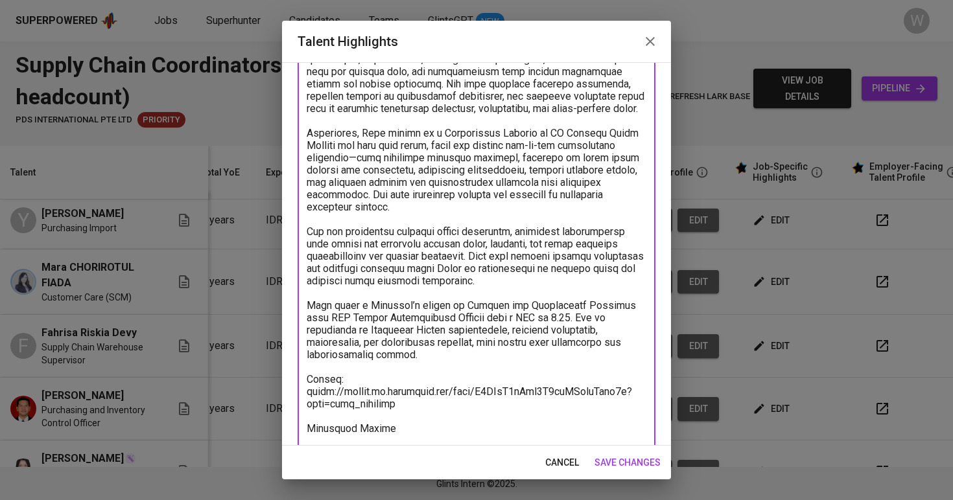
scroll to position [187, 0]
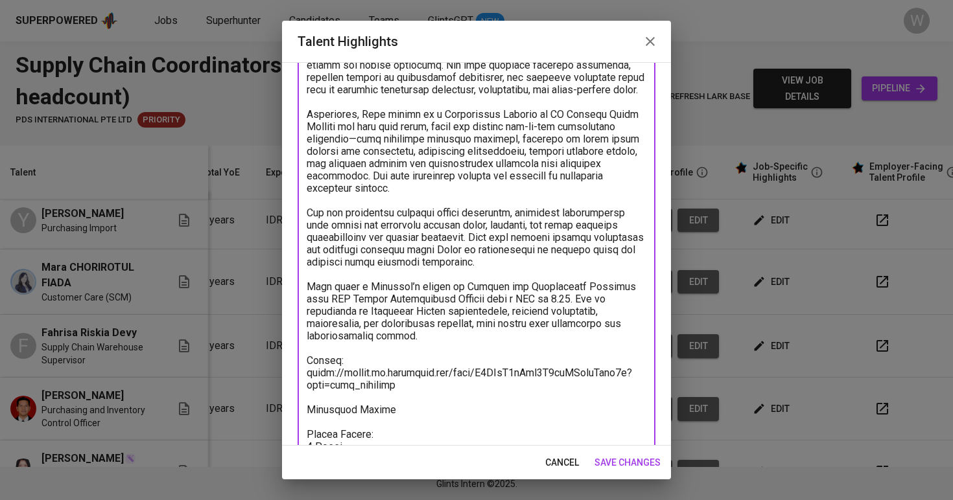
click at [345, 344] on textarea at bounding box center [477, 212] width 340 height 505
drag, startPoint x: 340, startPoint y: 346, endPoint x: 303, endPoint y: 301, distance: 57.6
click at [303, 301] on div "x Talent Highlights" at bounding box center [477, 212] width 358 height 529
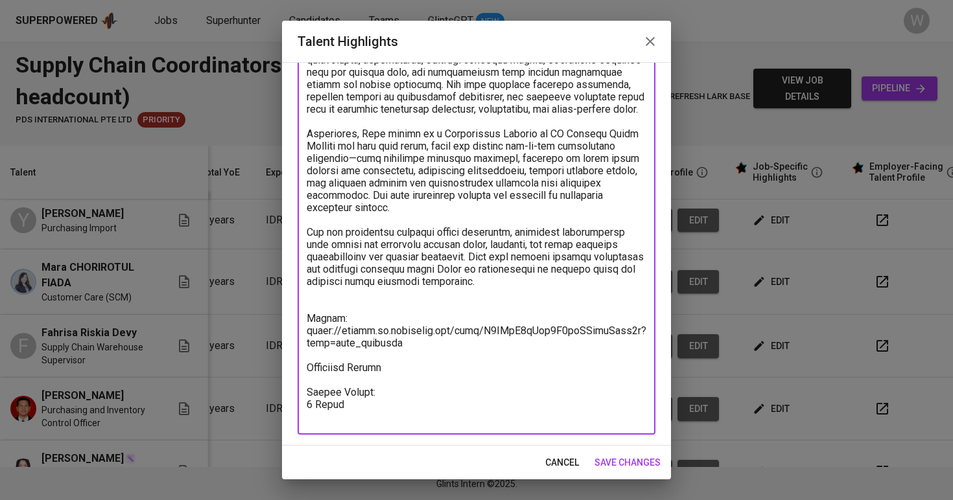
type textarea "Yana Mariyana has over five years of experience specializing in procurement and…"
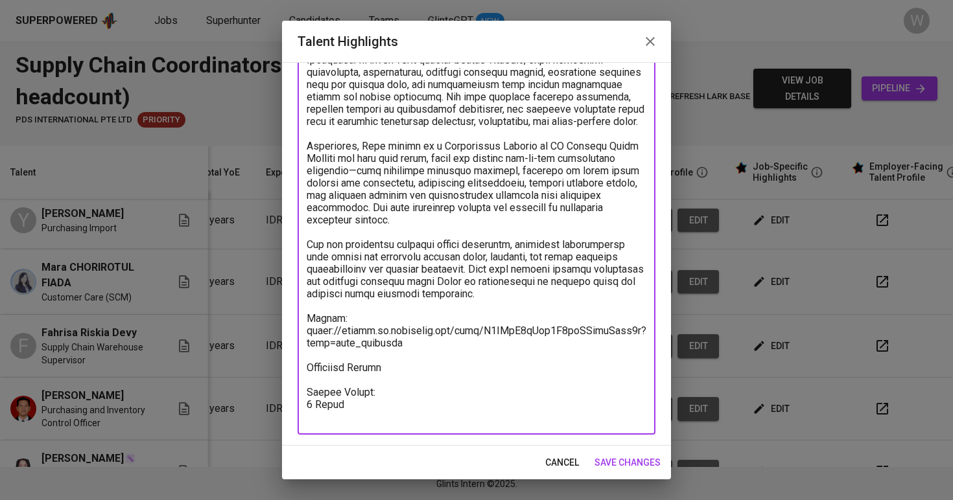
scroll to position [156, 0]
click at [647, 458] on span "save changes" at bounding box center [627, 463] width 66 height 16
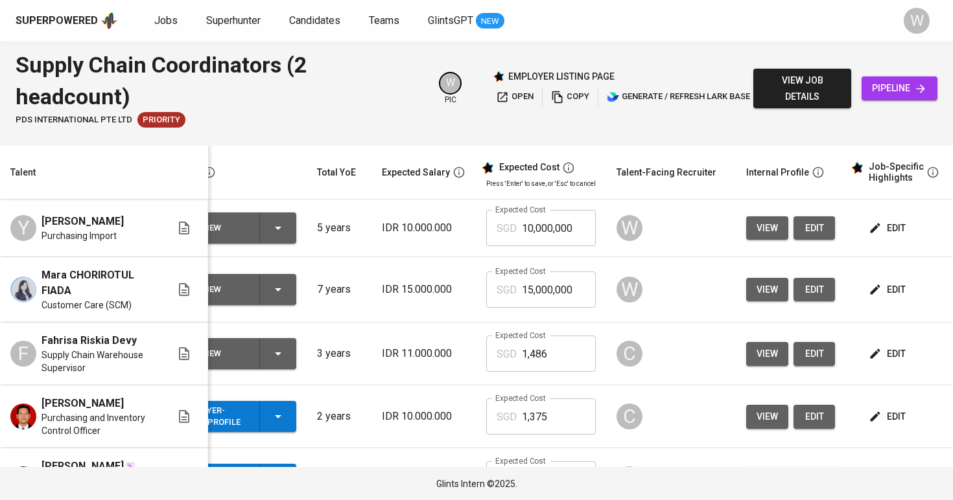
scroll to position [0, 45]
click at [871, 223] on span "edit" at bounding box center [888, 228] width 34 height 16
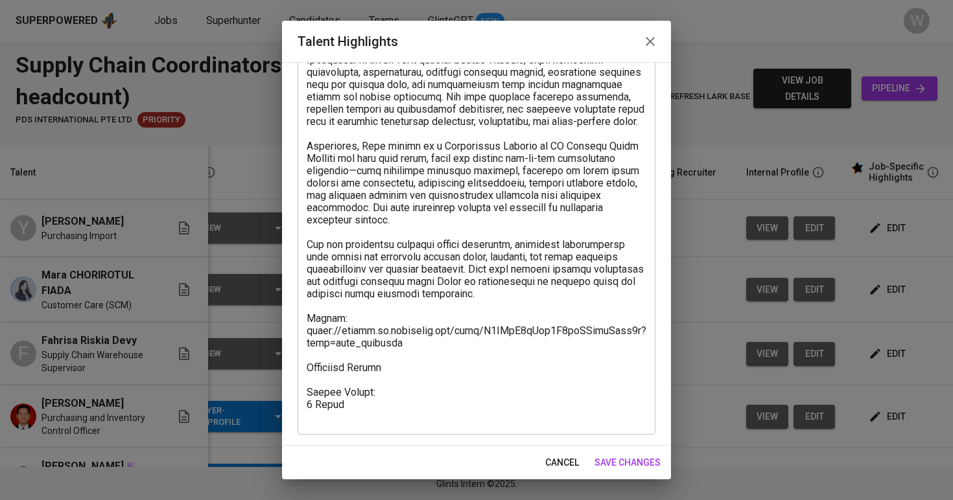
scroll to position [156, 0]
click at [407, 380] on textarea at bounding box center [477, 207] width 340 height 431
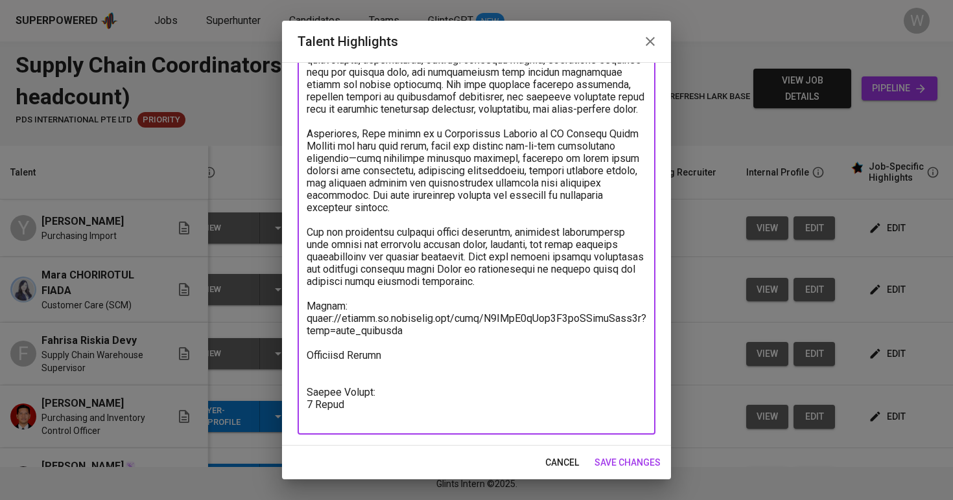
scroll to position [168, 0]
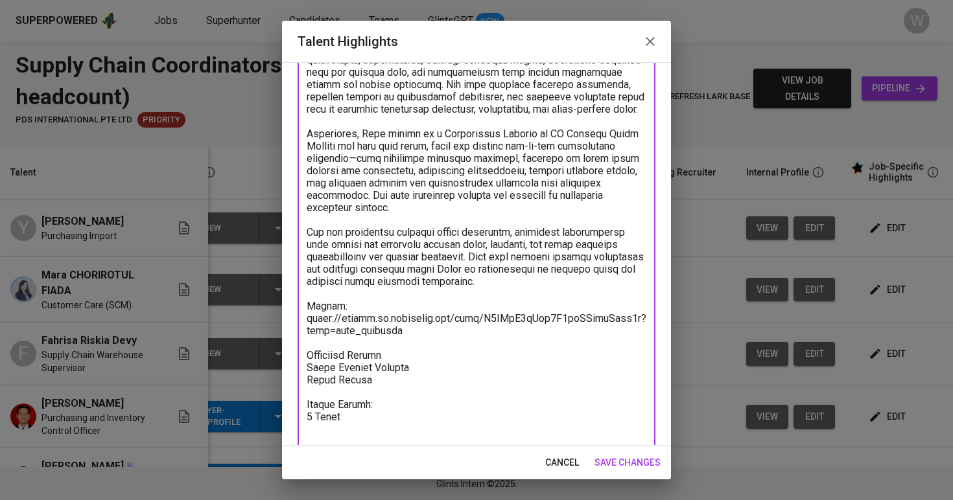
paste textarea "881.93"
paste textarea "48.99"
type textarea "Yana Mariyana has over five years of experience specializing in procurement and…"
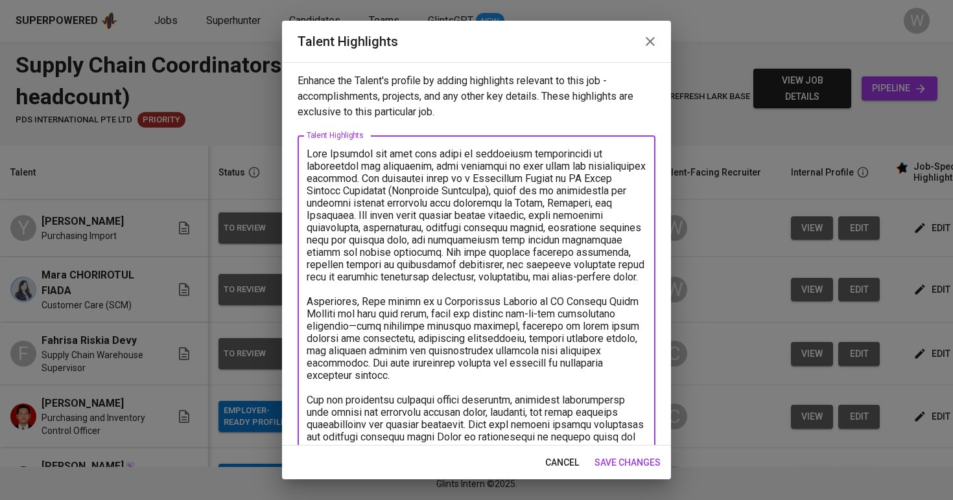
scroll to position [168, 0]
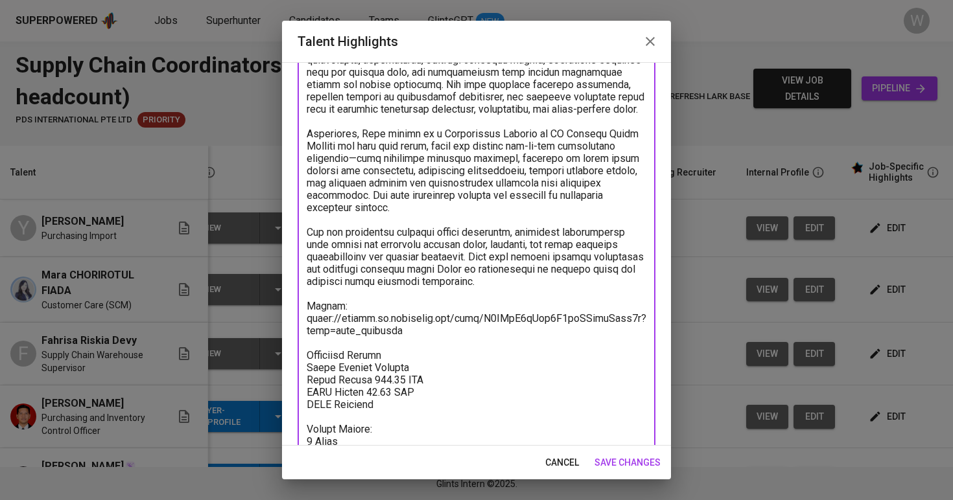
paste textarea "54.62"
paste textarea "73.49"
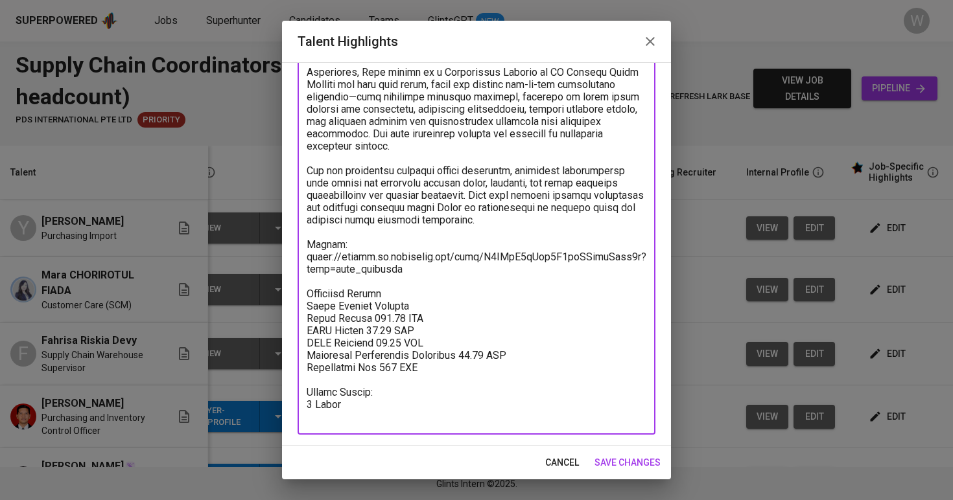
scroll to position [229, 0]
click at [414, 319] on textarea at bounding box center [477, 170] width 340 height 505
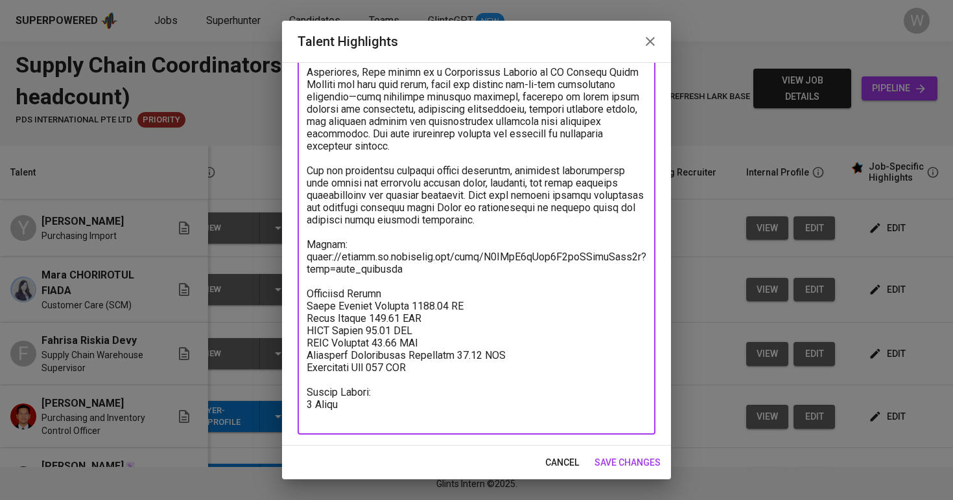
type textarea "Lore Ipsumdol sit amet cons adipi el seddoeiusm temporincidi ut laboreetdol mag…"
click at [601, 455] on span "save changes" at bounding box center [627, 463] width 66 height 16
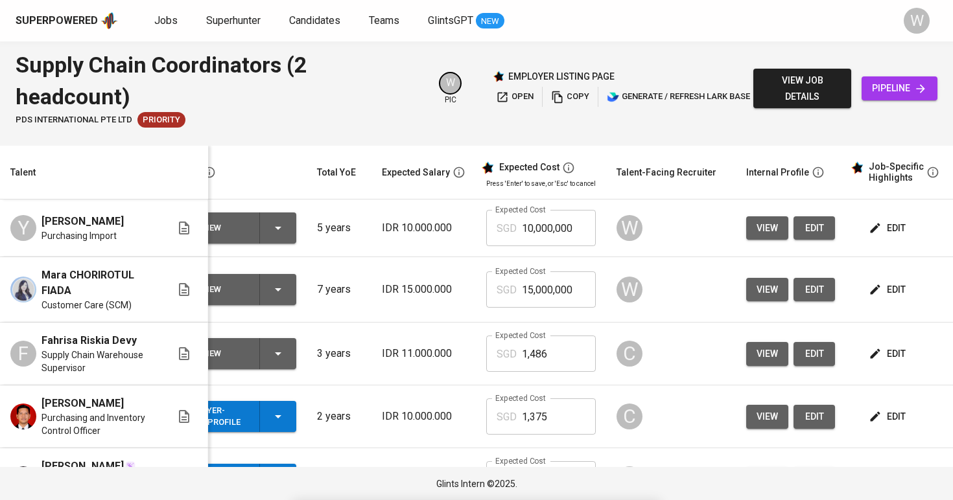
click at [556, 284] on input "15,000,000" at bounding box center [559, 290] width 74 height 36
click at [555, 213] on input "10,000,000" at bounding box center [559, 228] width 74 height 36
type input "1,360"
click at [866, 286] on button "edit" at bounding box center [888, 290] width 45 height 24
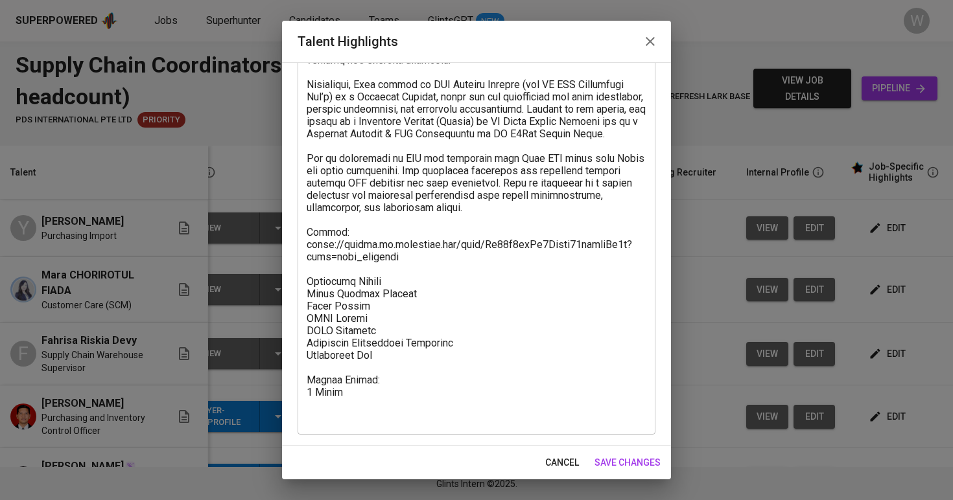
scroll to position [291, 0]
click at [365, 302] on textarea at bounding box center [477, 140] width 340 height 566
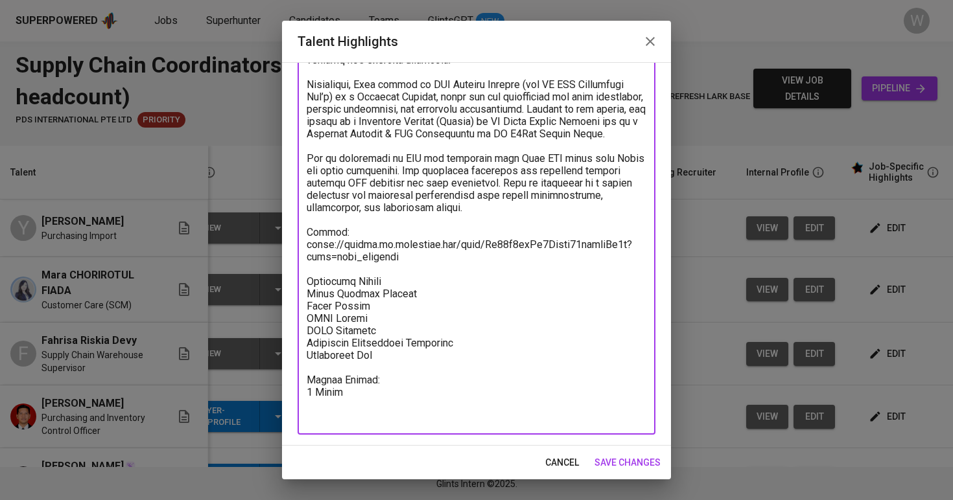
paste textarea "1,372.50"
click at [368, 318] on textarea at bounding box center [477, 140] width 340 height 566
paste textarea "48.99"
click at [388, 329] on textarea at bounding box center [477, 140] width 340 height 566
paste textarea "75.42"
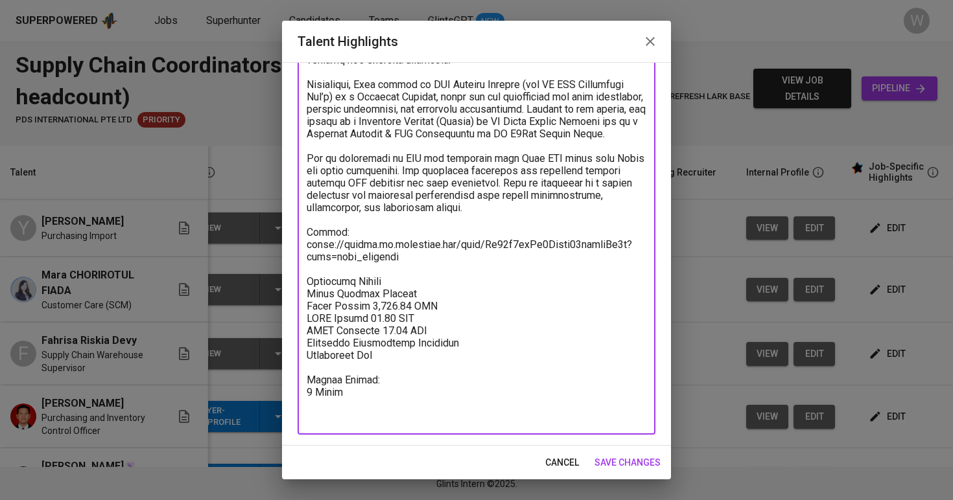
click at [450, 340] on textarea at bounding box center [477, 140] width 340 height 566
paste textarea "114.38"
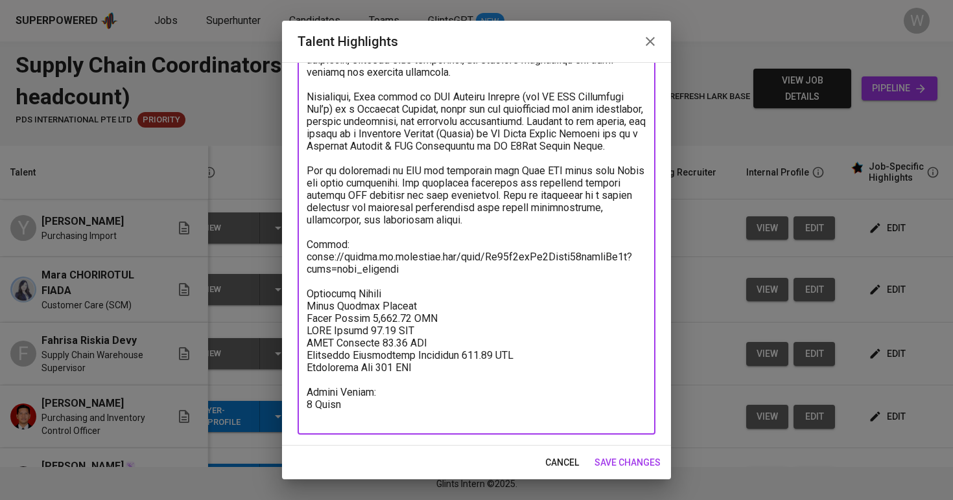
scroll to position [266, 0]
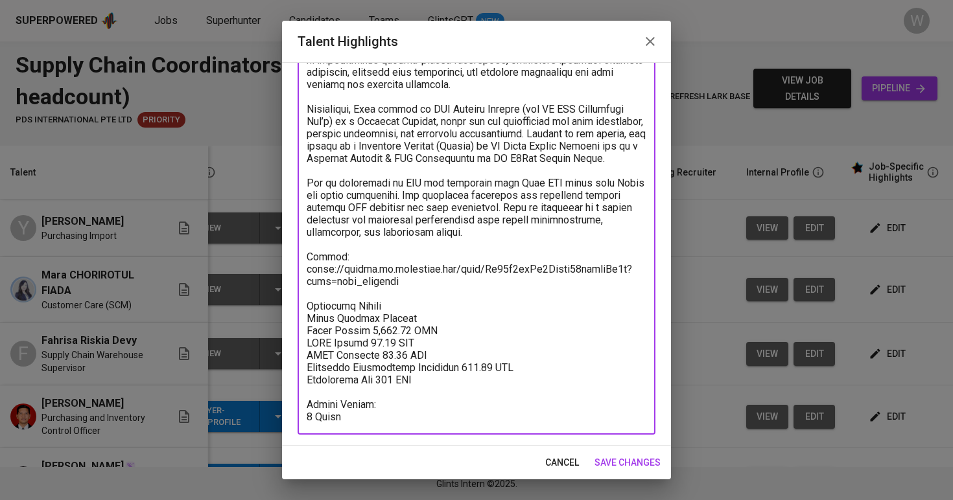
click at [410, 323] on textarea at bounding box center [477, 152] width 340 height 542
type textarea "[PERSON_NAME] currently works at Maha Chemical Asia Pte Ltd as a Customer Care …"
click at [624, 465] on span "save changes" at bounding box center [627, 463] width 66 height 16
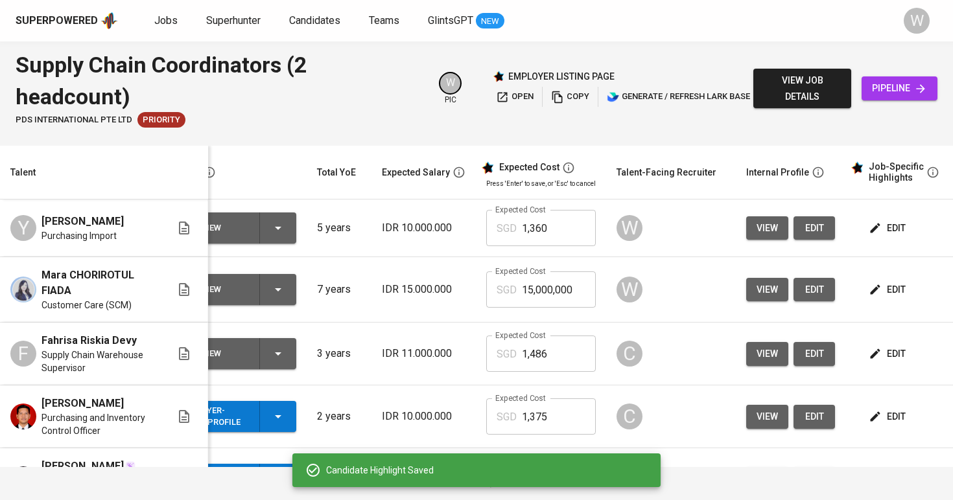
click at [561, 276] on input "15,000,000" at bounding box center [559, 290] width 74 height 36
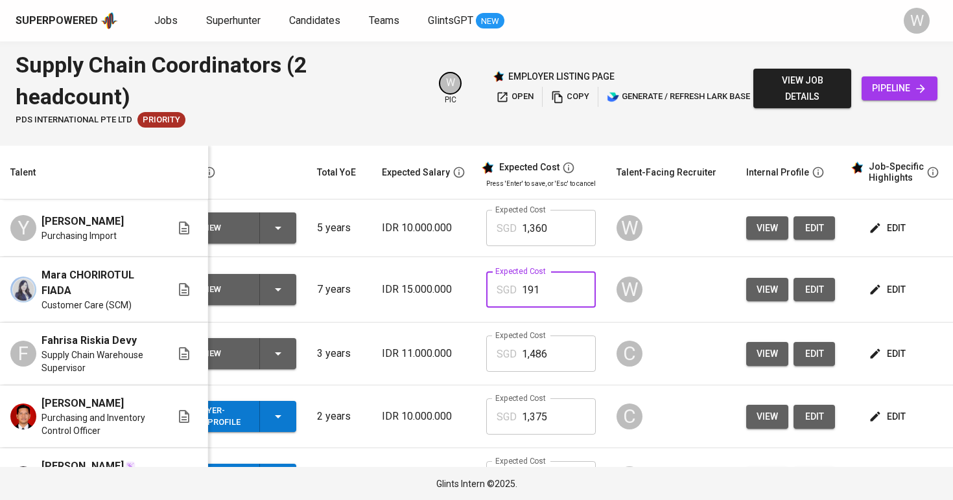
type input "1,912"
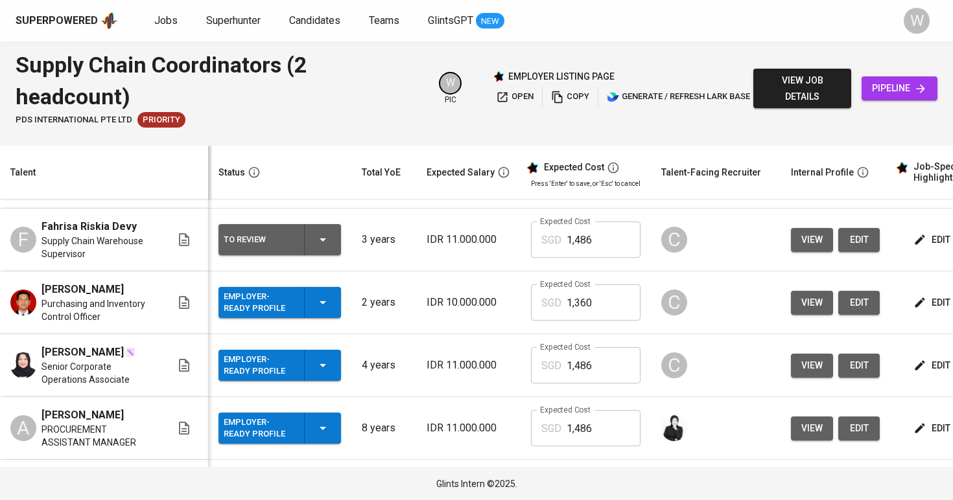
scroll to position [169, 0]
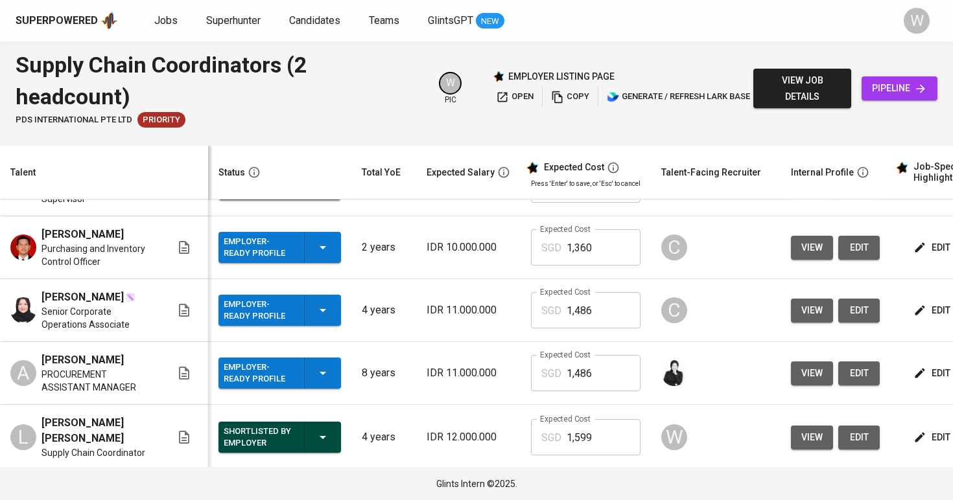
click at [911, 382] on button "edit" at bounding box center [933, 374] width 45 height 24
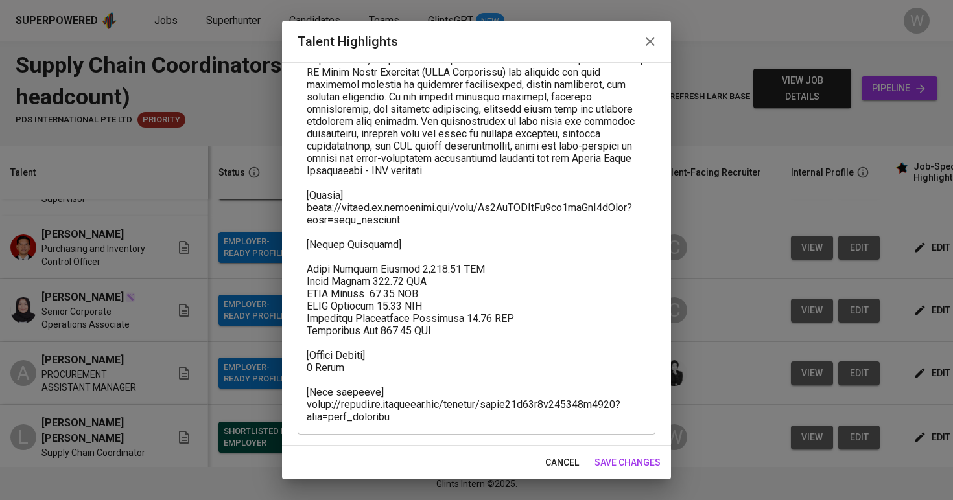
scroll to position [229, 0]
click at [649, 454] on button "save changes" at bounding box center [627, 463] width 76 height 24
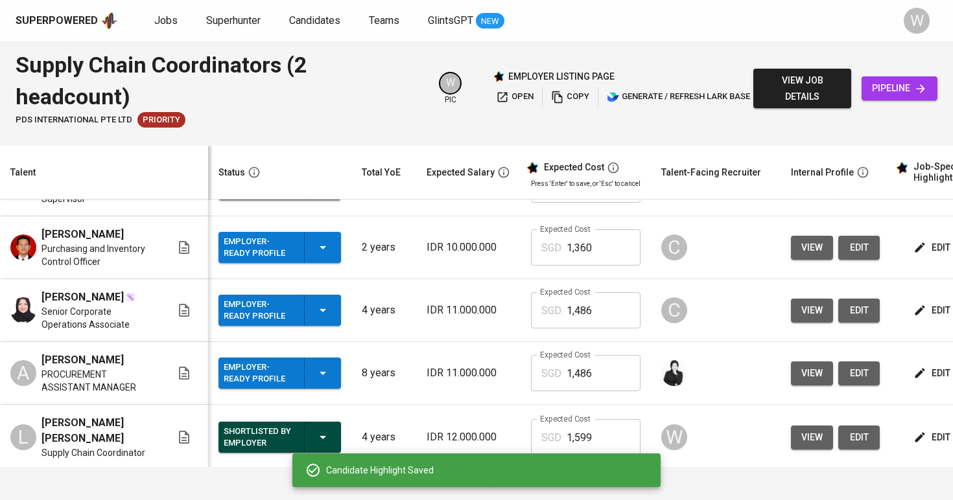
click at [916, 371] on span "edit" at bounding box center [933, 374] width 34 height 16
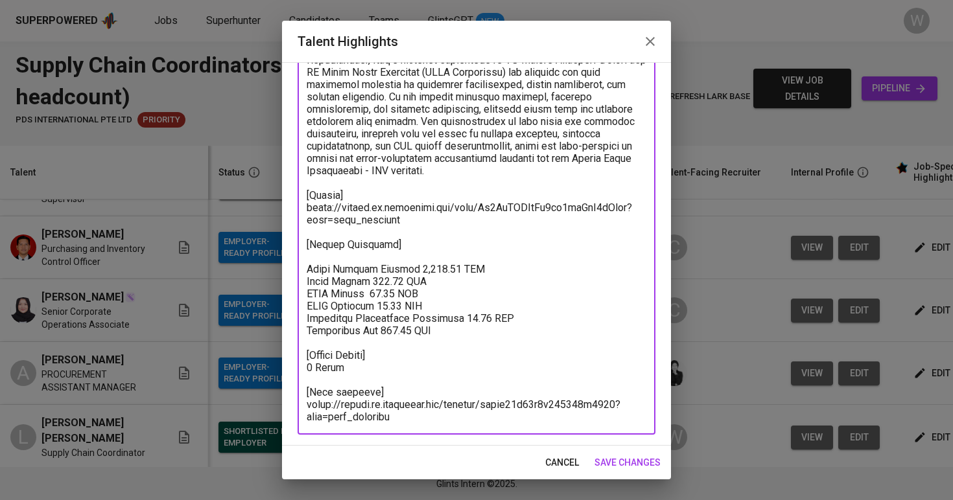
drag, startPoint x: 406, startPoint y: 419, endPoint x: 305, endPoint y: 390, distance: 105.2
click at [305, 390] on div "x Talent Highlights" at bounding box center [477, 170] width 358 height 529
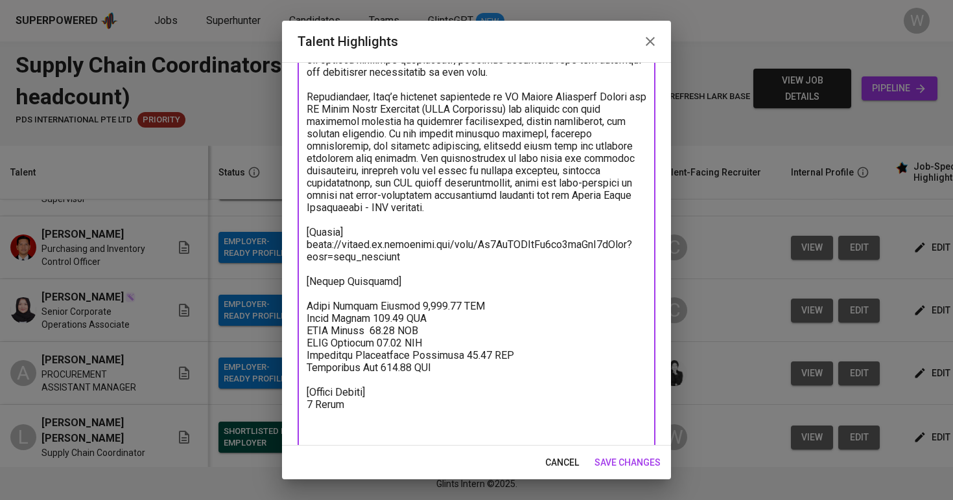
type textarea "Aziz brings a strong background in procurement and sourcing, with over seven ye…"
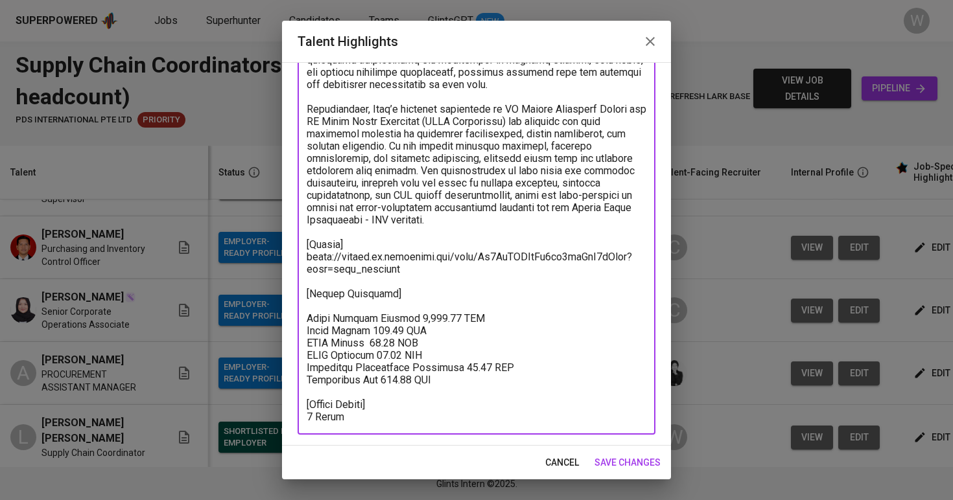
scroll to position [180, 0]
click at [636, 464] on span "save changes" at bounding box center [627, 463] width 66 height 16
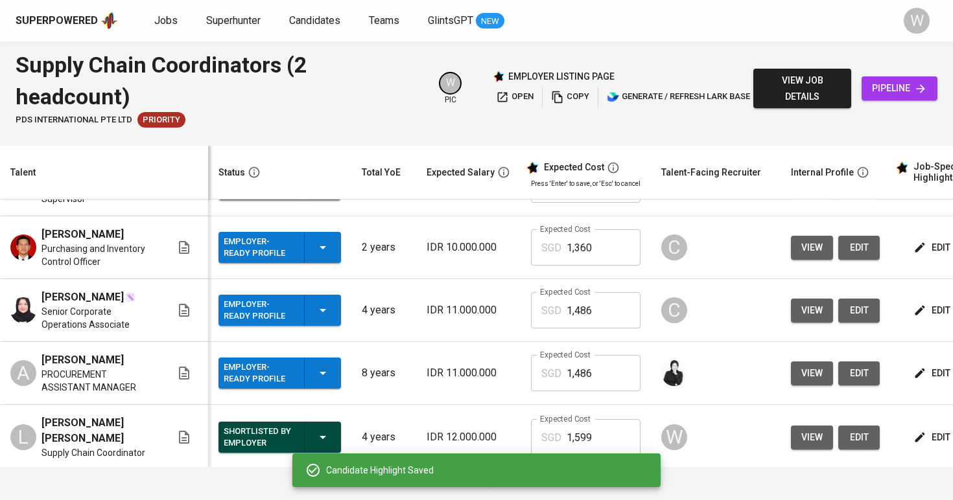
click at [915, 390] on td "edit" at bounding box center [948, 373] width 117 height 63
click at [916, 373] on span "edit" at bounding box center [933, 374] width 34 height 16
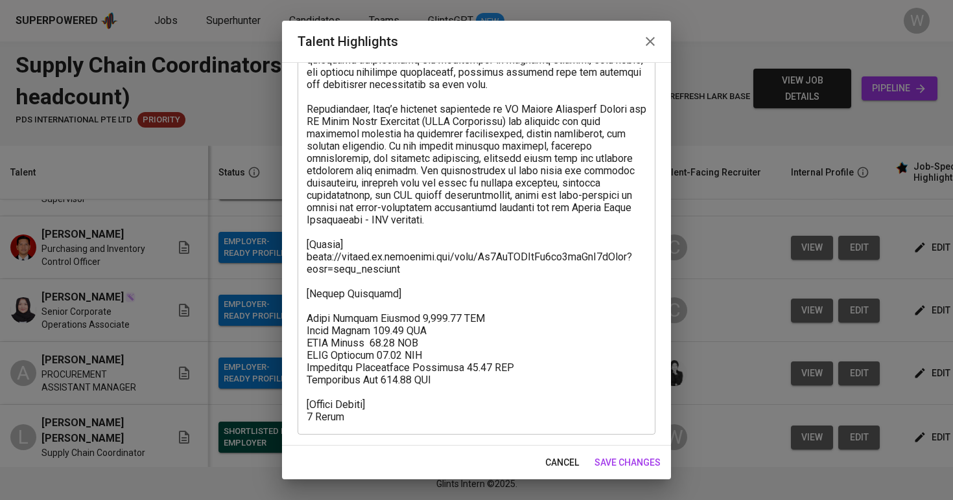
click at [618, 459] on span "save changes" at bounding box center [627, 463] width 66 height 16
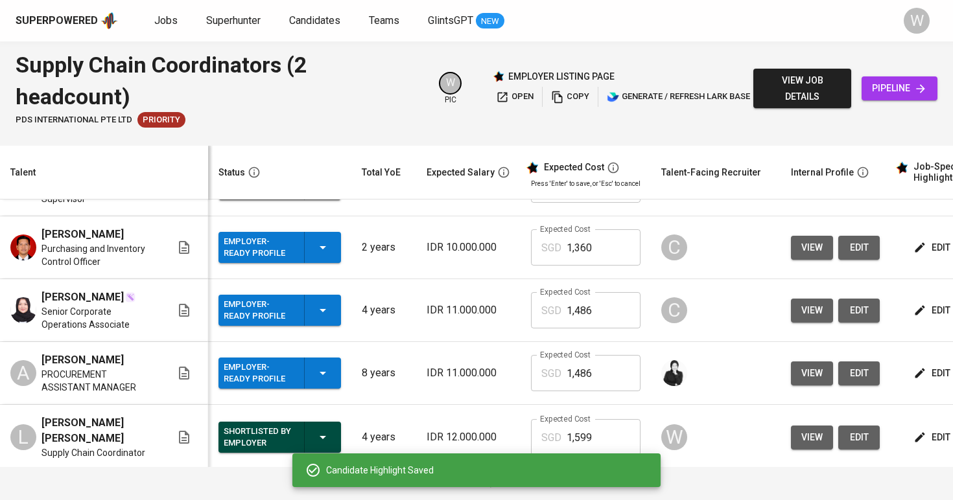
click at [913, 301] on button "edit" at bounding box center [933, 311] width 45 height 24
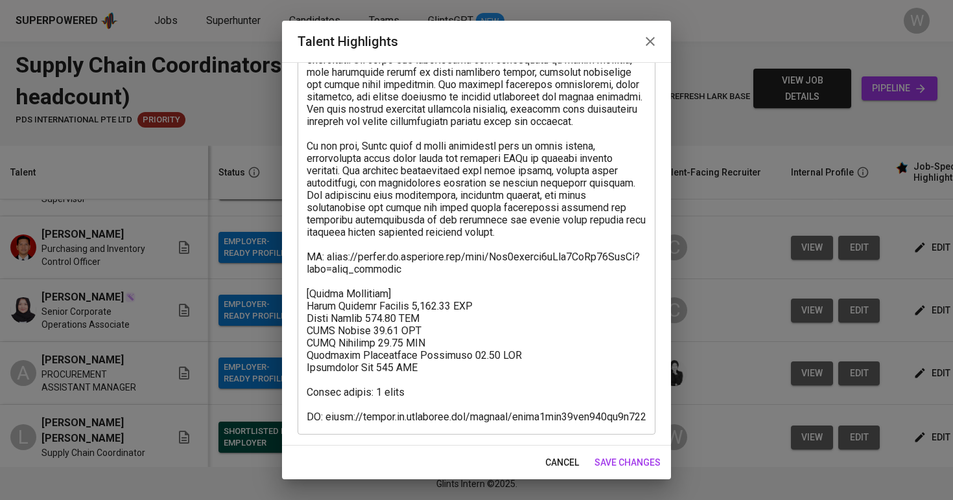
scroll to position [242, 0]
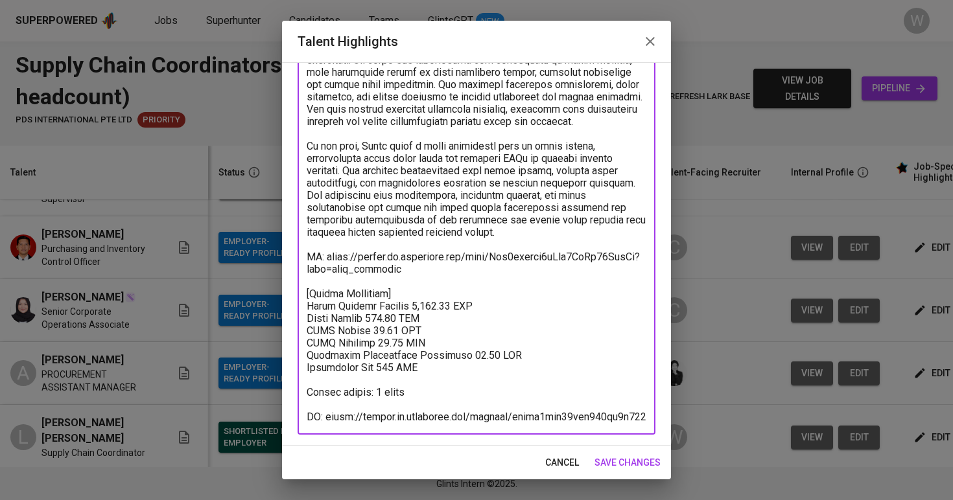
drag, startPoint x: 644, startPoint y: 419, endPoint x: 299, endPoint y: 415, distance: 344.8
click at [299, 415] on div "x Talent Highlights" at bounding box center [477, 164] width 358 height 541
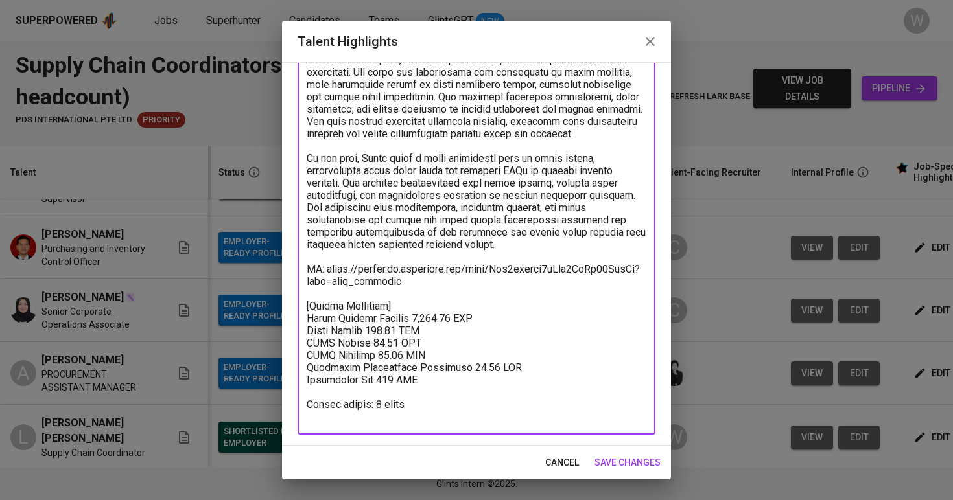
type textarea "Novia has strong experience in supply chain and logistics, combining both corpo…"
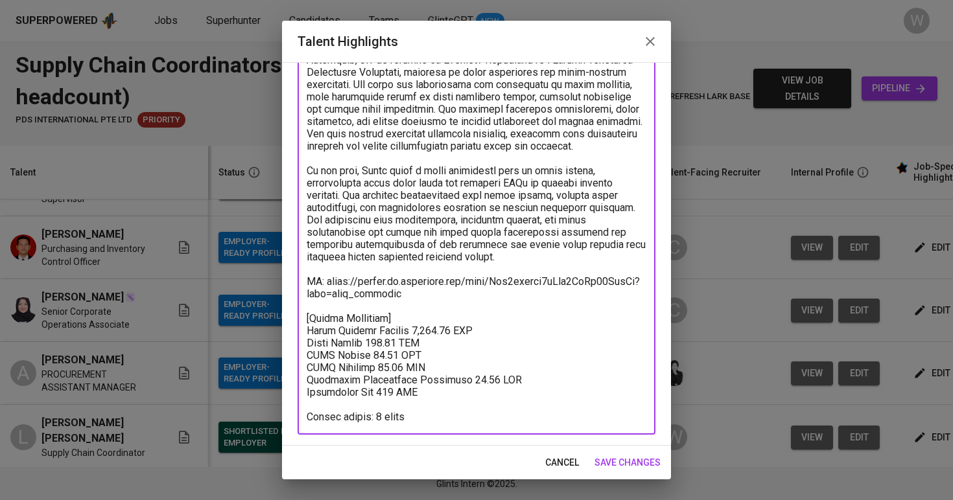
click at [648, 461] on span "save changes" at bounding box center [627, 463] width 66 height 16
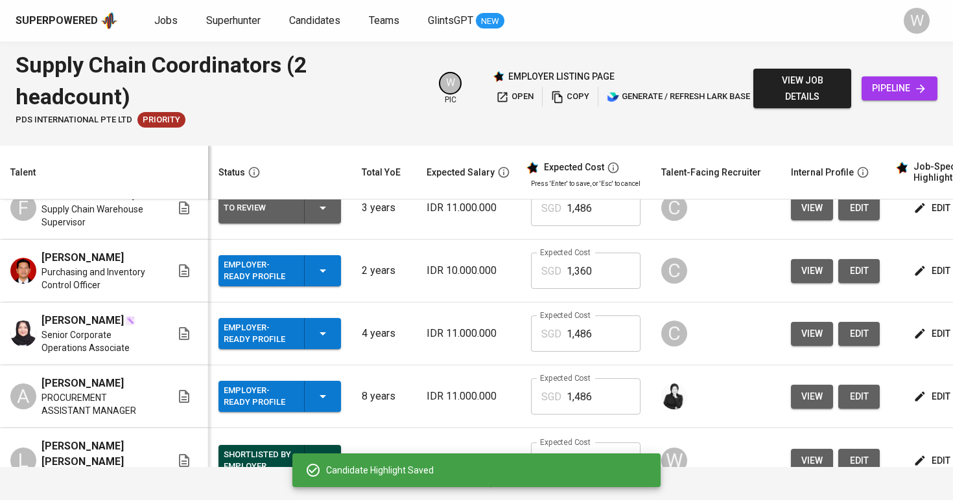
scroll to position [139, 0]
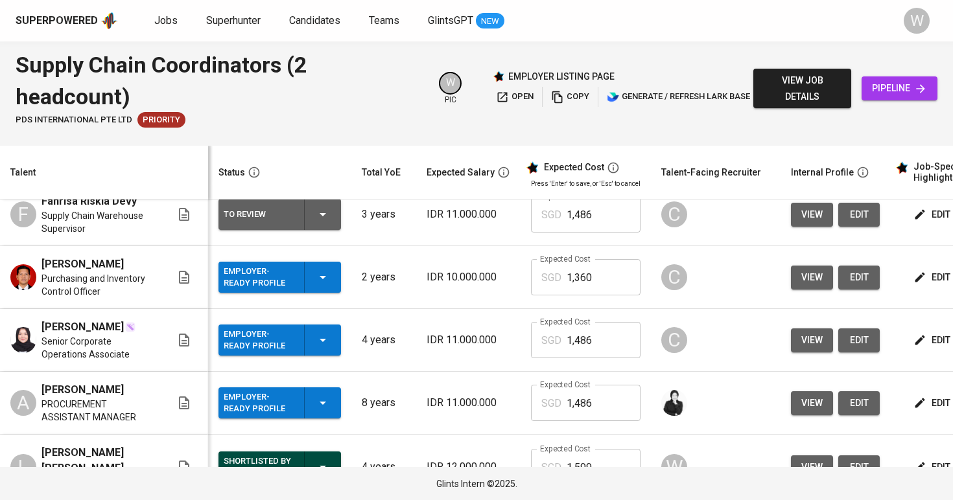
click at [916, 277] on span "edit" at bounding box center [933, 278] width 34 height 16
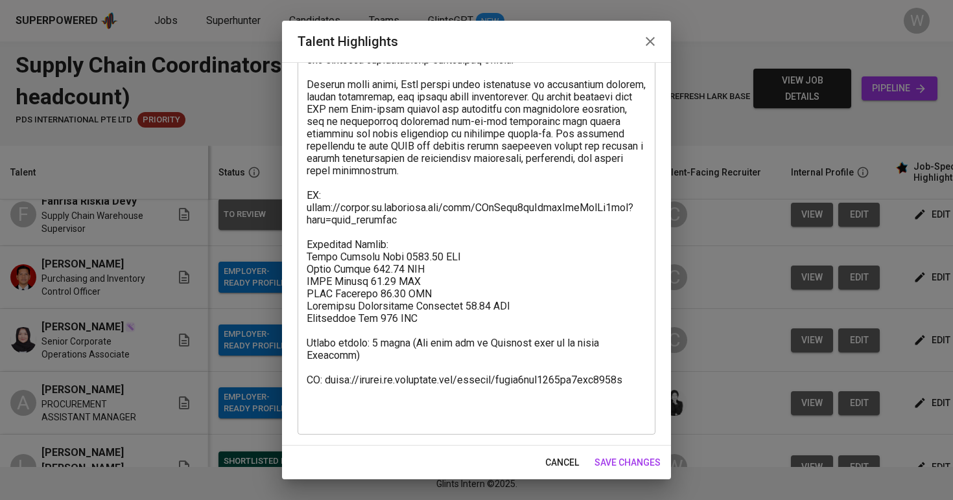
scroll to position [303, 0]
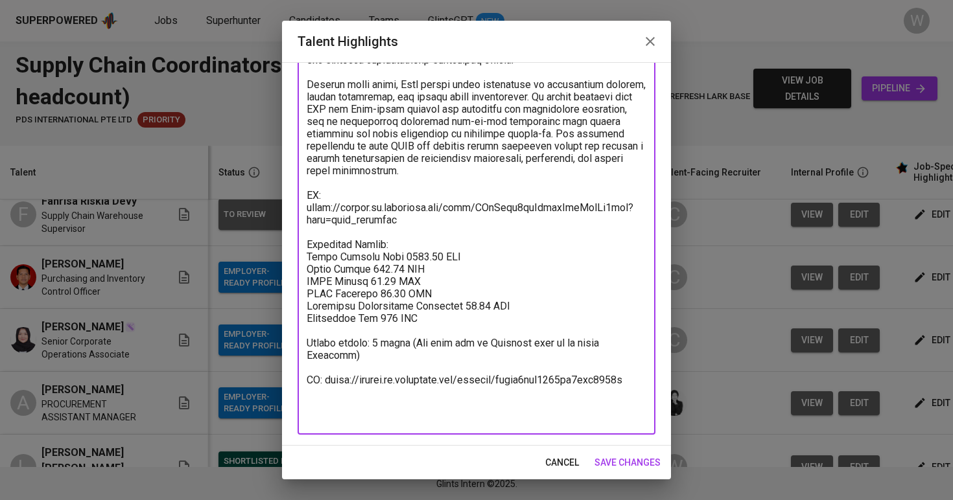
drag, startPoint x: 631, startPoint y: 412, endPoint x: 299, endPoint y: 386, distance: 332.9
click at [299, 386] on div "x Talent Highlights" at bounding box center [477, 133] width 358 height 603
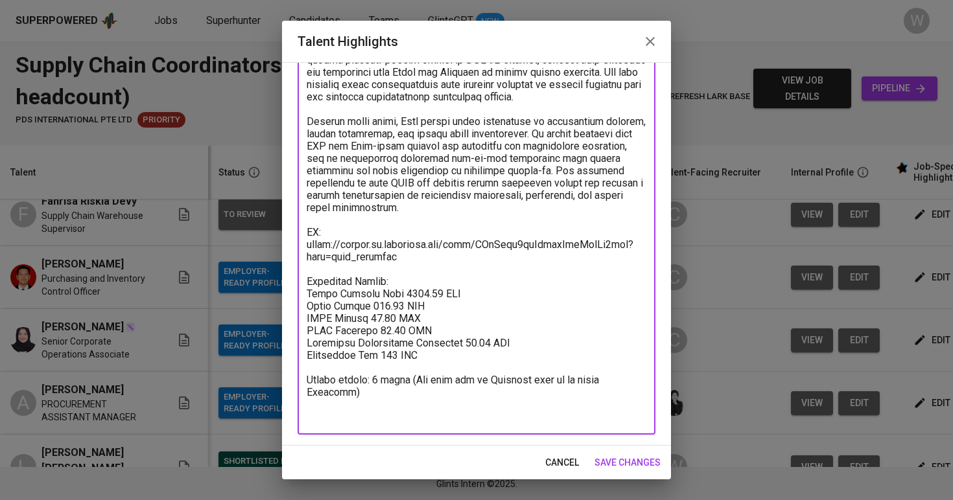
scroll to position [254, 0]
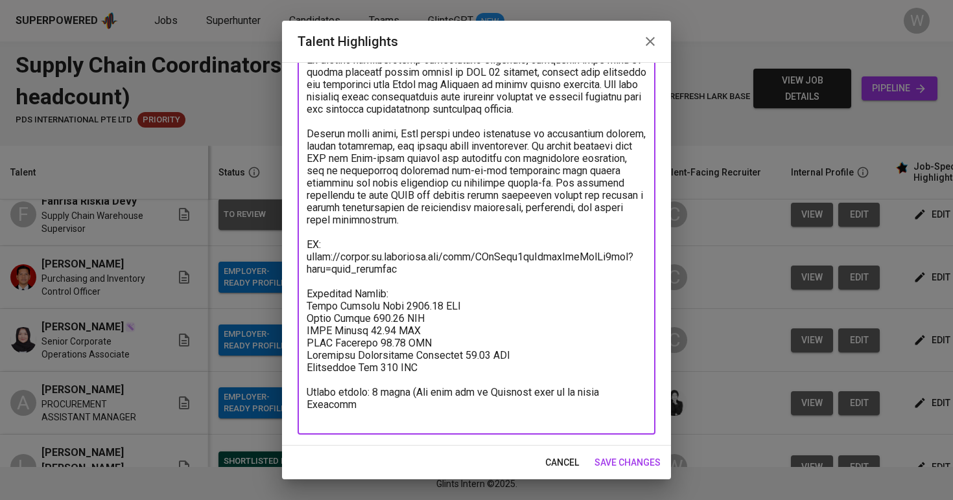
type textarea "Rian has experience in supply chain management and procurement across both publ…"
click at [620, 458] on span "save changes" at bounding box center [627, 463] width 66 height 16
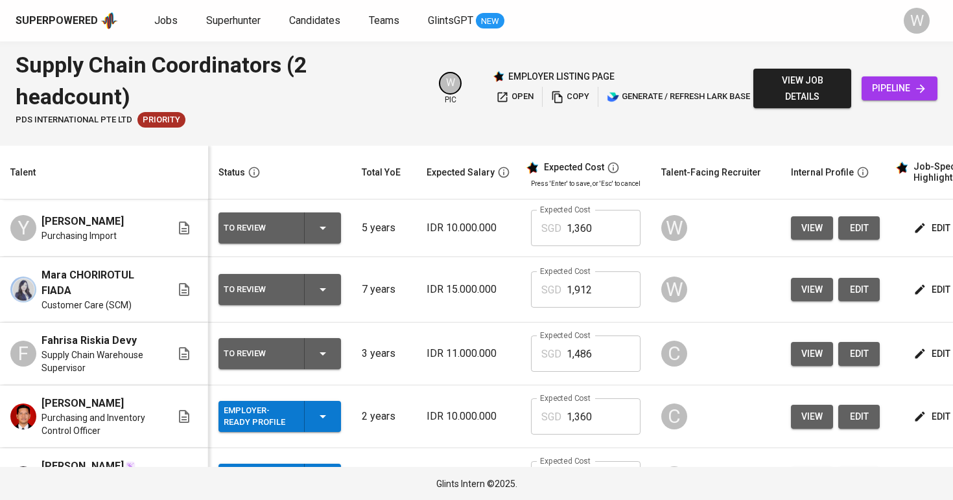
scroll to position [0, 0]
click at [304, 373] on td "To Review" at bounding box center [279, 354] width 143 height 63
click at [300, 359] on div "To Review" at bounding box center [280, 353] width 112 height 31
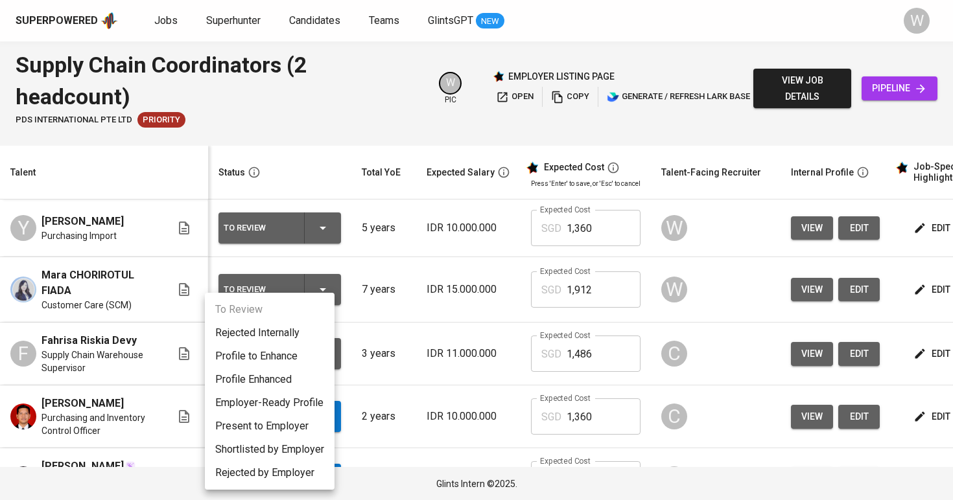
click at [282, 427] on li "Present to Employer" at bounding box center [270, 426] width 130 height 23
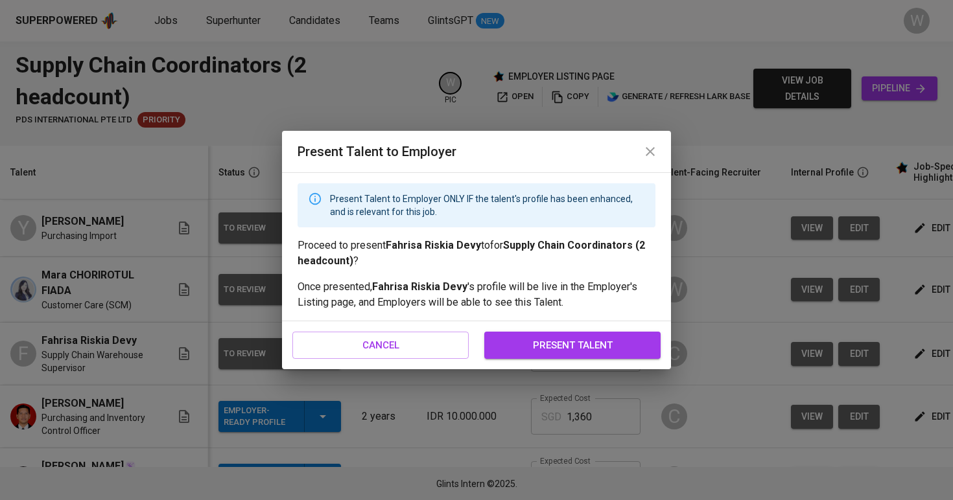
click at [520, 363] on div "cancel present talent" at bounding box center [476, 345] width 389 height 48
click at [522, 355] on button "present talent" at bounding box center [572, 345] width 176 height 27
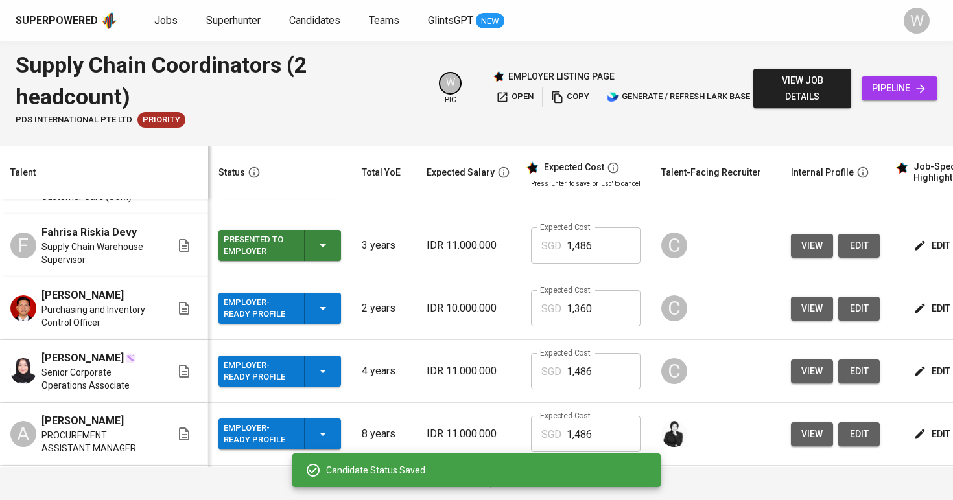
scroll to position [116, 0]
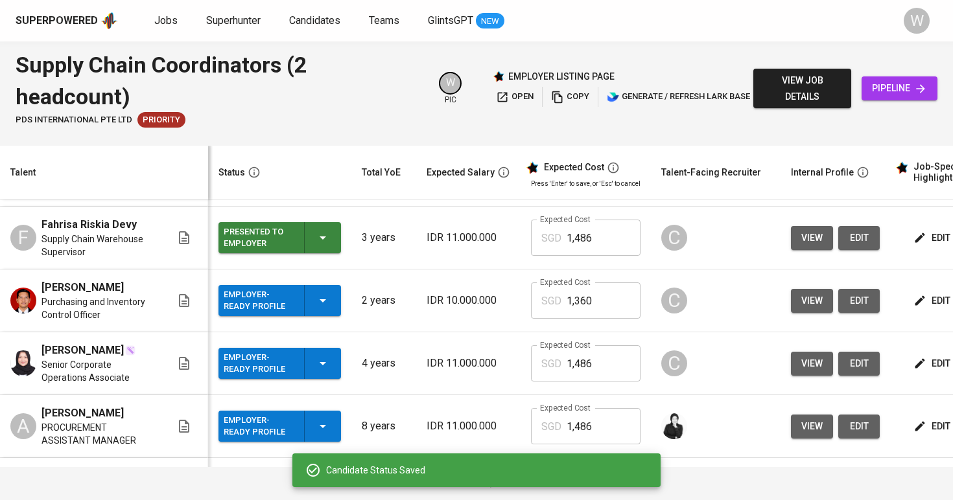
click at [304, 417] on div "Employer-Ready Profile" at bounding box center [280, 426] width 112 height 31
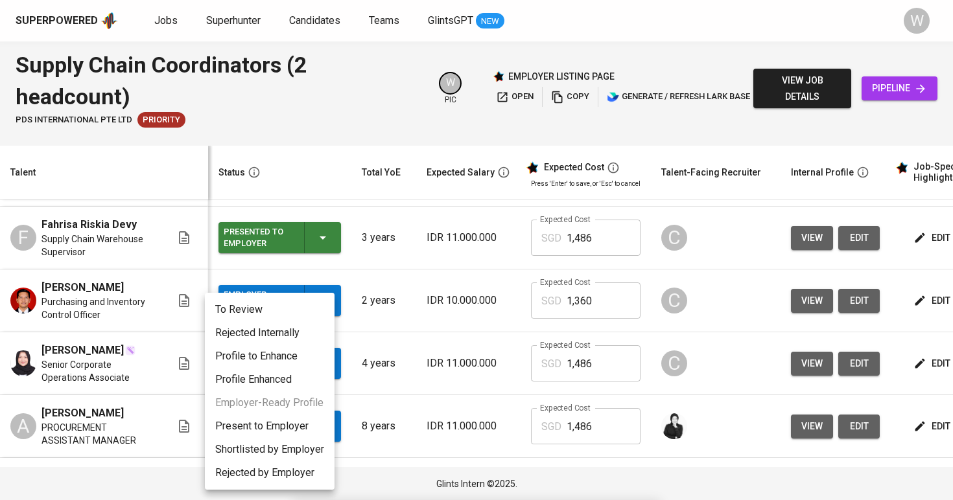
click at [261, 424] on li "Present to Employer" at bounding box center [270, 426] width 130 height 23
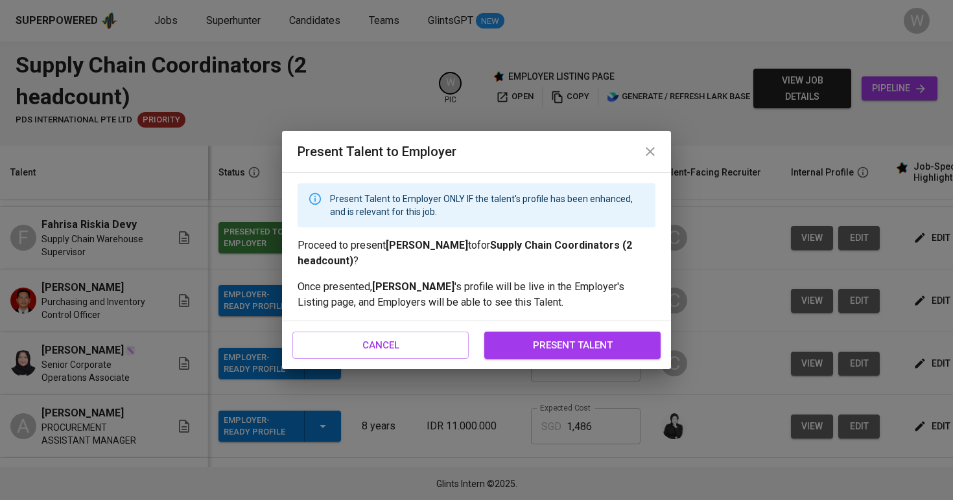
click at [557, 336] on button "present talent" at bounding box center [572, 345] width 176 height 27
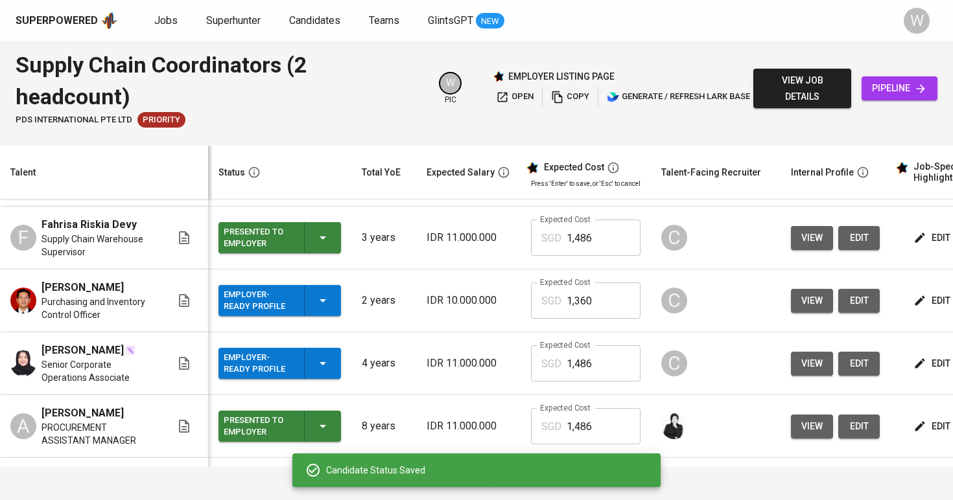
click at [300, 360] on div "Employer-Ready Profile" at bounding box center [280, 363] width 112 height 31
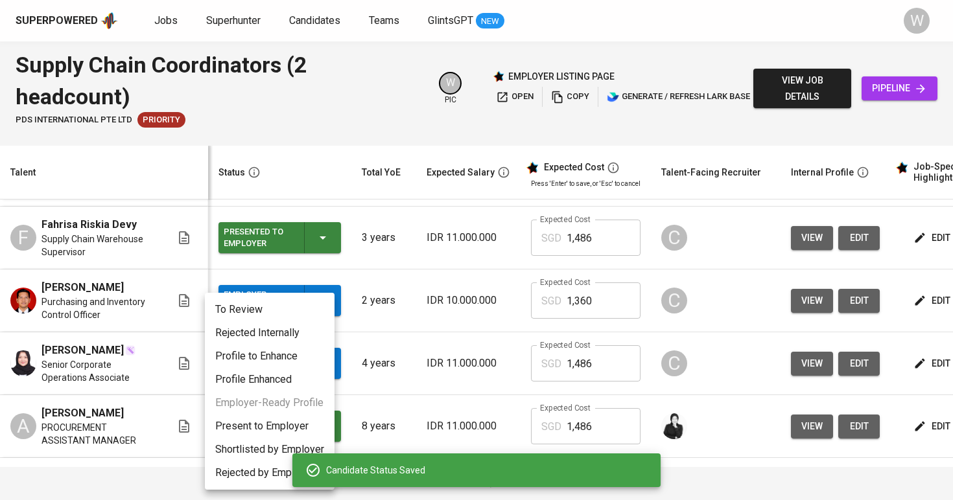
click at [302, 429] on li "Present to Employer" at bounding box center [270, 426] width 130 height 23
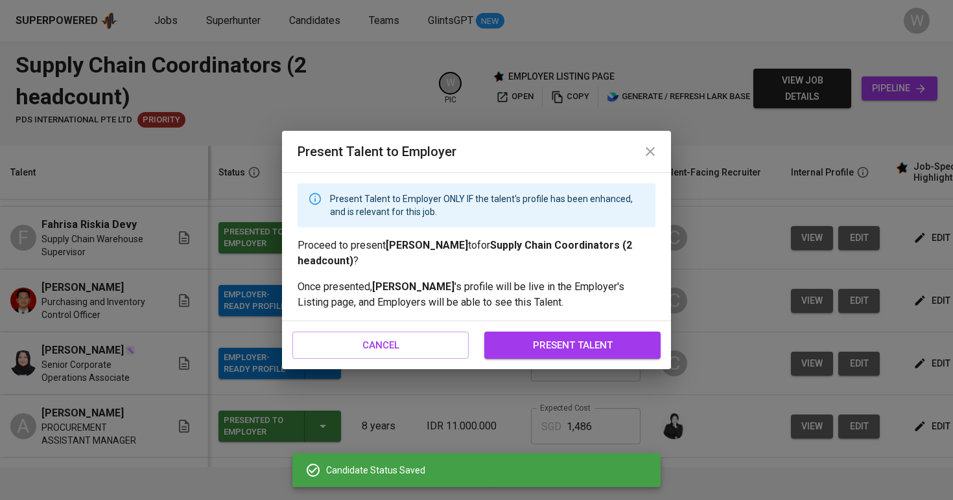
click at [519, 346] on span "present talent" at bounding box center [572, 345] width 148 height 17
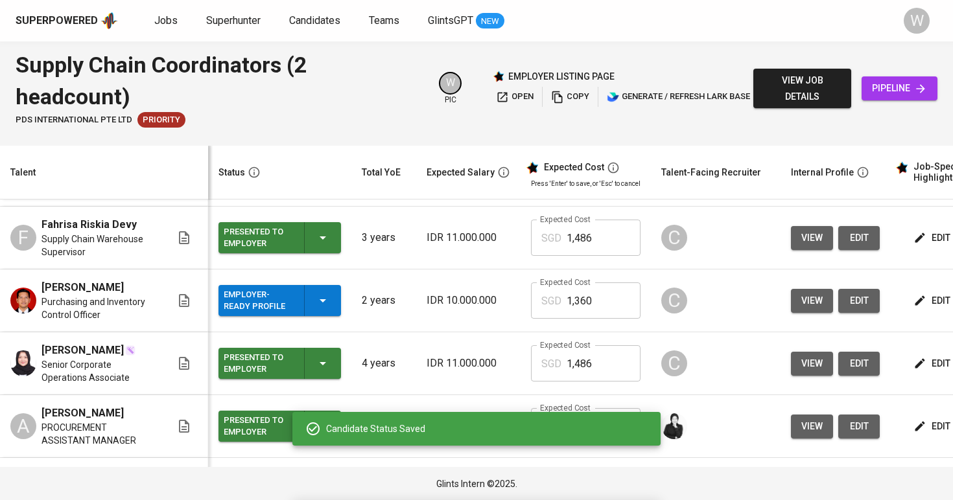
click at [289, 294] on div "Employer-Ready Profile" at bounding box center [280, 300] width 112 height 31
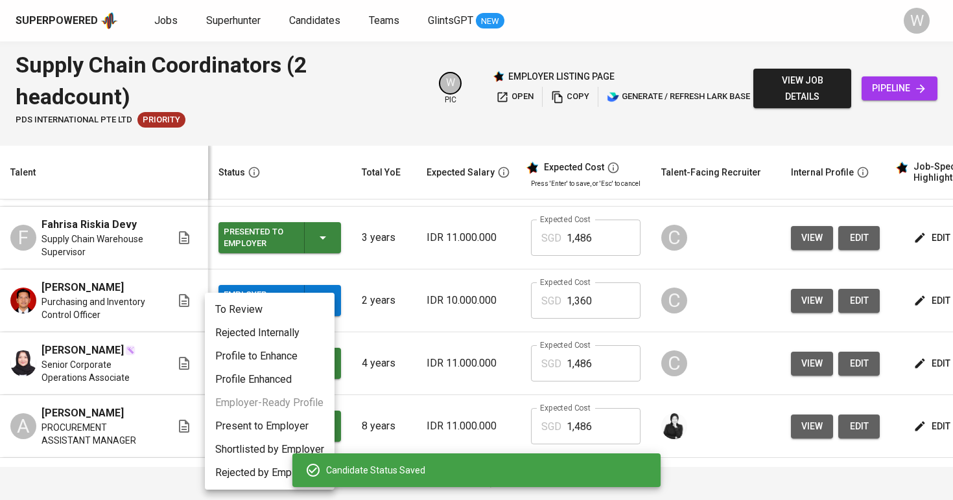
click at [290, 426] on li "Present to Employer" at bounding box center [270, 426] width 130 height 23
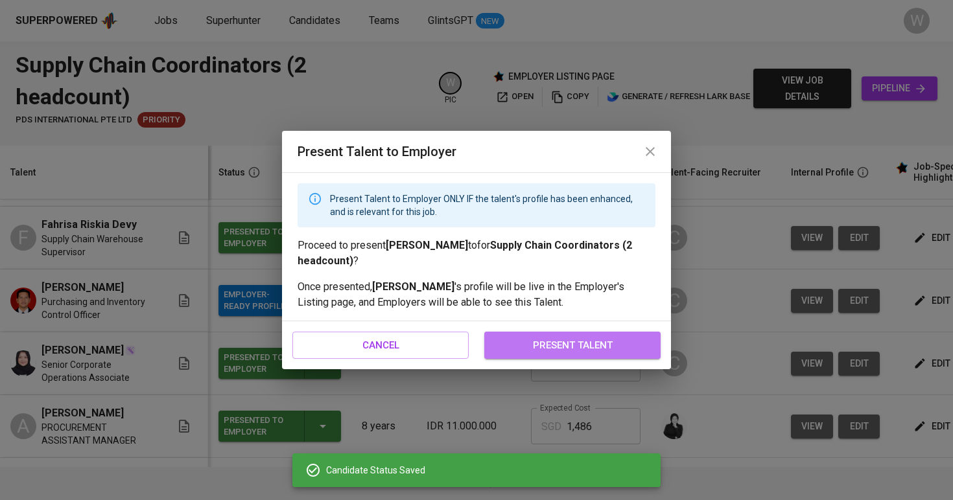
click at [514, 348] on span "present talent" at bounding box center [572, 345] width 148 height 17
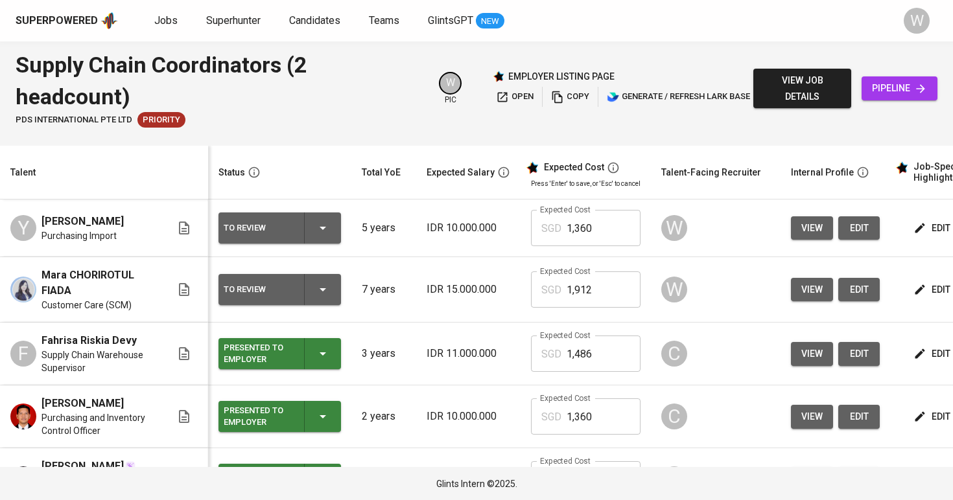
scroll to position [0, 0]
click at [314, 279] on div "To Review" at bounding box center [280, 289] width 112 height 31
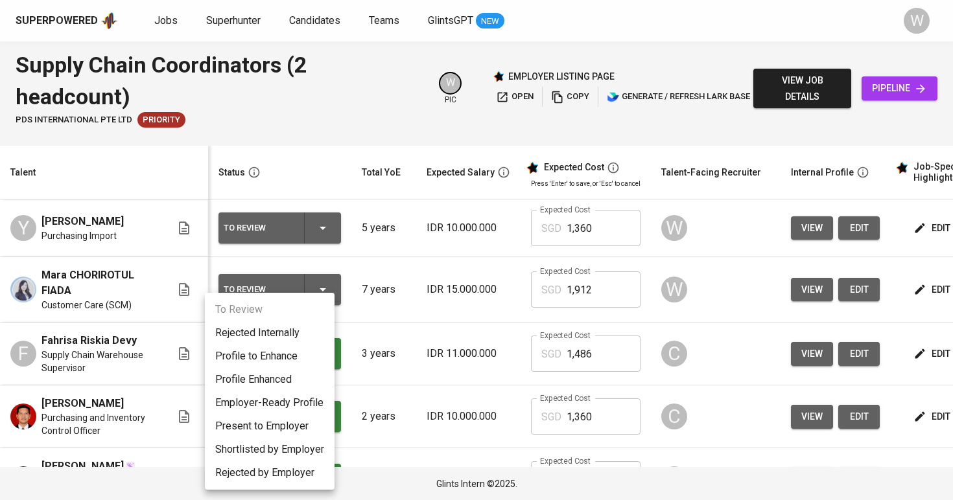
click at [285, 428] on li "Present to Employer" at bounding box center [270, 426] width 130 height 23
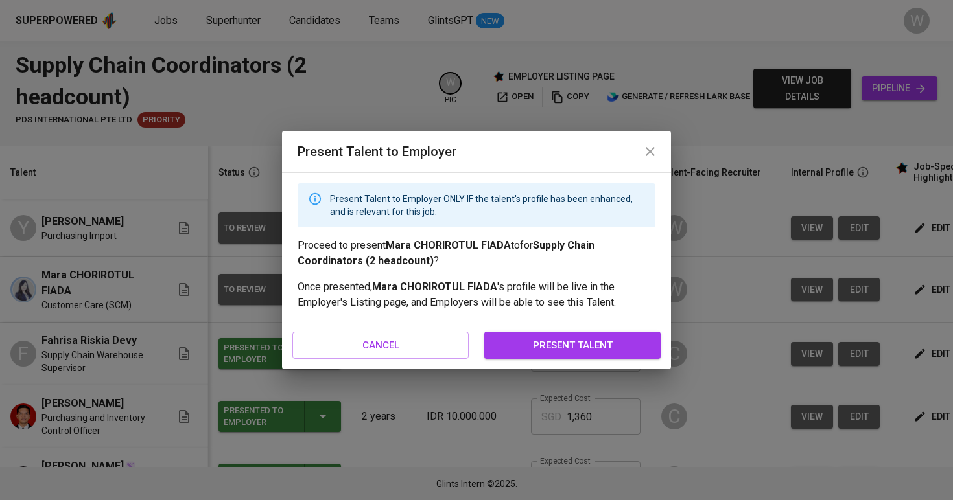
click at [583, 327] on div "cancel present talent" at bounding box center [476, 345] width 389 height 48
click at [578, 329] on div "cancel present talent" at bounding box center [476, 345] width 389 height 48
click at [558, 331] on div "cancel present talent" at bounding box center [476, 345] width 389 height 48
click at [556, 338] on span "present talent" at bounding box center [572, 345] width 148 height 17
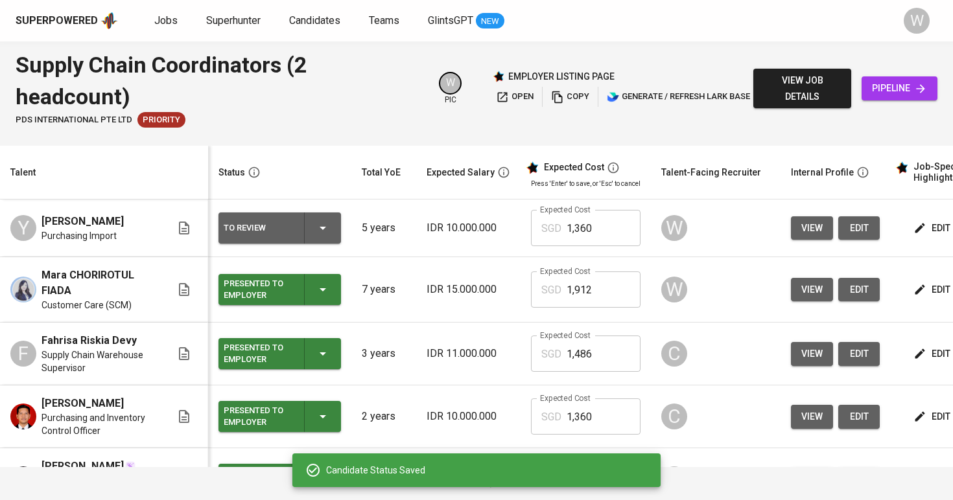
click at [282, 228] on div "To Review" at bounding box center [280, 228] width 112 height 31
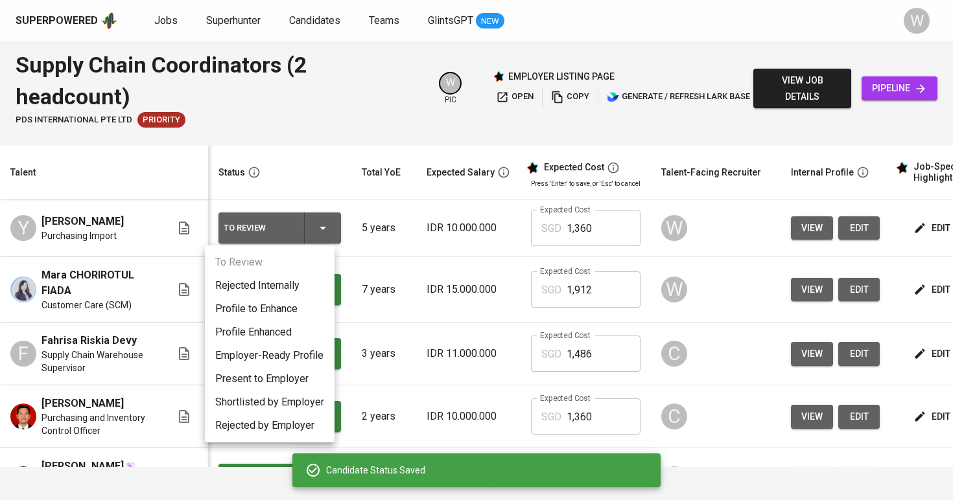
click at [270, 373] on li "Present to Employer" at bounding box center [270, 379] width 130 height 23
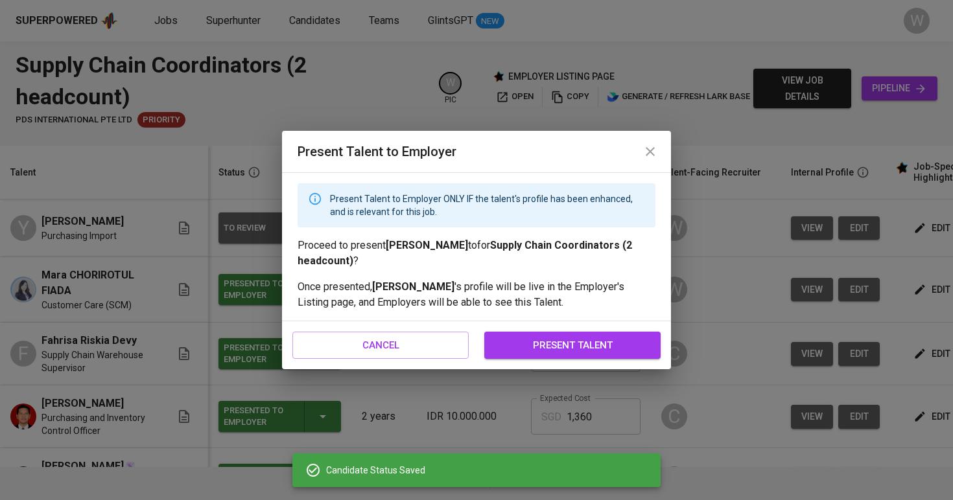
click at [522, 345] on span "present talent" at bounding box center [572, 345] width 148 height 17
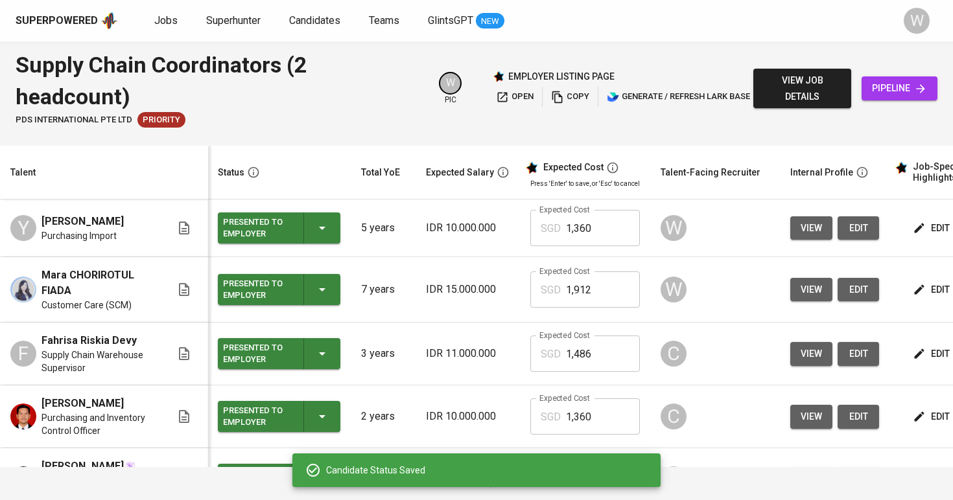
scroll to position [0, 1]
click at [524, 102] on span "open" at bounding box center [515, 96] width 38 height 15
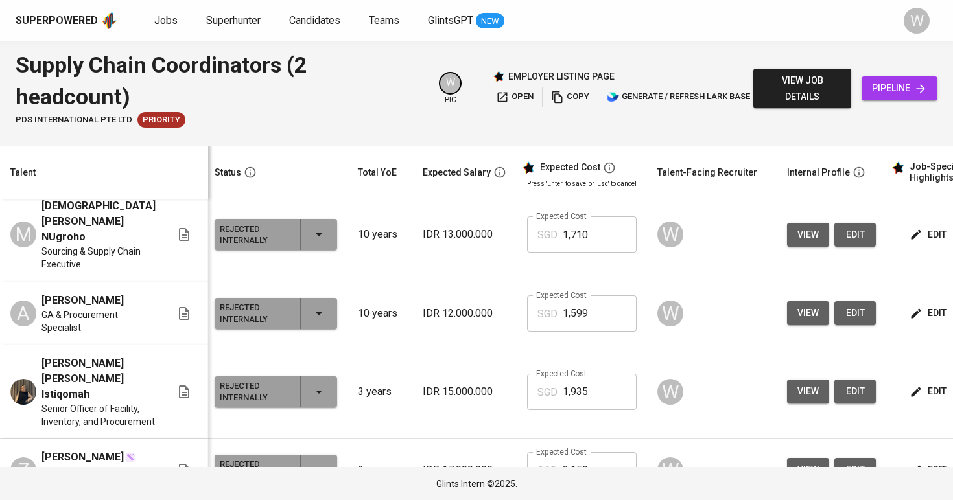
scroll to position [895, 4]
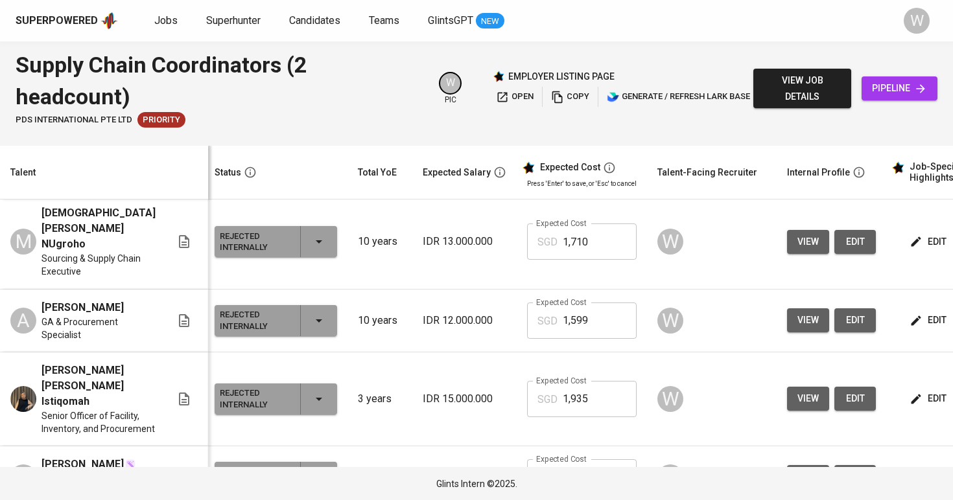
click at [303, 313] on div "Rejected Internally" at bounding box center [276, 320] width 112 height 31
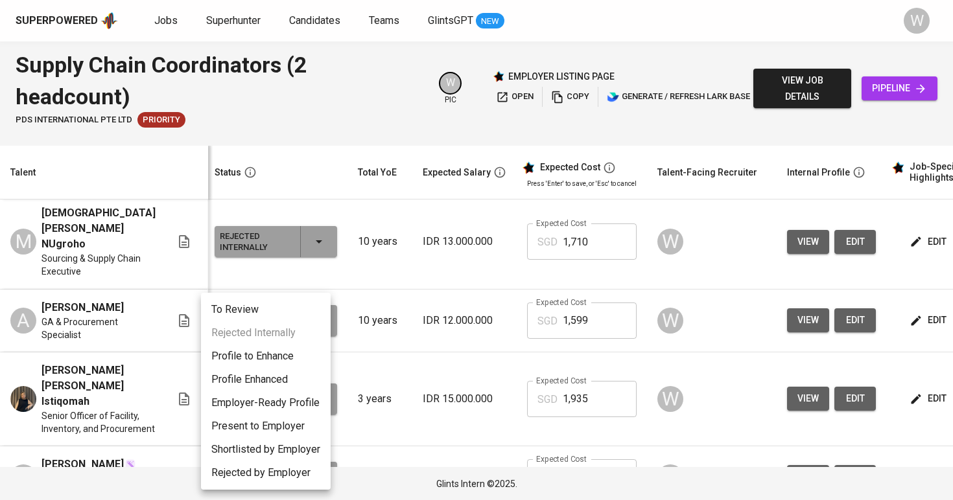
click at [273, 426] on li "Present to Employer" at bounding box center [266, 426] width 130 height 23
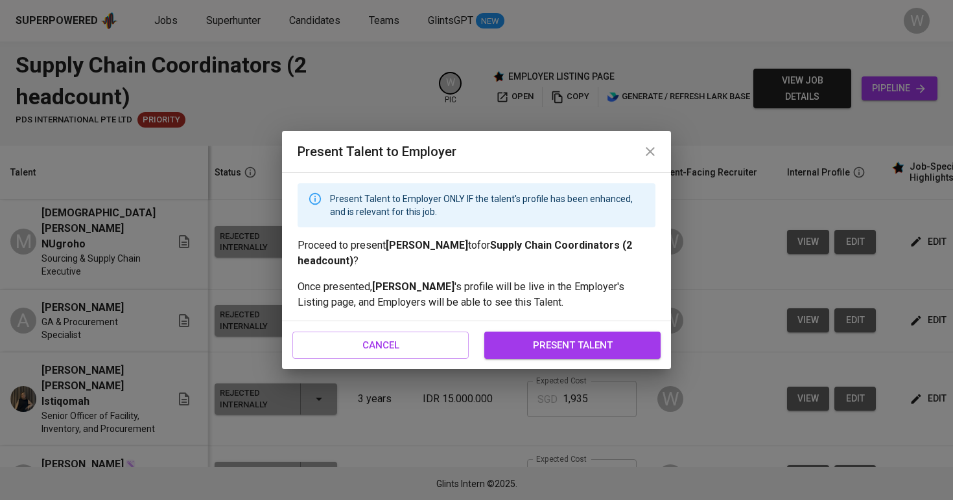
click at [546, 326] on div "cancel present talent" at bounding box center [476, 345] width 389 height 48
click at [541, 335] on button "present talent" at bounding box center [572, 345] width 176 height 27
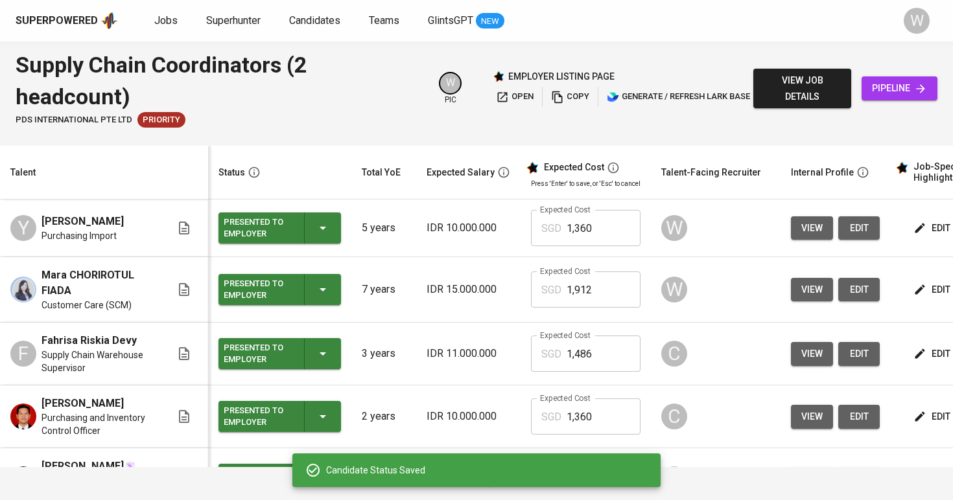
scroll to position [0, 0]
click at [533, 103] on button "open" at bounding box center [515, 97] width 44 height 20
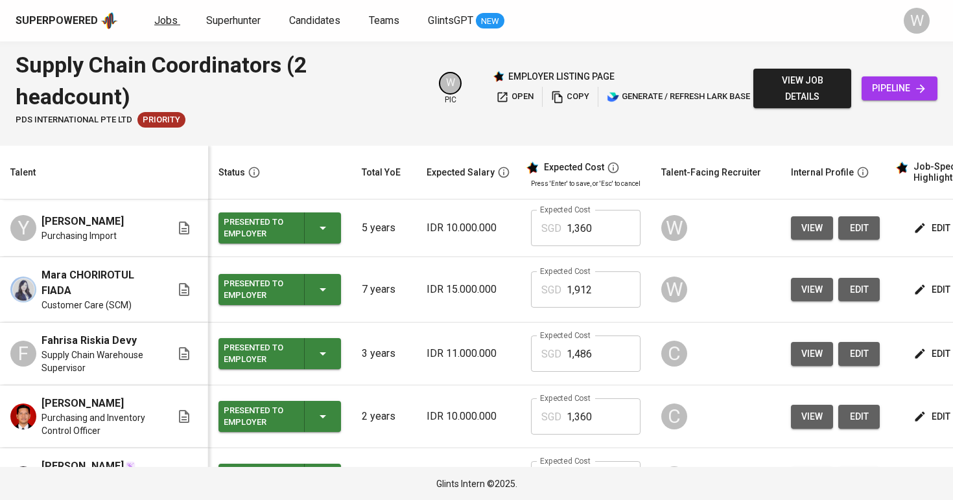
click at [159, 17] on span "Jobs" at bounding box center [165, 20] width 23 height 12
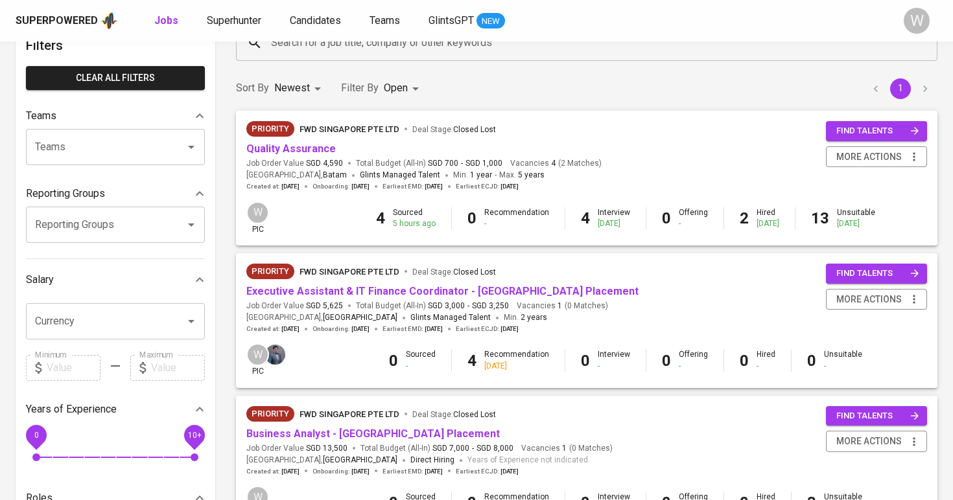
scroll to position [86, 0]
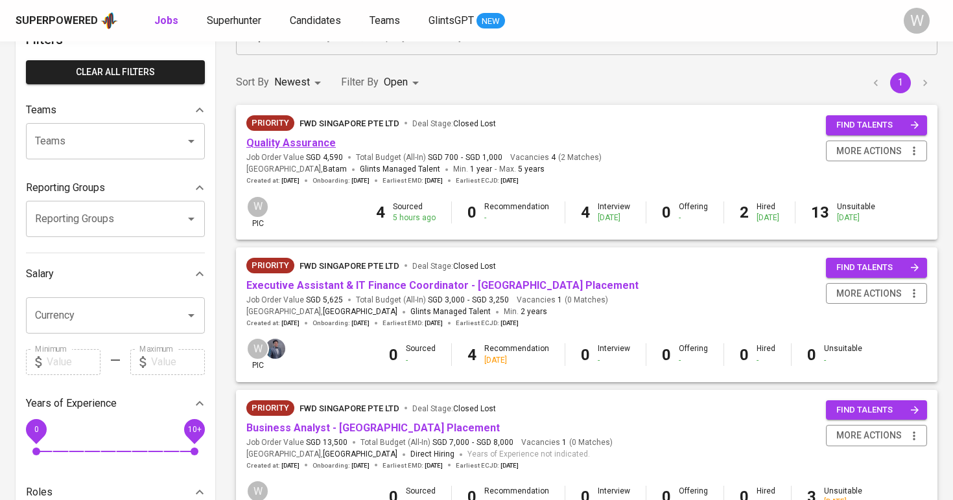
click at [312, 148] on link "Quality Assurance" at bounding box center [290, 143] width 89 height 12
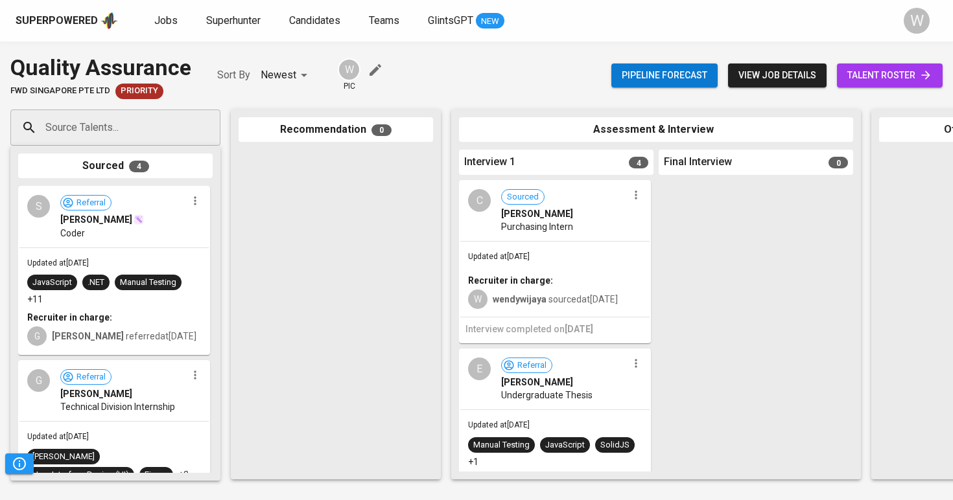
click at [896, 76] on span "talent roster" at bounding box center [889, 75] width 85 height 16
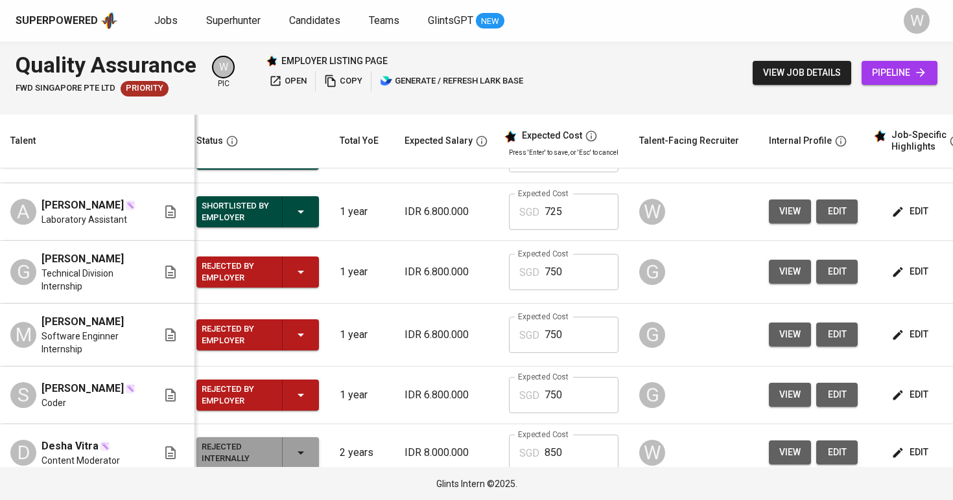
scroll to position [327, 8]
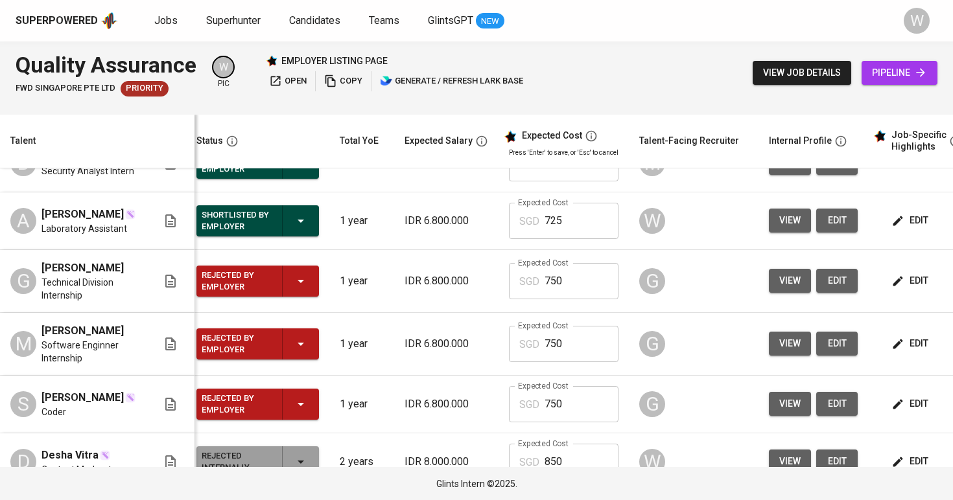
click at [893, 278] on icon "button" at bounding box center [897, 281] width 13 height 13
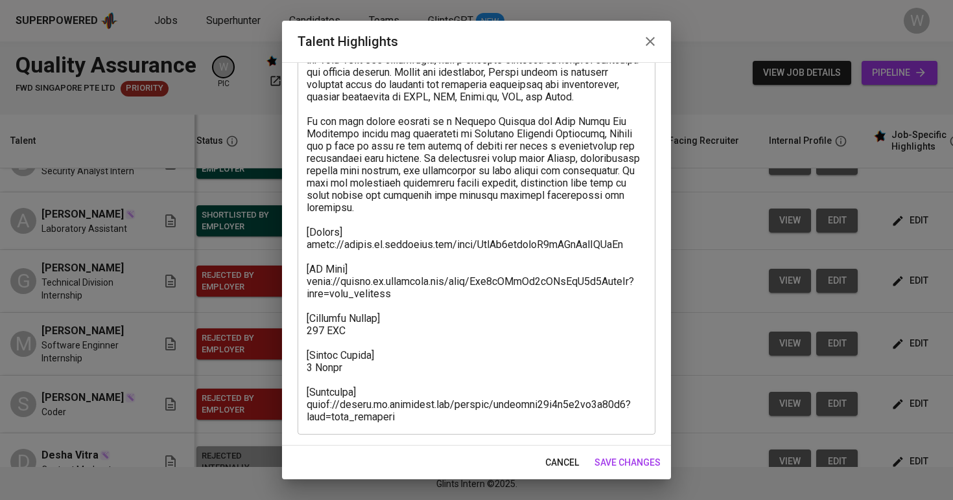
scroll to position [119, 0]
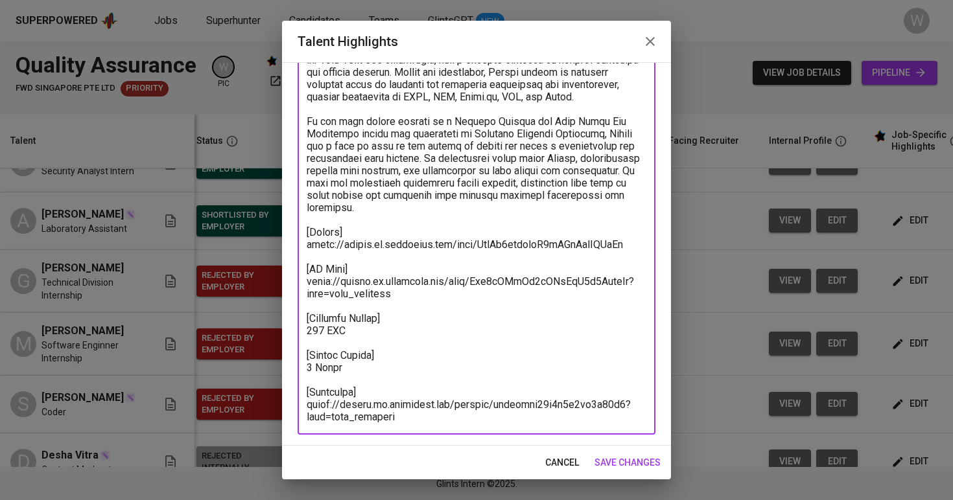
drag, startPoint x: 419, startPoint y: 421, endPoint x: 298, endPoint y: 404, distance: 121.8
click at [298, 404] on div "x Talent Highlights" at bounding box center [477, 226] width 358 height 418
click at [618, 240] on textarea at bounding box center [477, 226] width 340 height 394
drag, startPoint x: 618, startPoint y: 240, endPoint x: 312, endPoint y: 248, distance: 306.7
click at [312, 248] on textarea at bounding box center [477, 226] width 340 height 394
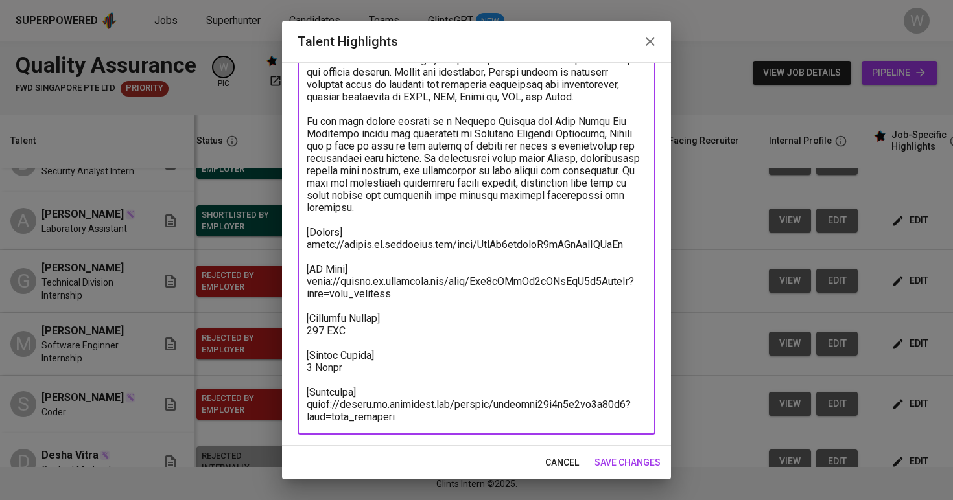
click at [640, 461] on span "save changes" at bounding box center [627, 463] width 66 height 16
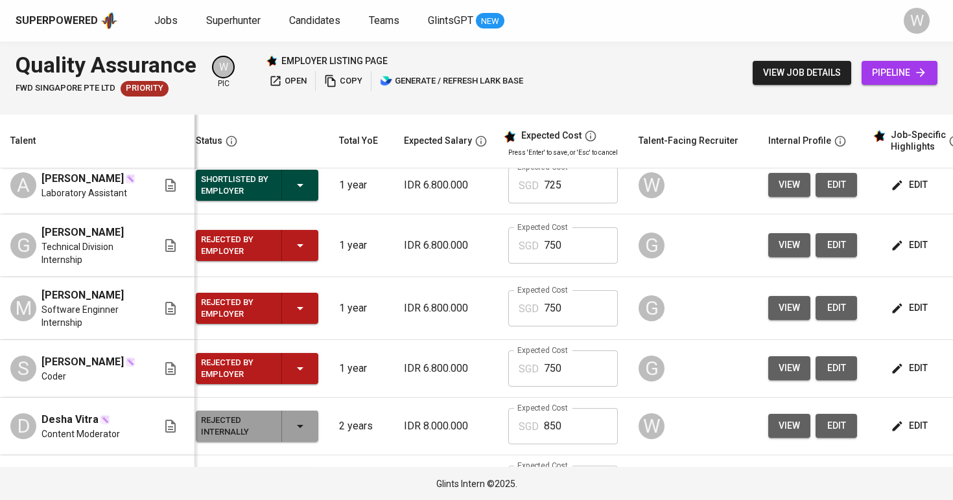
scroll to position [363, 9]
click at [908, 306] on span "edit" at bounding box center [910, 308] width 34 height 16
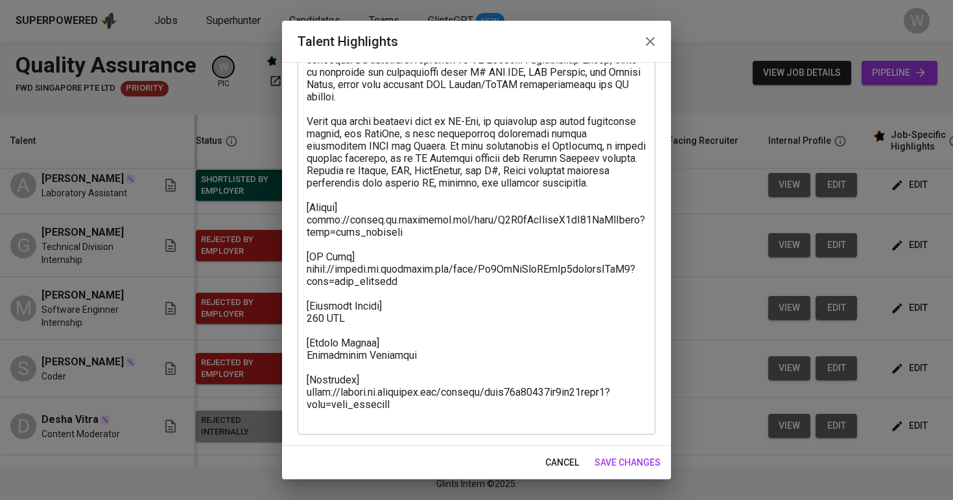
scroll to position [119, 0]
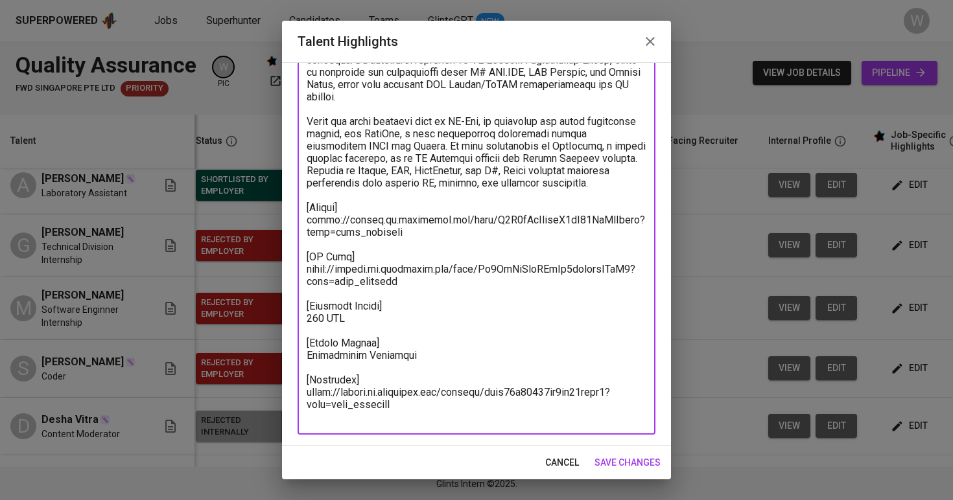
drag, startPoint x: 406, startPoint y: 414, endPoint x: 303, endPoint y: 408, distance: 103.2
click at [303, 409] on div "x Talent Highlights" at bounding box center [477, 226] width 358 height 418
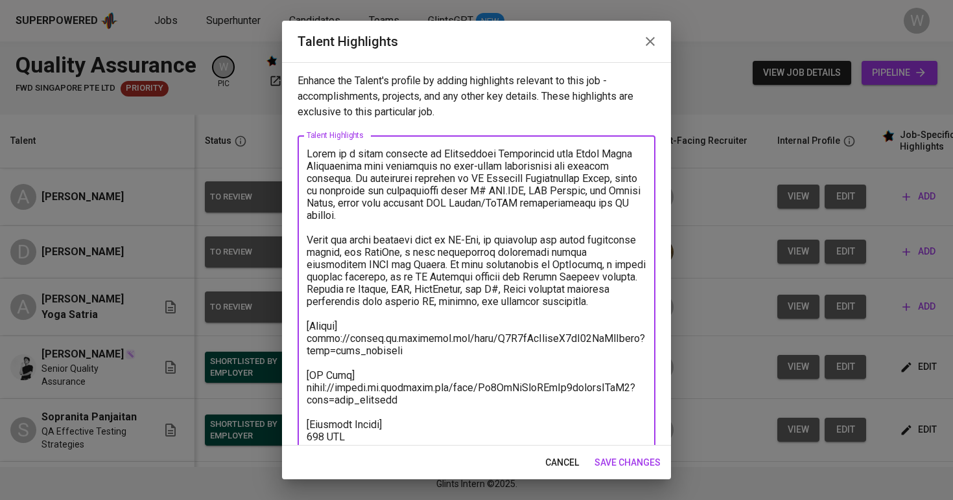
scroll to position [119, 0]
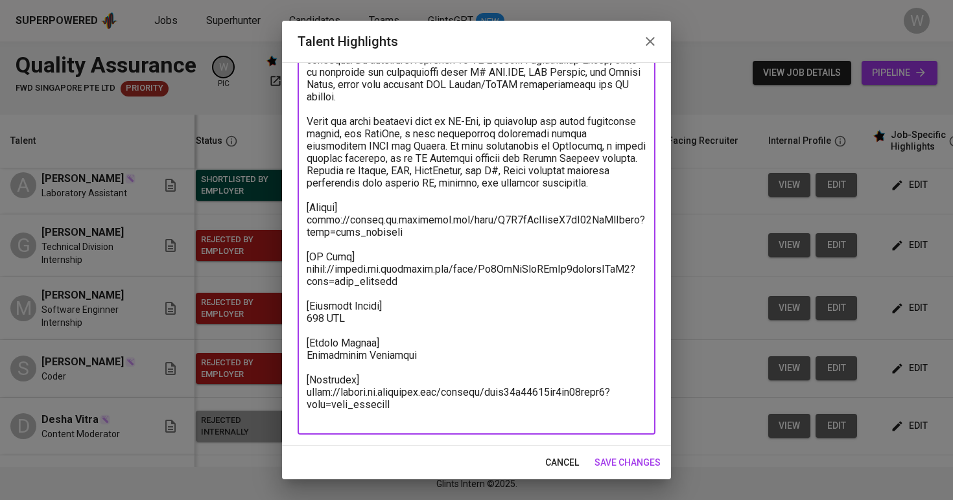
click at [614, 457] on span "save changes" at bounding box center [627, 463] width 66 height 16
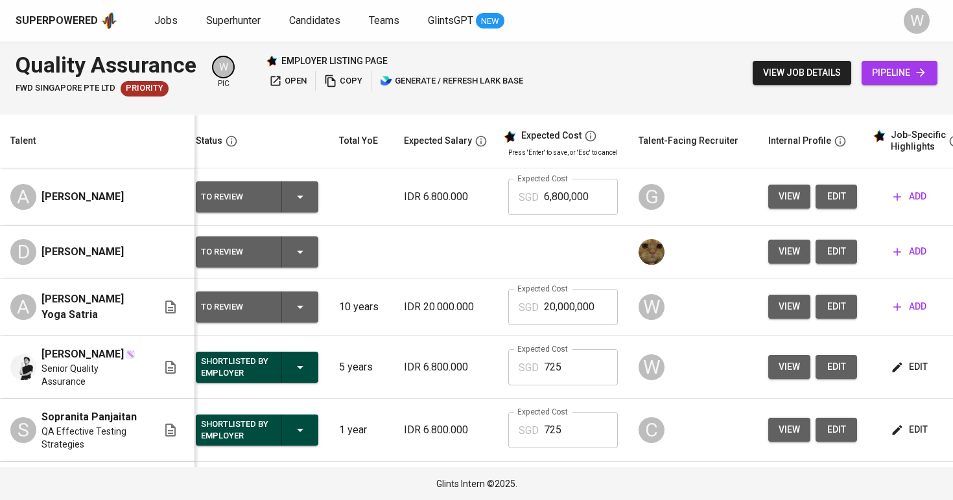
scroll to position [0, 9]
click at [176, 23] on link "Jobs" at bounding box center [167, 21] width 26 height 16
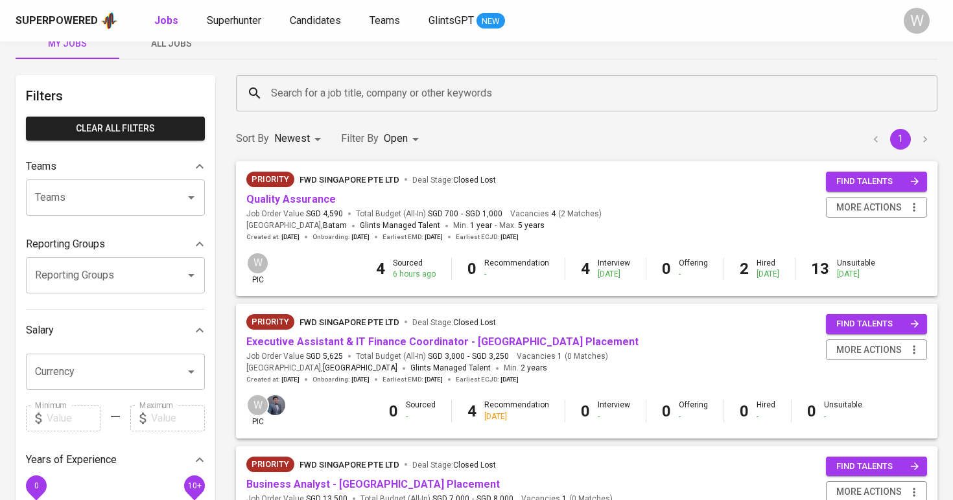
scroll to position [68, 0]
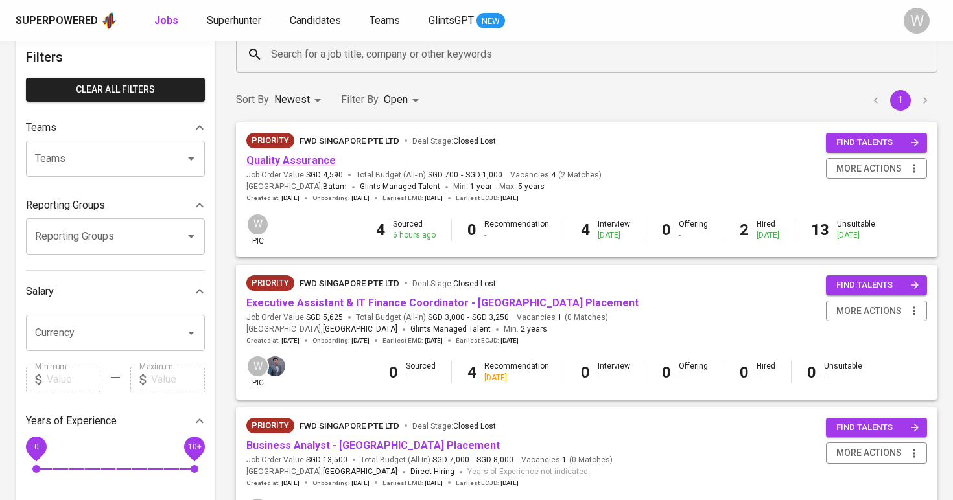
click at [274, 158] on link "Quality Assurance" at bounding box center [290, 160] width 89 height 12
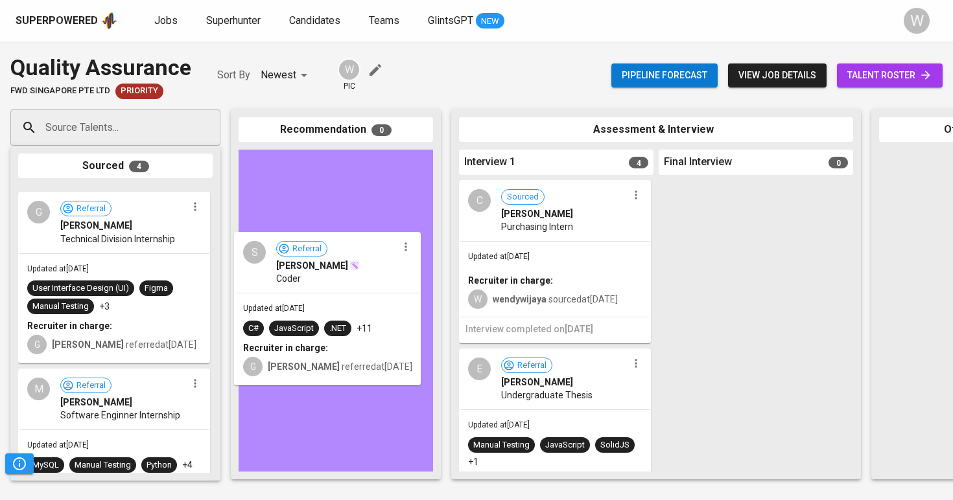
drag, startPoint x: 95, startPoint y: 262, endPoint x: 326, endPoint y: 317, distance: 237.2
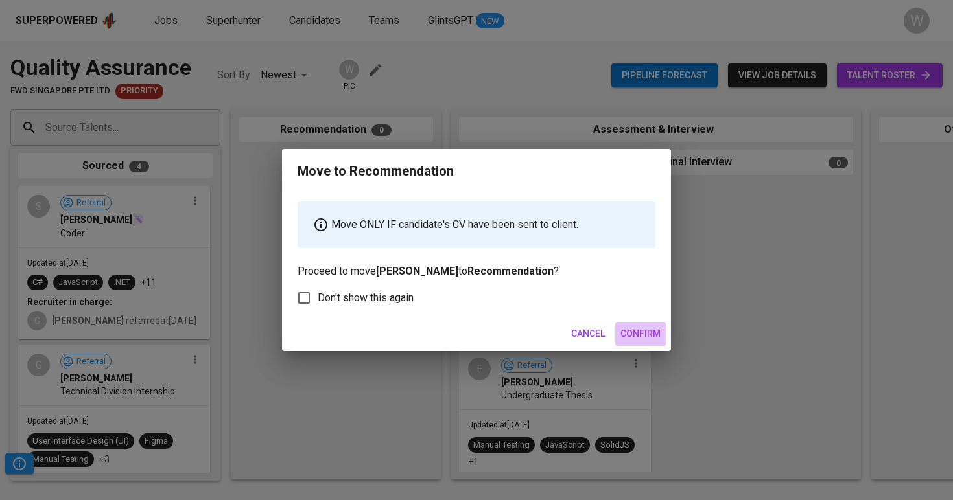
click at [640, 342] on button "Confirm" at bounding box center [640, 334] width 51 height 24
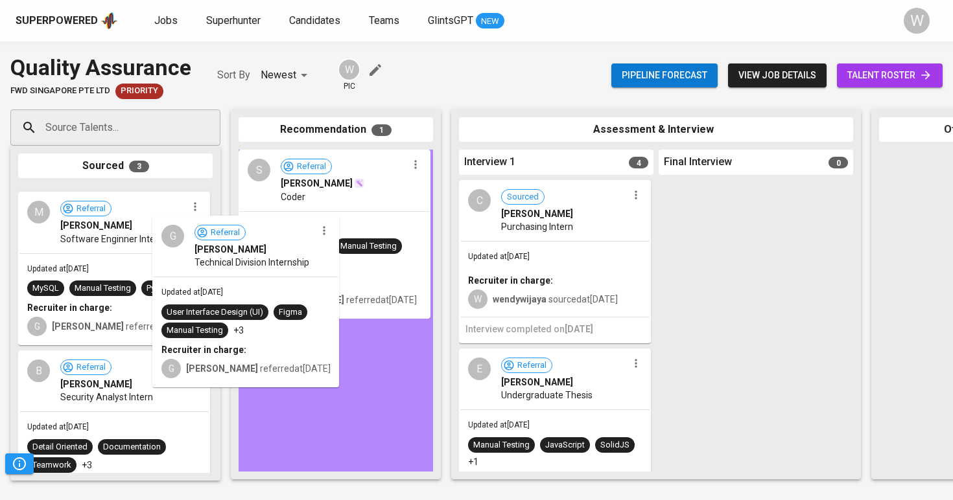
drag, startPoint x: 123, startPoint y: 243, endPoint x: 304, endPoint y: 297, distance: 189.3
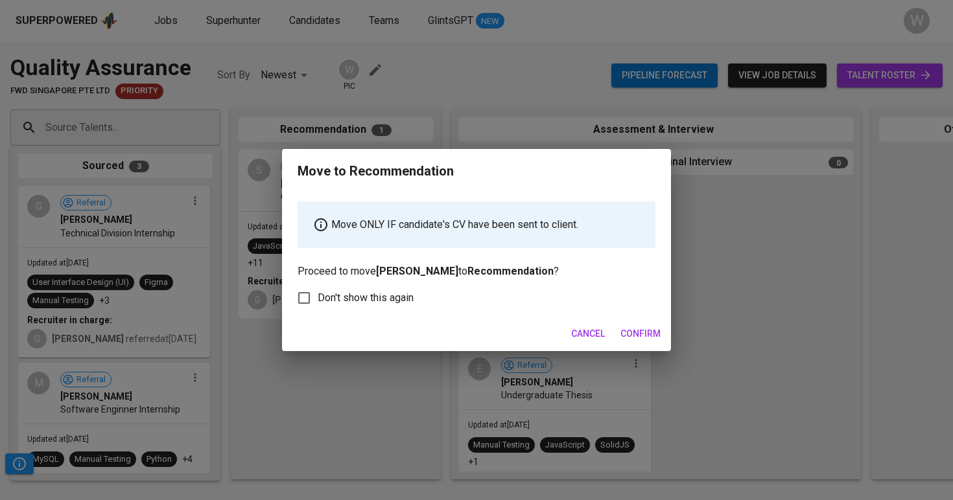
click at [642, 334] on span "Confirm" at bounding box center [640, 334] width 40 height 16
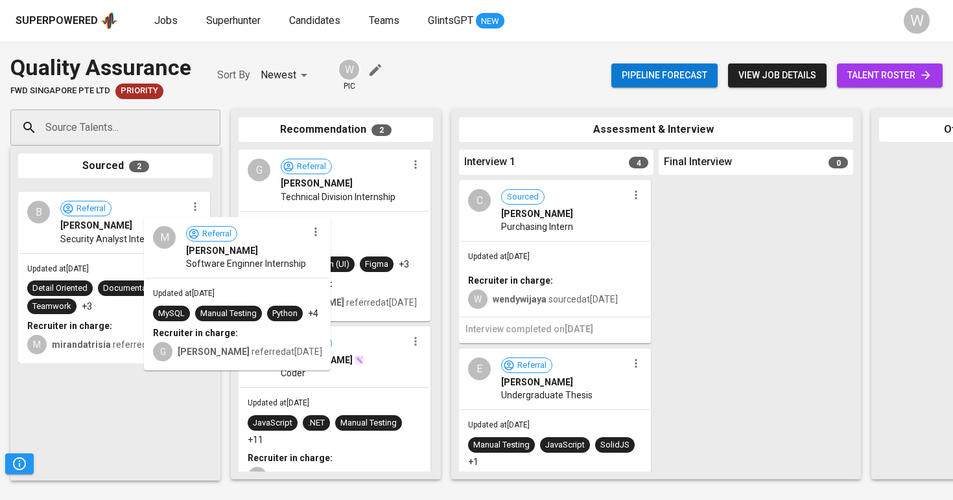
drag, startPoint x: 143, startPoint y: 296, endPoint x: 297, endPoint y: 338, distance: 159.5
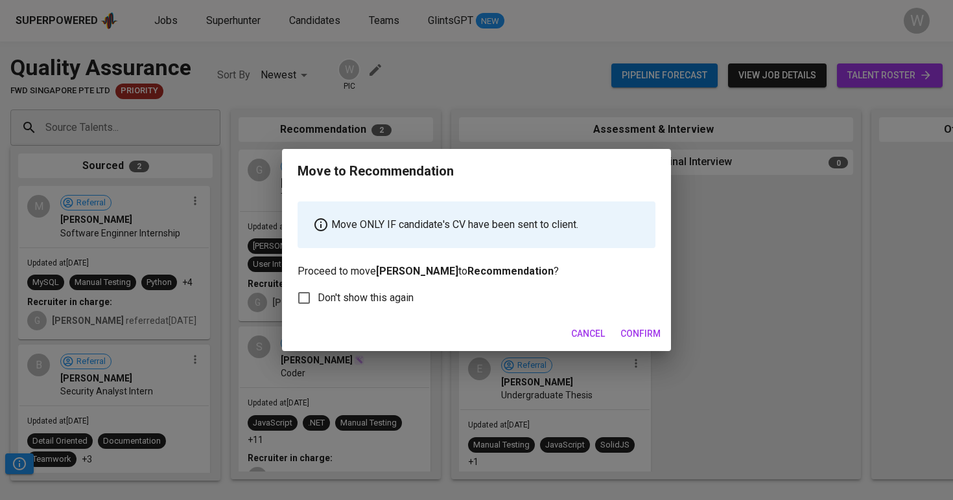
click at [627, 337] on span "Confirm" at bounding box center [640, 334] width 40 height 16
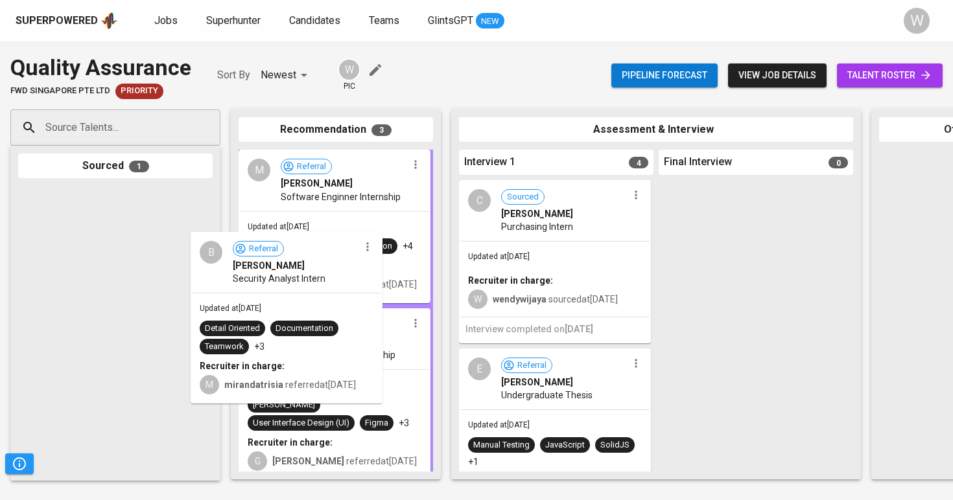
drag, startPoint x: 131, startPoint y: 242, endPoint x: 308, endPoint y: 288, distance: 183.0
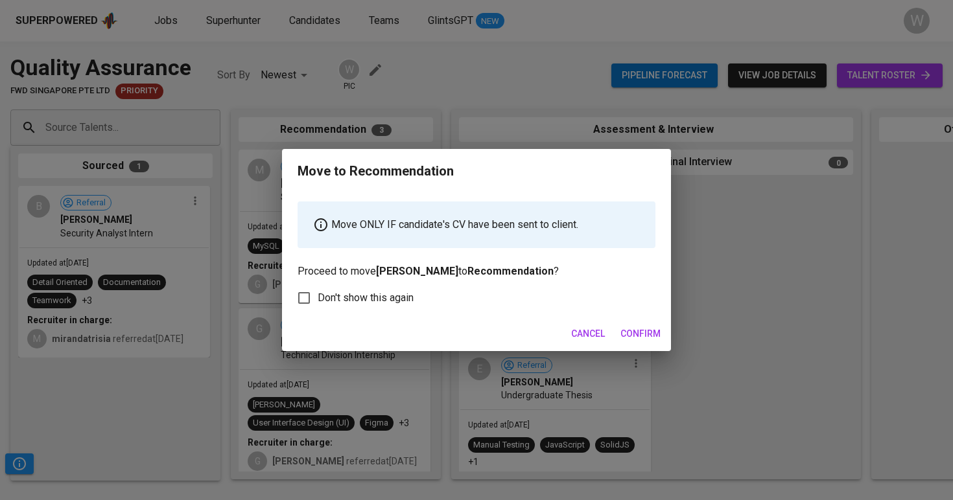
click at [660, 327] on span "Confirm" at bounding box center [640, 334] width 40 height 16
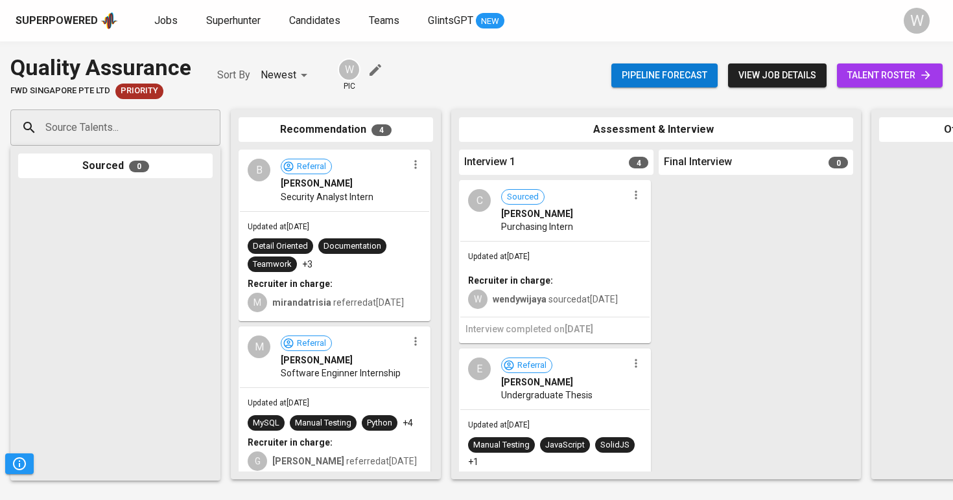
click at [634, 189] on icon "button" at bounding box center [635, 195] width 13 height 13
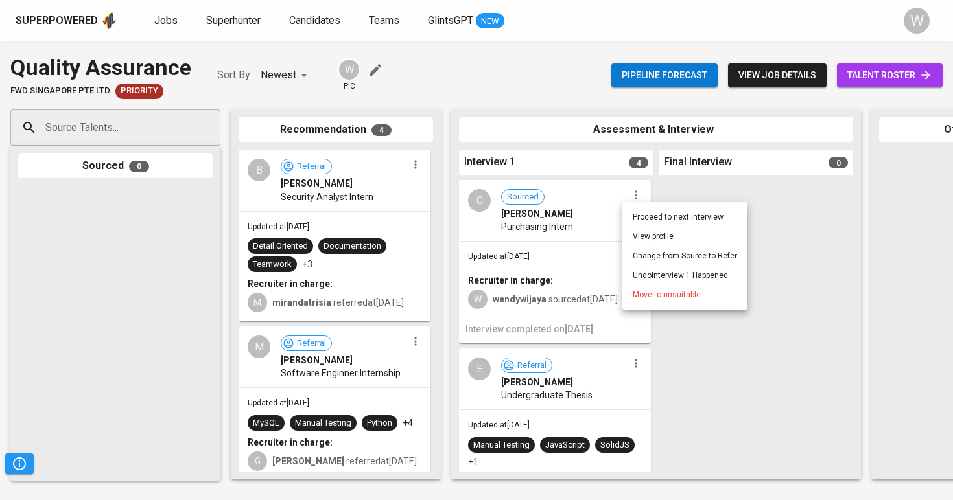
click at [637, 294] on span "Move to unsuitable" at bounding box center [667, 295] width 68 height 12
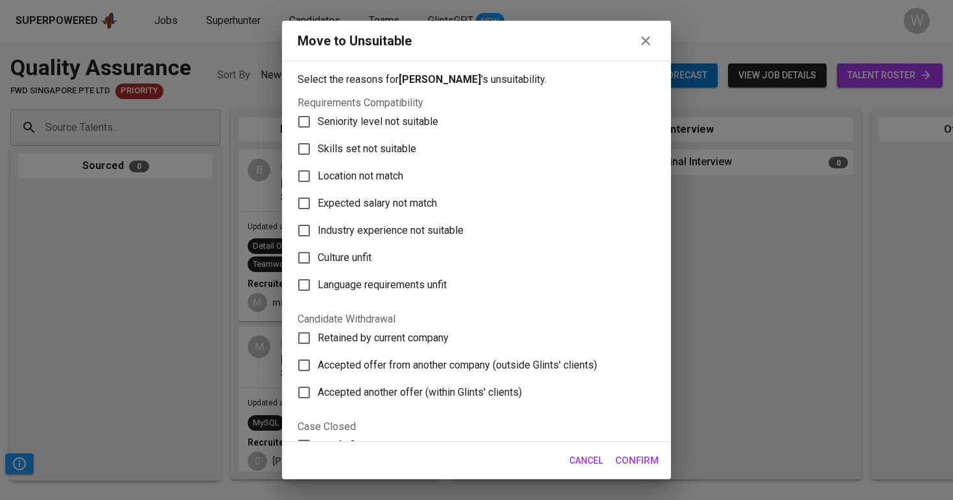
click at [447, 154] on label "Skills set not suitable" at bounding box center [467, 148] width 355 height 27
click at [318, 154] on input "Skills set not suitable" at bounding box center [303, 148] width 27 height 27
checkbox input "true"
click at [638, 456] on span "Confirm" at bounding box center [636, 460] width 43 height 17
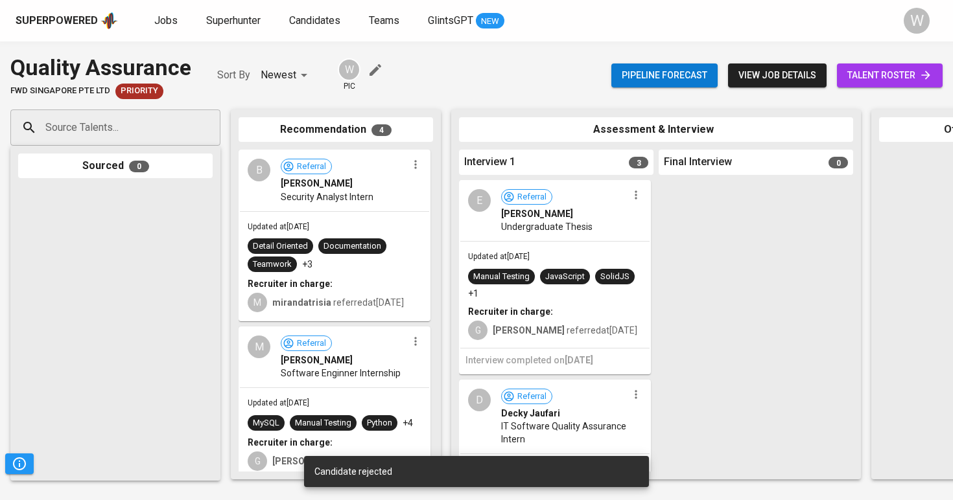
click at [638, 193] on button "button" at bounding box center [635, 195] width 17 height 17
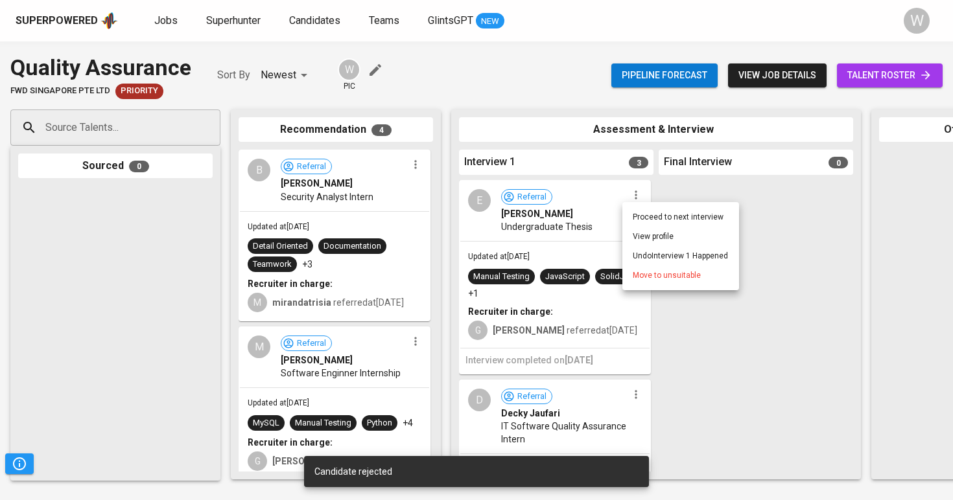
click at [634, 277] on span "Move to unsuitable" at bounding box center [667, 276] width 68 height 12
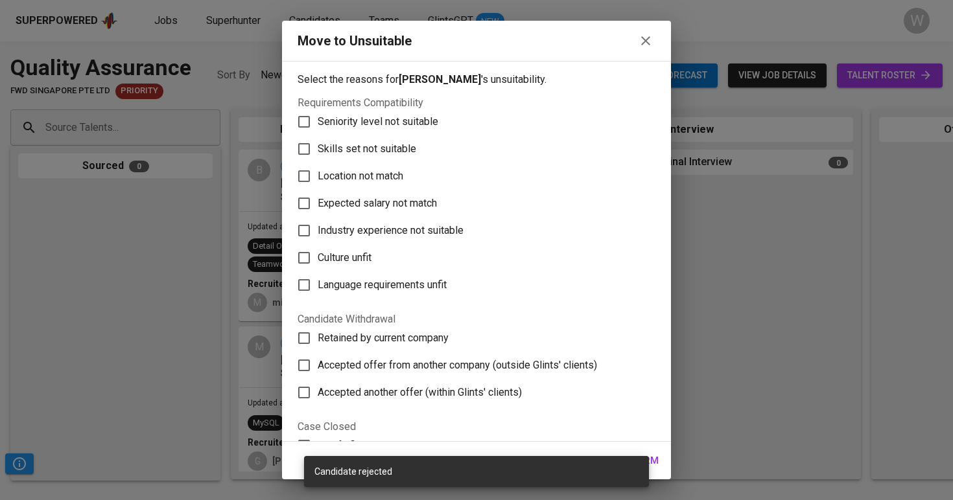
click at [443, 145] on label "Skills set not suitable" at bounding box center [467, 148] width 355 height 27
click at [318, 145] on input "Skills set not suitable" at bounding box center [303, 148] width 27 height 27
checkbox input "true"
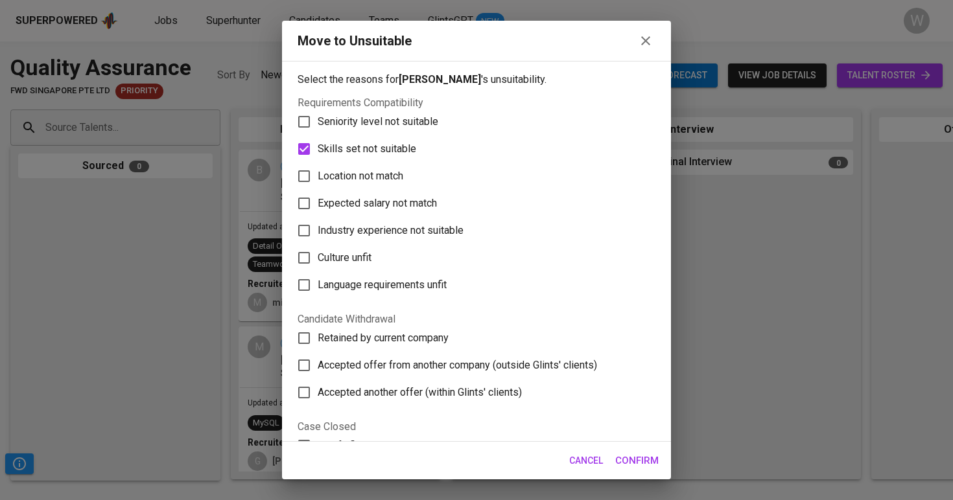
click at [654, 459] on span "Confirm" at bounding box center [636, 460] width 43 height 17
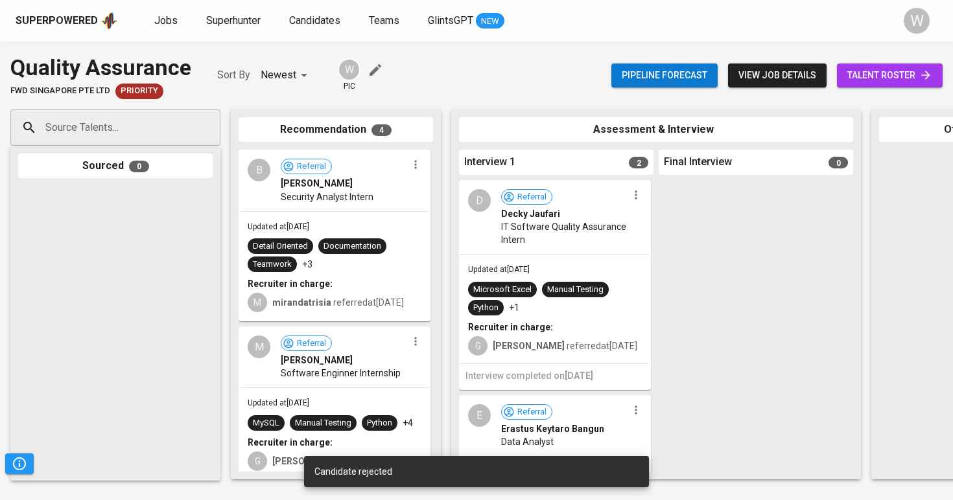
click at [629, 194] on icon "button" at bounding box center [635, 195] width 13 height 13
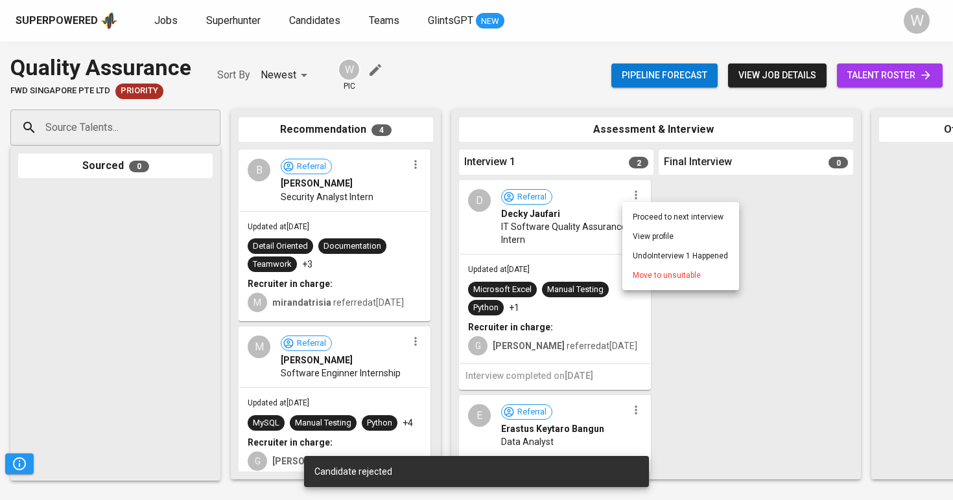
click at [648, 272] on span "Move to unsuitable" at bounding box center [667, 276] width 68 height 12
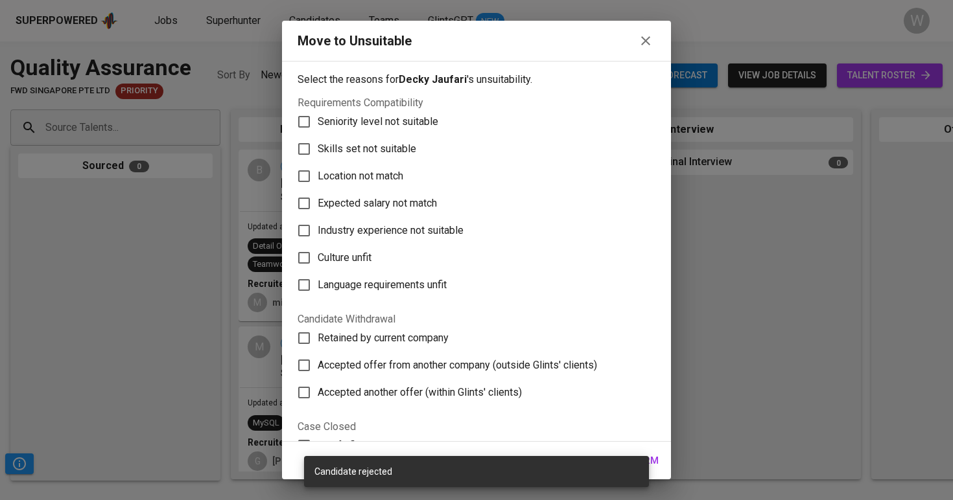
click at [456, 143] on label "Skills set not suitable" at bounding box center [467, 148] width 355 height 27
click at [318, 143] on input "Skills set not suitable" at bounding box center [303, 148] width 27 height 27
checkbox input "true"
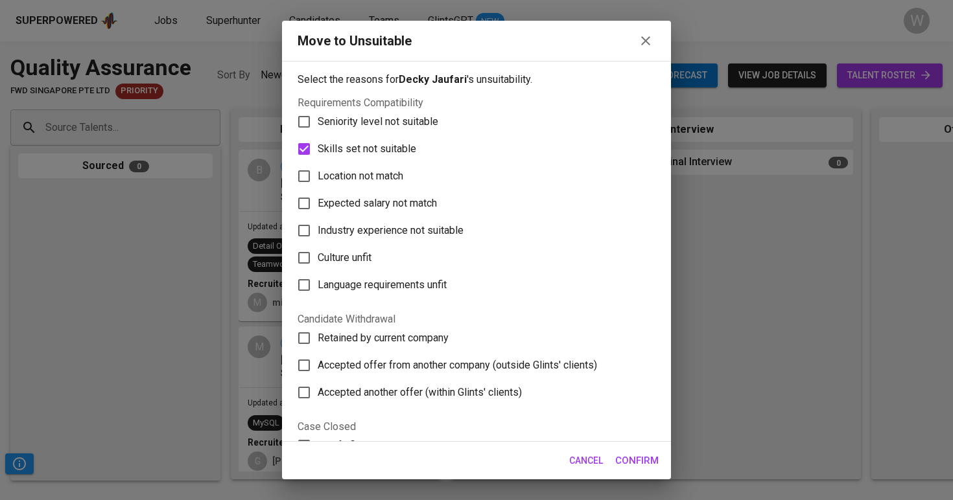
click at [657, 452] on span "Confirm" at bounding box center [636, 460] width 43 height 17
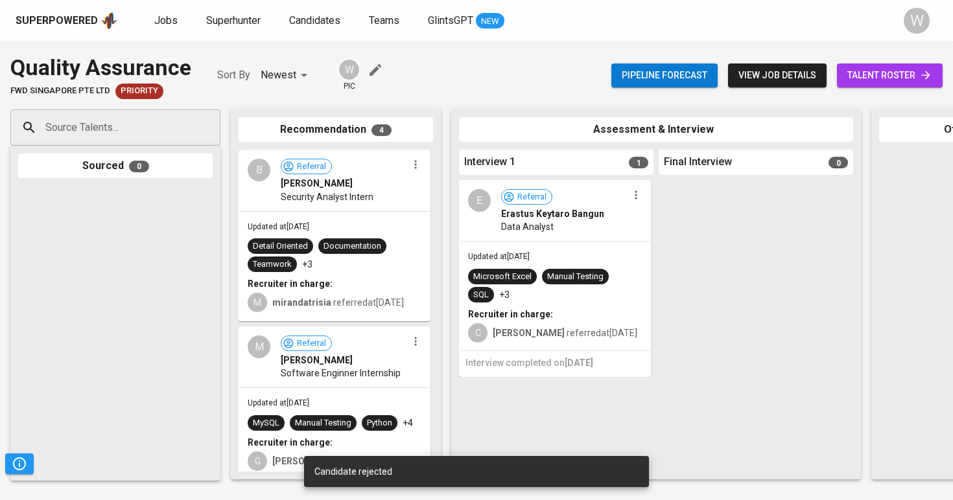
click at [636, 192] on icon "button" at bounding box center [635, 195] width 13 height 13
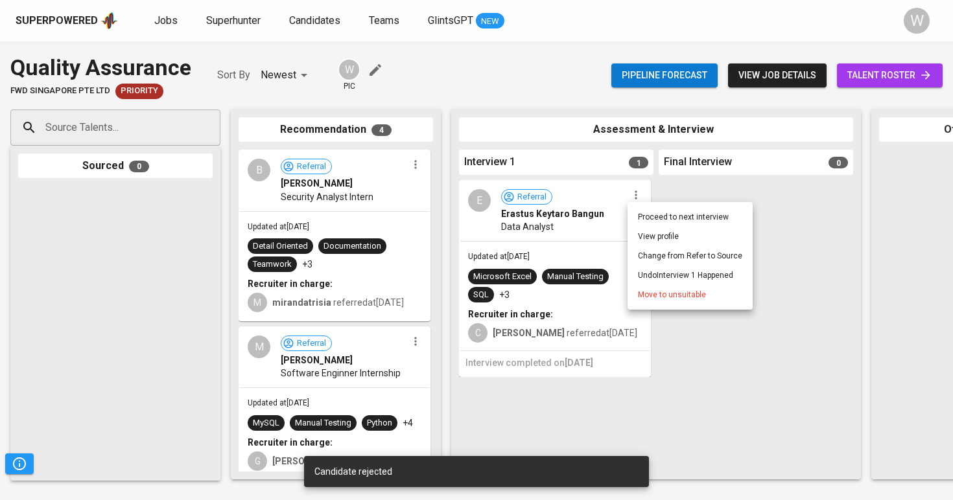
click at [639, 290] on span "Move to unsuitable" at bounding box center [672, 295] width 68 height 12
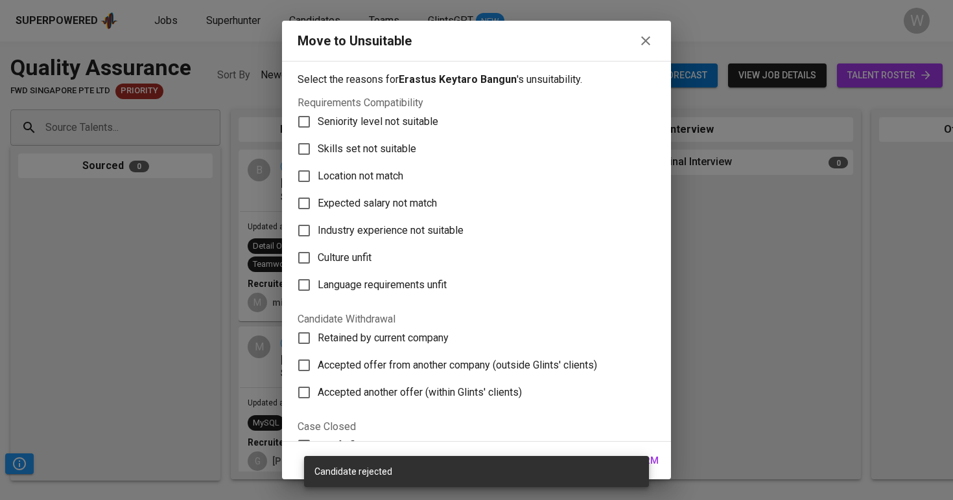
click at [471, 152] on label "Skills set not suitable" at bounding box center [467, 148] width 355 height 27
click at [318, 152] on input "Skills set not suitable" at bounding box center [303, 148] width 27 height 27
checkbox input "true"
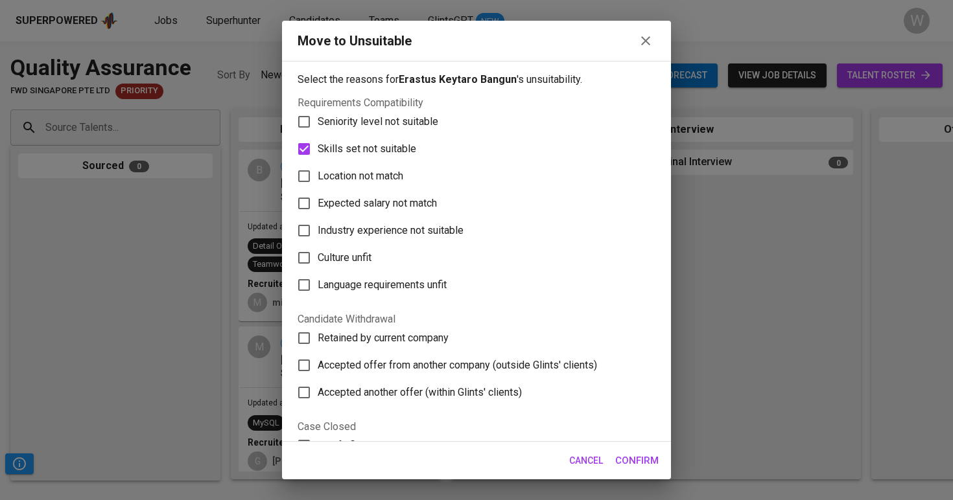
click at [646, 457] on span "Confirm" at bounding box center [636, 460] width 43 height 17
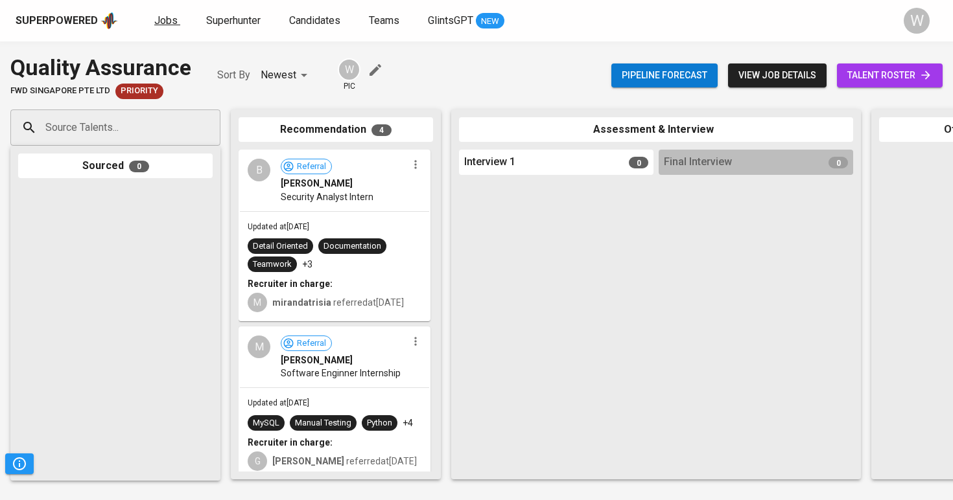
click at [163, 17] on span "Jobs" at bounding box center [165, 20] width 23 height 12
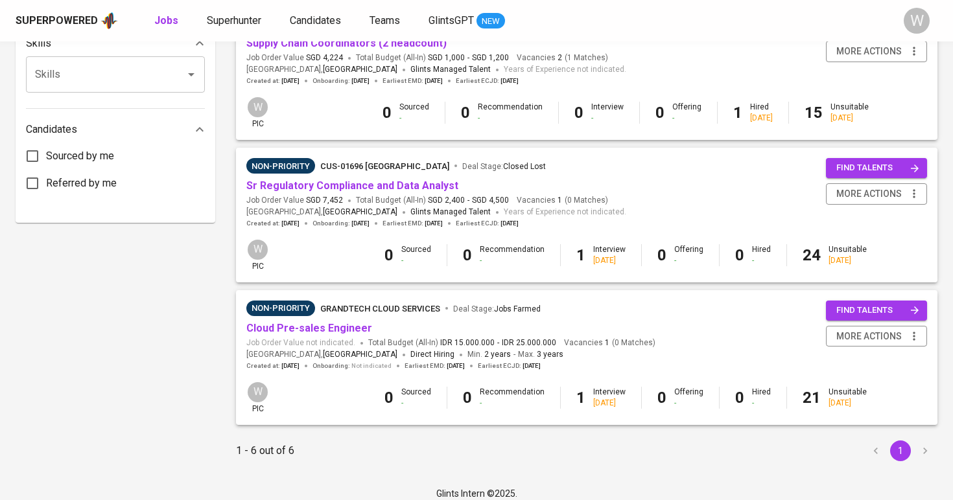
scroll to position [612, 0]
click at [334, 180] on link "Sr Regulatory Compliance and Data Analyst" at bounding box center [352, 186] width 212 height 12
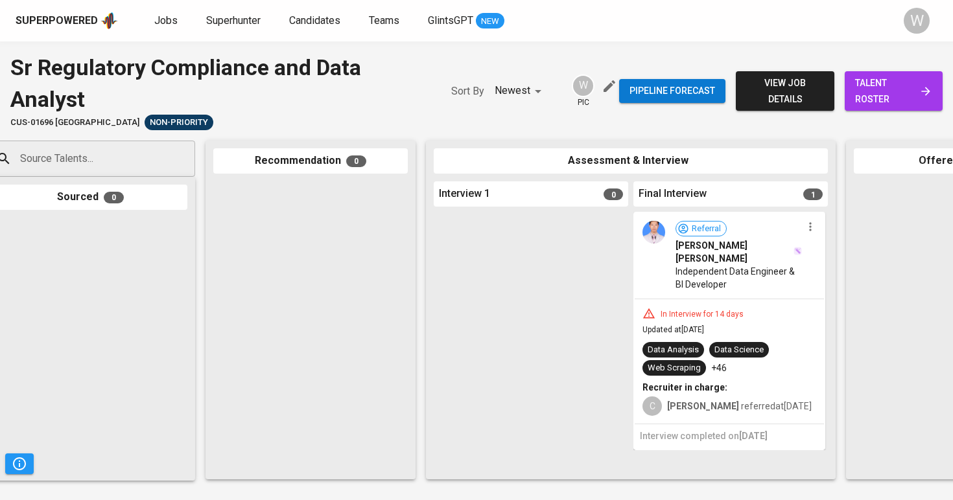
scroll to position [0, 53]
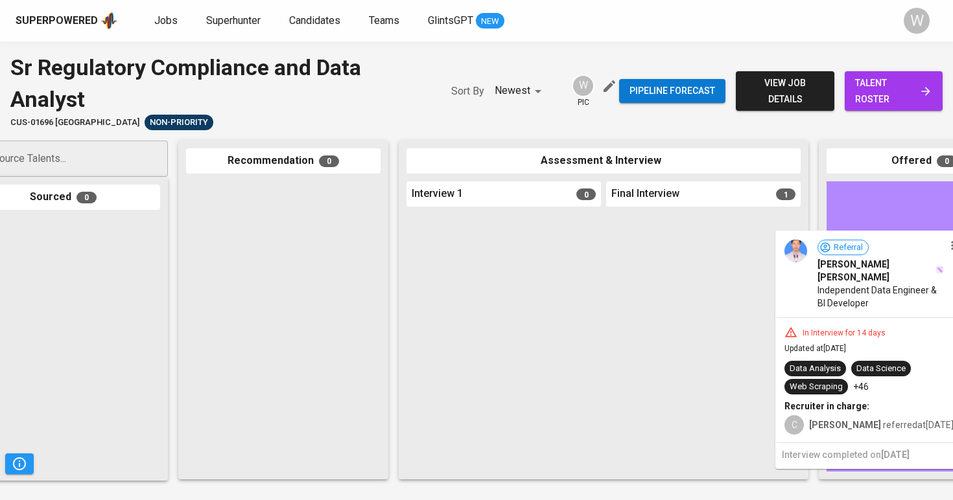
drag, startPoint x: 683, startPoint y: 290, endPoint x: 860, endPoint y: 309, distance: 177.9
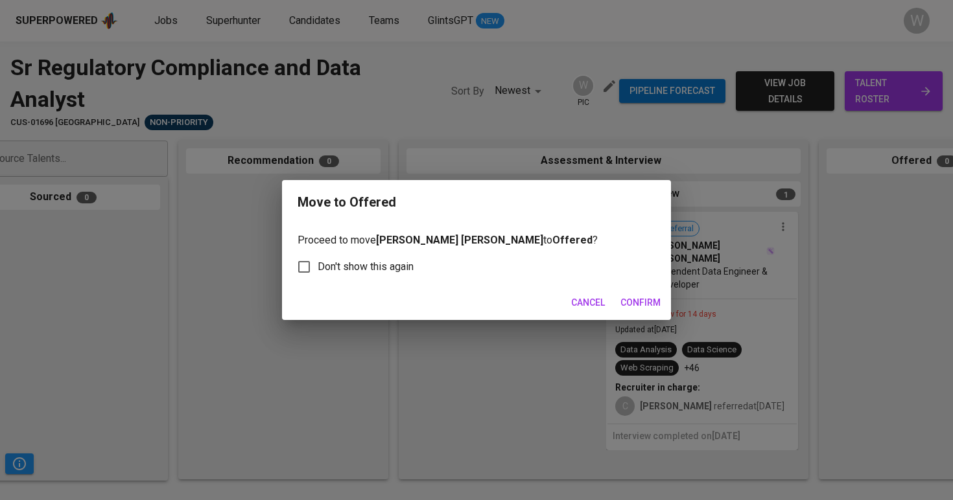
click at [638, 298] on span "Confirm" at bounding box center [640, 303] width 40 height 16
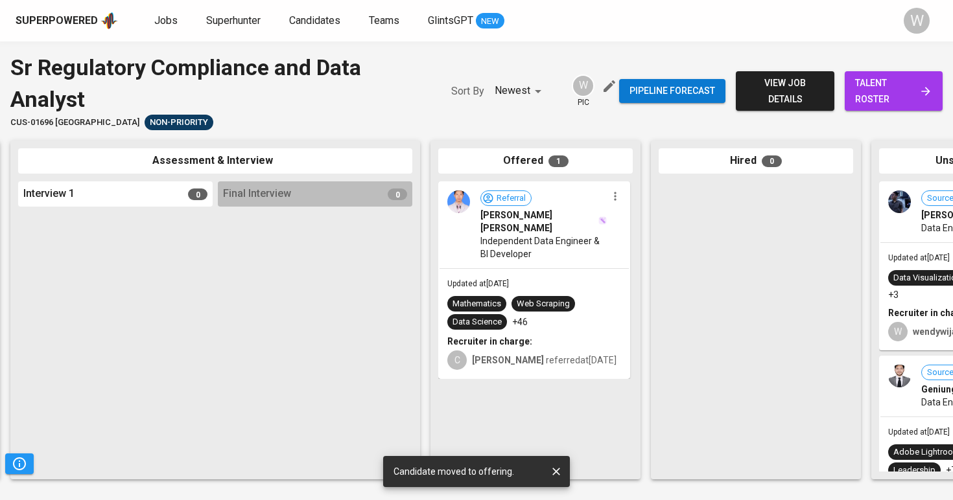
scroll to position [0, 460]
